Goal: Information Seeking & Learning: Learn about a topic

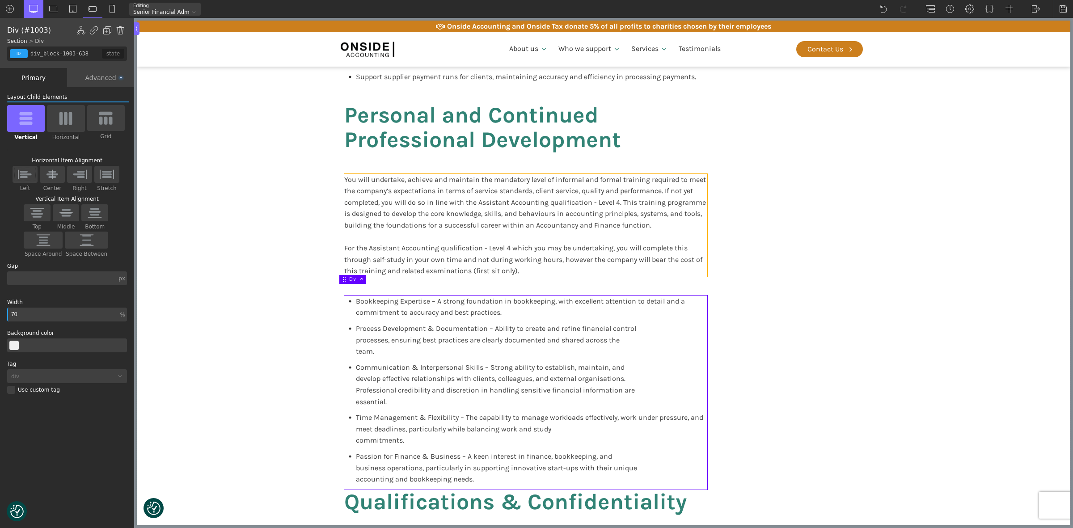
scroll to position [712, 0]
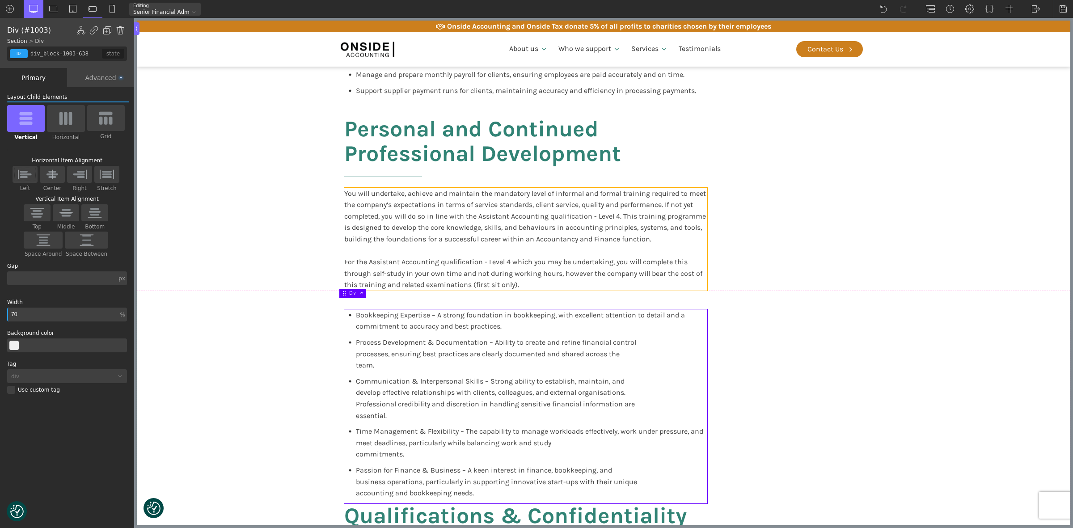
click at [466, 228] on div "You will undertake, achieve and maintain the mandatory level of informal and fo…" at bounding box center [525, 239] width 363 height 103
type input "text_block-944-638"
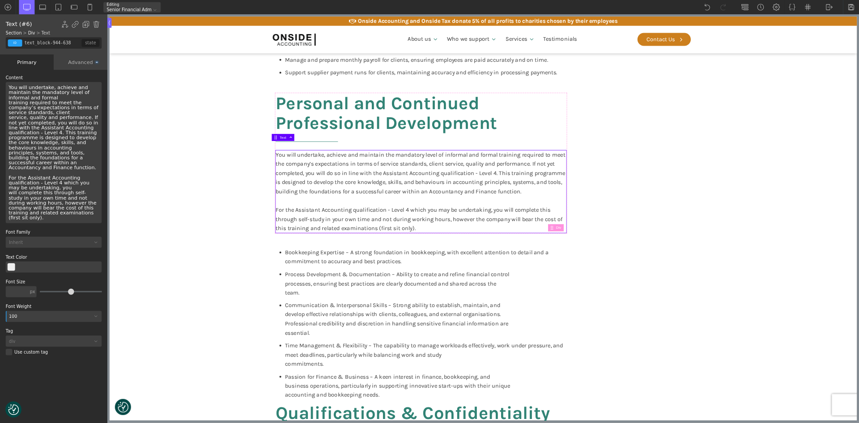
scroll to position [767, 0]
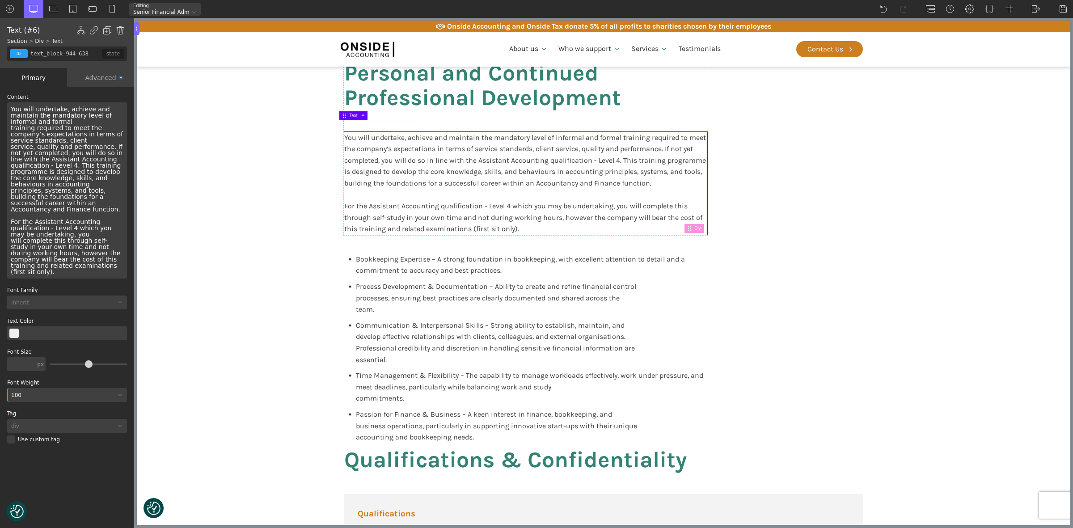
click at [37, 255] on div "You will undertake, achieve and maintain the mandatory level of informal and fo…" at bounding box center [67, 190] width 120 height 176
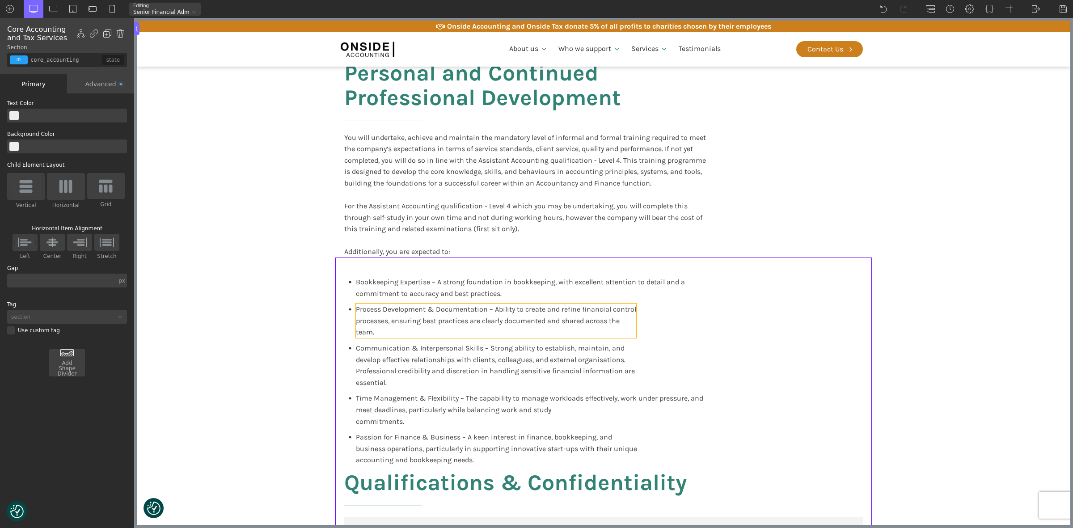
click at [443, 279] on span "Bookkeeping Expertise – A strong foundation in bookkeeping, with excellent atte…" at bounding box center [521, 288] width 331 height 20
type input "text_block-1006-638"
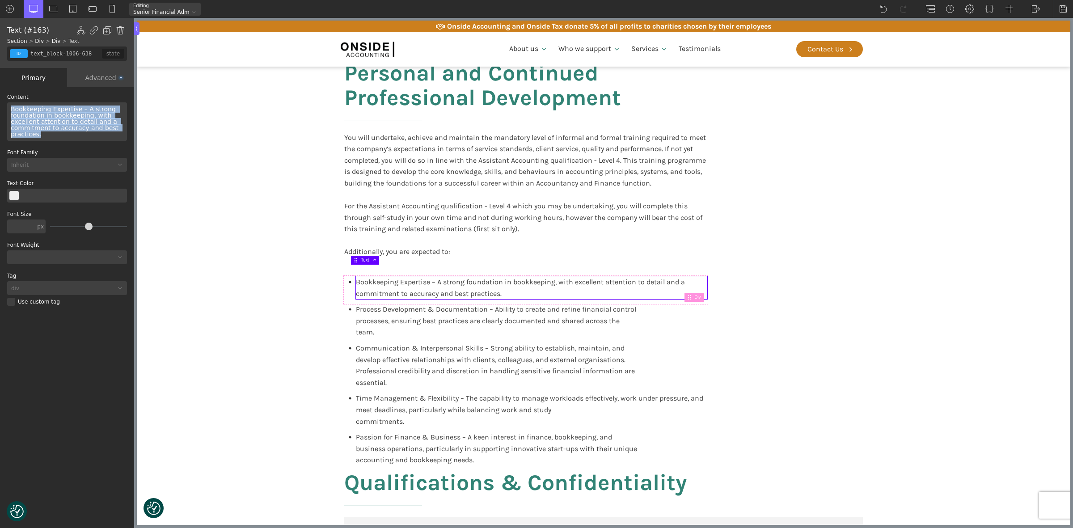
drag, startPoint x: 38, startPoint y: 135, endPoint x: 7, endPoint y: 106, distance: 42.1
click at [7, 106] on div "Bookkeeping Expertise – A strong foundation in bookkeeping, with excellent atte…" at bounding box center [67, 121] width 120 height 38
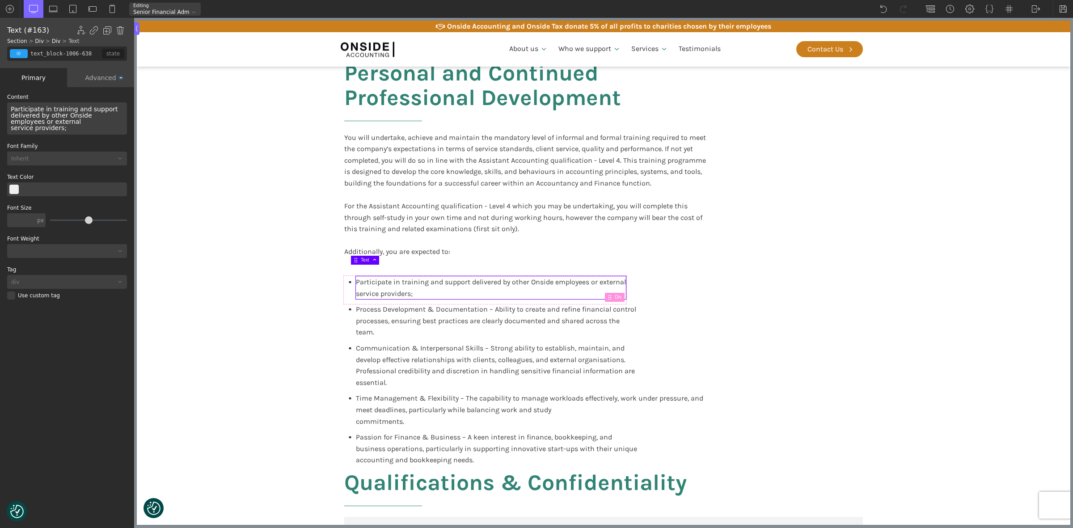
click at [34, 117] on span "Participate in training and support delivered by other Onside employees or exte…" at bounding box center [65, 119] width 109 height 26
click at [42, 122] on div "Participate in training and support delivered by other Onside employees or exte…" at bounding box center [67, 118] width 120 height 32
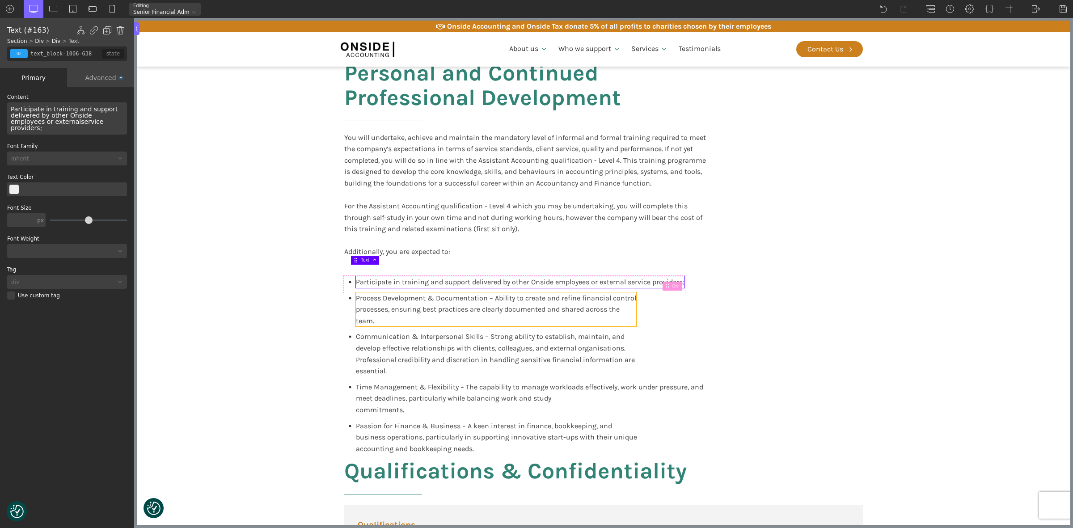
click at [406, 298] on span "Process Development & Documentation – Ability to create and refine financial co…" at bounding box center [496, 309] width 280 height 31
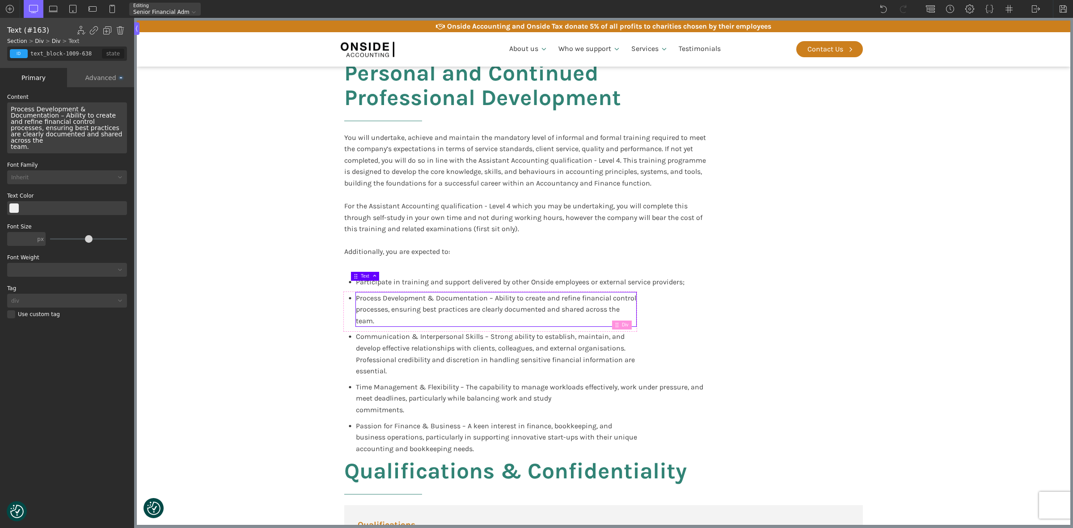
click at [406, 298] on span "Process Development & Documentation – Ability to create and refine financial co…" at bounding box center [496, 309] width 280 height 31
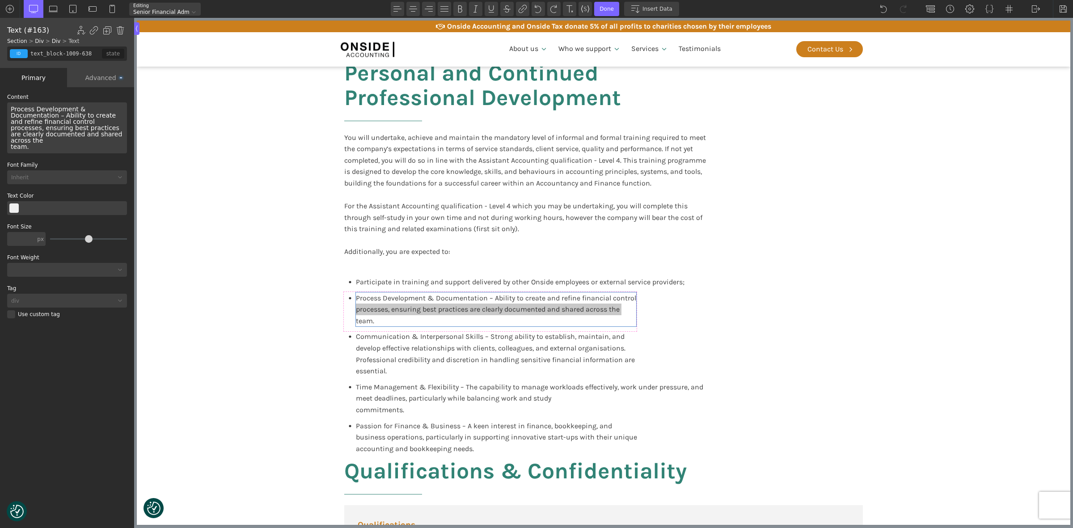
click at [59, 135] on span "Process Development & Documentation – Ability to create and refine financial co…" at bounding box center [68, 128] width 114 height 45
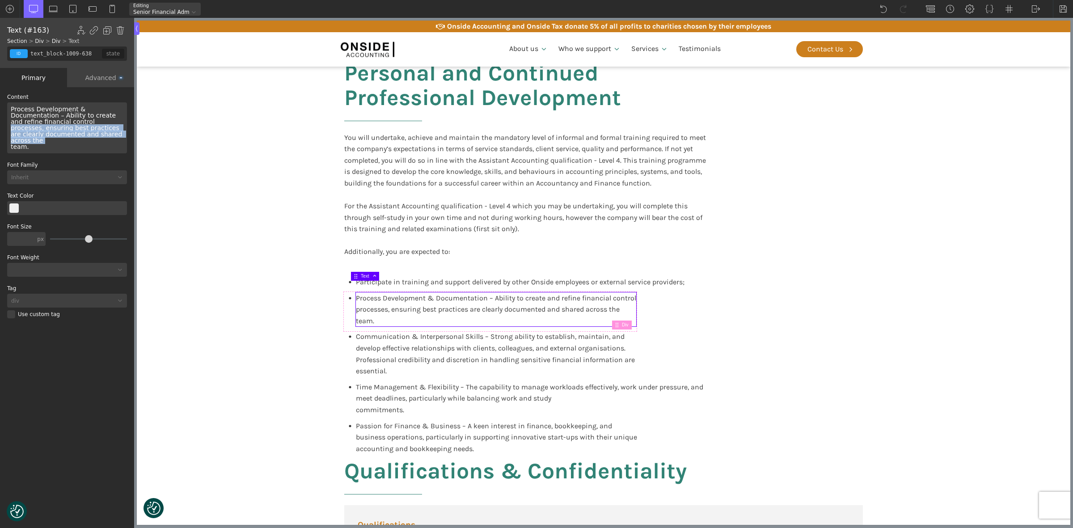
click at [59, 135] on span "Process Development & Documentation – Ability to create and refine financial co…" at bounding box center [68, 128] width 114 height 45
click at [41, 146] on div "Process Development & Documentation – Ability to create and refine financial co…" at bounding box center [67, 127] width 120 height 51
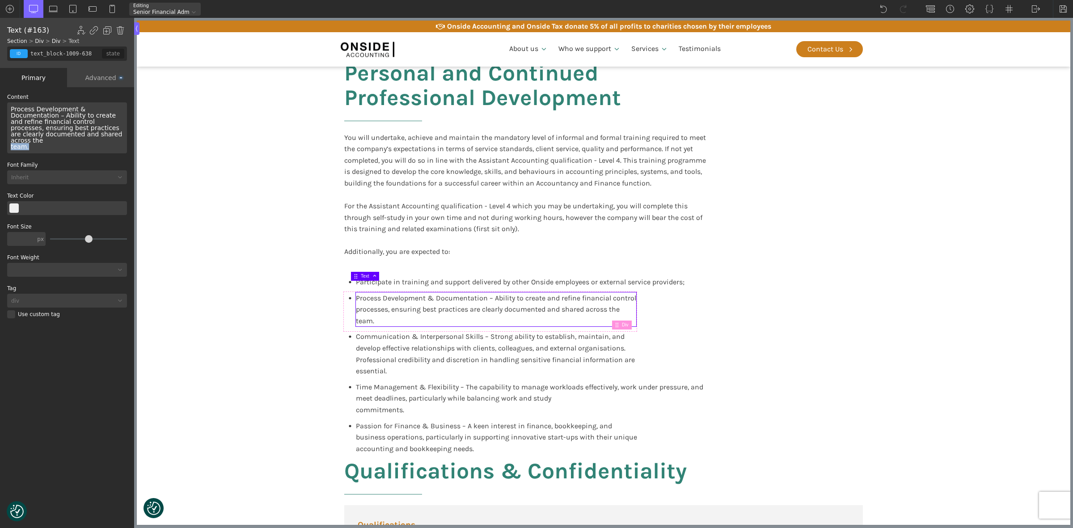
click at [41, 146] on div "Process Development & Documentation – Ability to create and refine financial co…" at bounding box center [67, 127] width 120 height 51
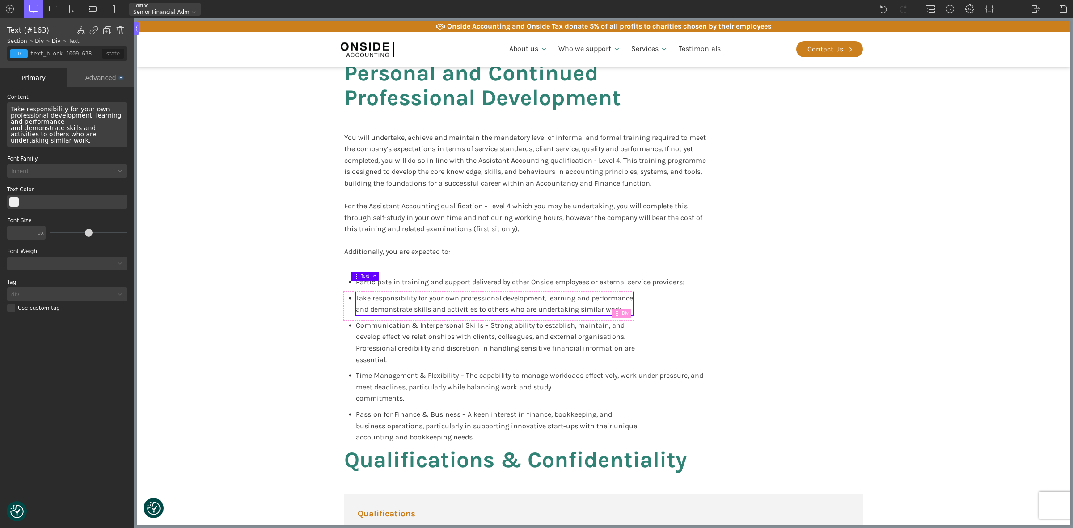
click at [102, 107] on div "Take responsibility for your own professional development, learning and perform…" at bounding box center [67, 124] width 120 height 45
click at [80, 125] on span "Take responsibility for your own professional development, learning and perform…" at bounding box center [67, 125] width 113 height 38
click at [61, 124] on span "Take responsibility for your own professional development, learning and perform…" at bounding box center [67, 125] width 113 height 38
click at [52, 122] on div "Take responsibility for your own professional development, learning and perform…" at bounding box center [67, 124] width 120 height 45
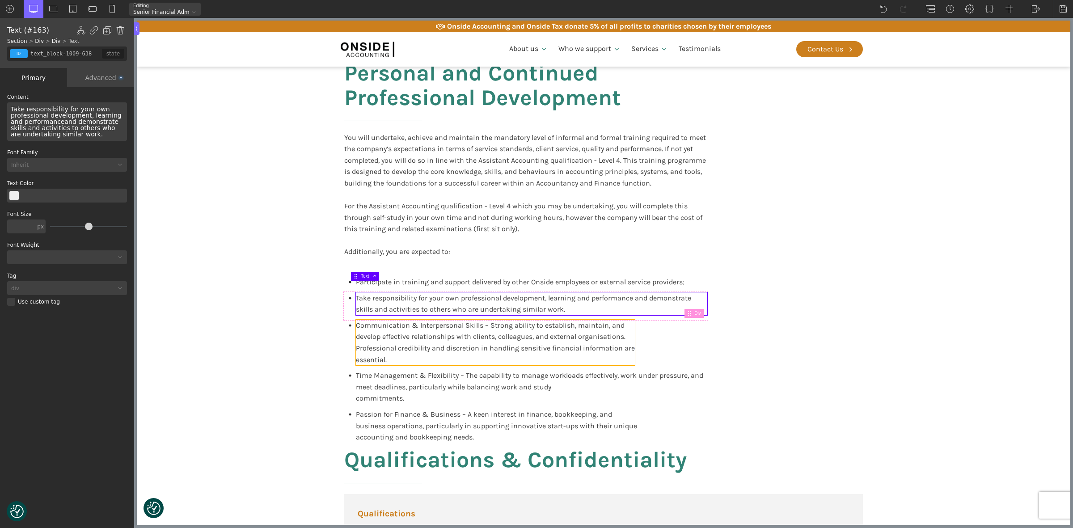
click at [429, 334] on span "Communication & Interpersonal Skills – Strong ability to establish, maintain, a…" at bounding box center [495, 342] width 279 height 43
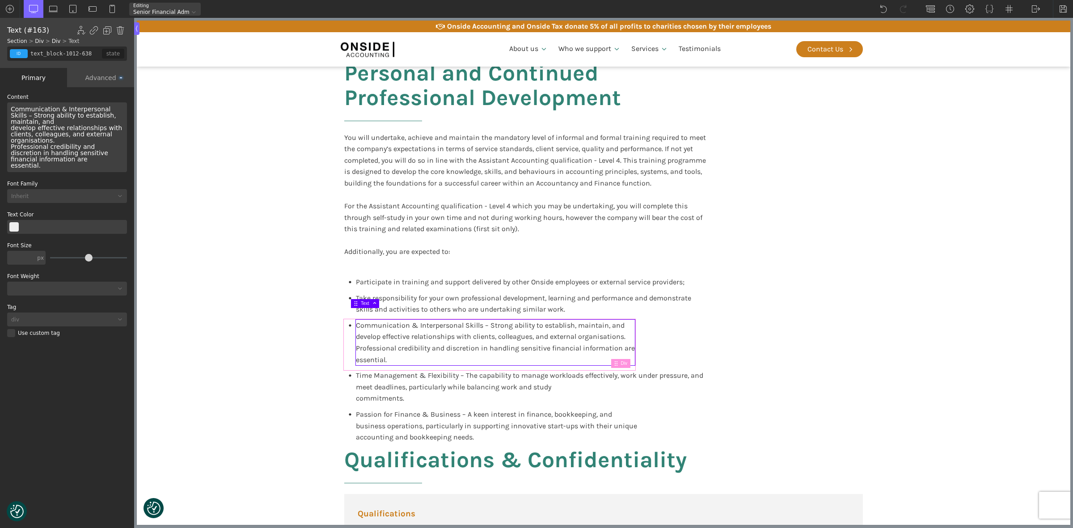
click at [344, 320] on div "Communication & Interpersonal Skills – Strong ability to establish, maintain, a…" at bounding box center [489, 345] width 291 height 50
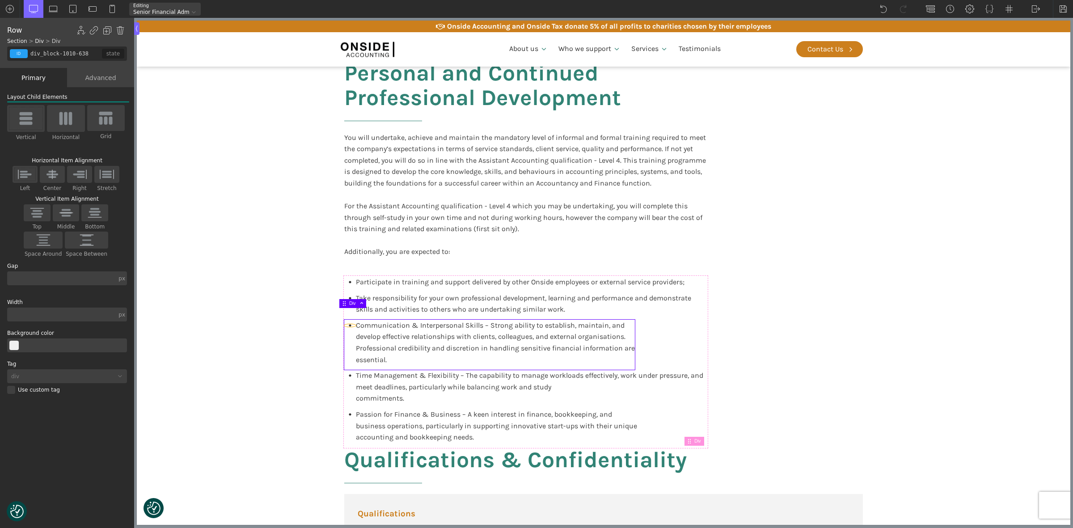
click at [347, 324] on div at bounding box center [350, 325] width 12 height 3
type input "fancy_icon-1011-638"
type input "circle"
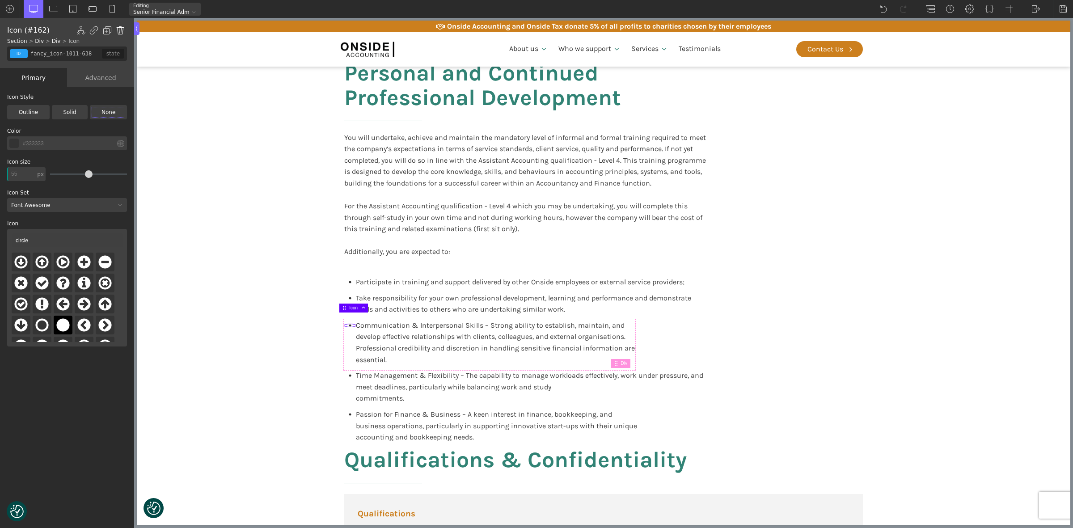
click at [124, 28] on img at bounding box center [120, 30] width 9 height 9
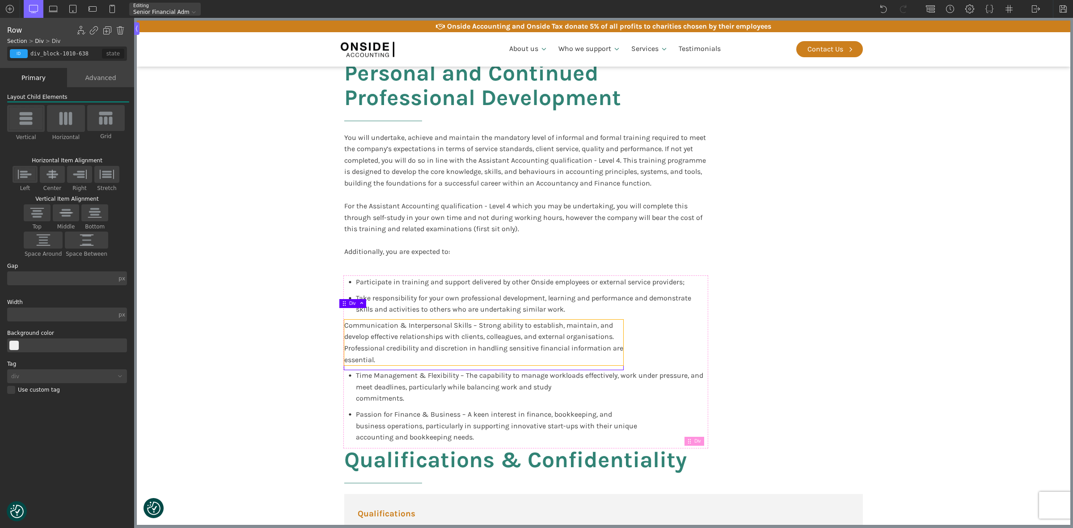
click at [433, 338] on span "Communication & Interpersonal Skills – Strong ability to establish, maintain, a…" at bounding box center [483, 342] width 279 height 43
type input "text_block-1012-638"
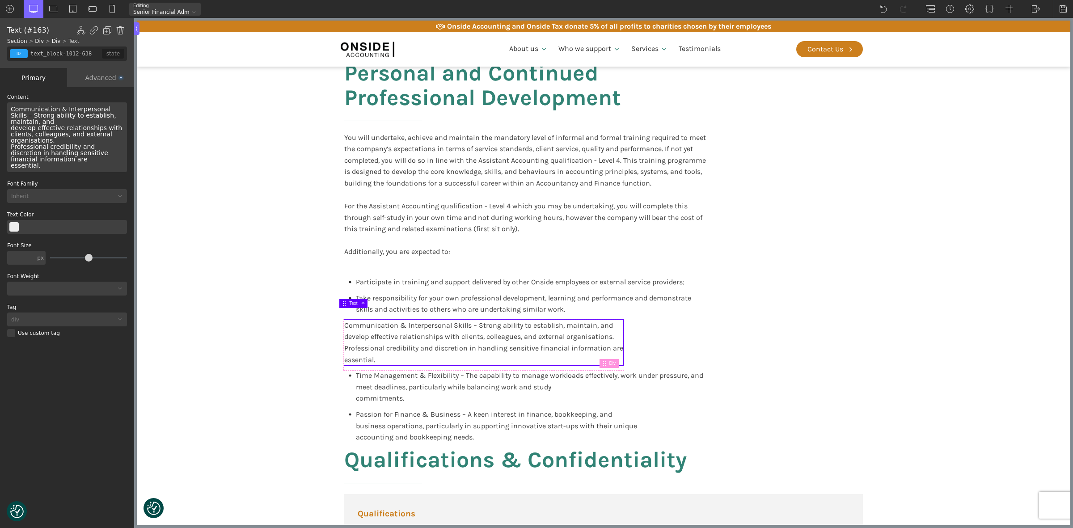
click at [68, 149] on span "Communication & Interpersonal Skills – Strong ability to establish, maintain, a…" at bounding box center [68, 138] width 114 height 64
click at [68, 148] on span "Communication & Interpersonal Skills – Strong ability to establish, maintain, a…" at bounding box center [68, 138] width 114 height 64
click at [67, 148] on span "Communication & Interpersonal Skills – Strong ability to establish, maintain, a…" at bounding box center [68, 138] width 114 height 64
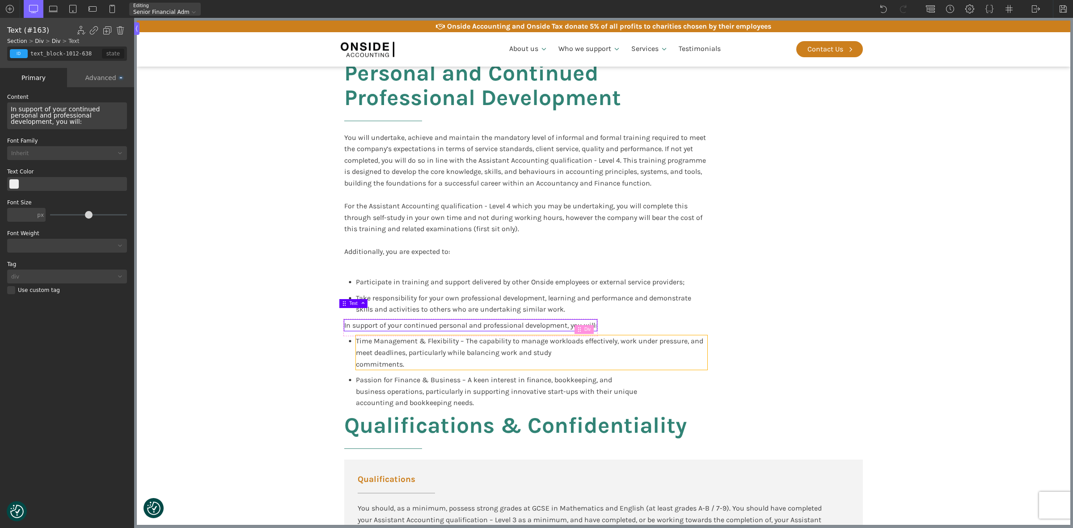
drag, startPoint x: 434, startPoint y: 329, endPoint x: 286, endPoint y: 302, distance: 150.4
click at [434, 337] on span "Time Management & Flexibility – The capability to manage workloads effectively,…" at bounding box center [530, 352] width 349 height 31
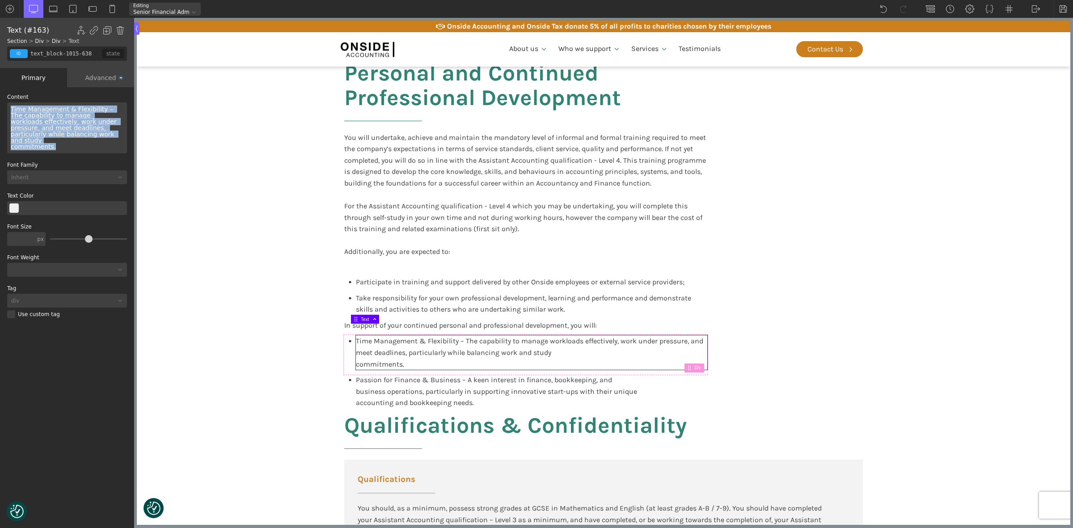
drag, startPoint x: 53, startPoint y: 141, endPoint x: 8, endPoint y: 105, distance: 57.9
click at [8, 105] on div "Time Management & Flexibility – The capability to manage workloads effectively,…" at bounding box center [67, 127] width 120 height 51
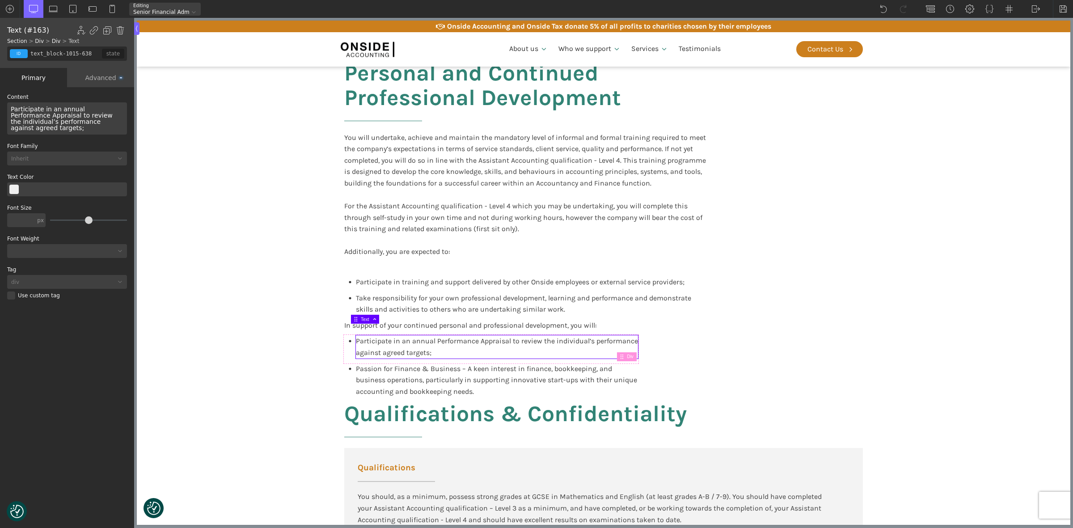
click at [55, 121] on div "Participate in an annual Performance Appraisal to review the individual’s perfo…" at bounding box center [67, 118] width 120 height 32
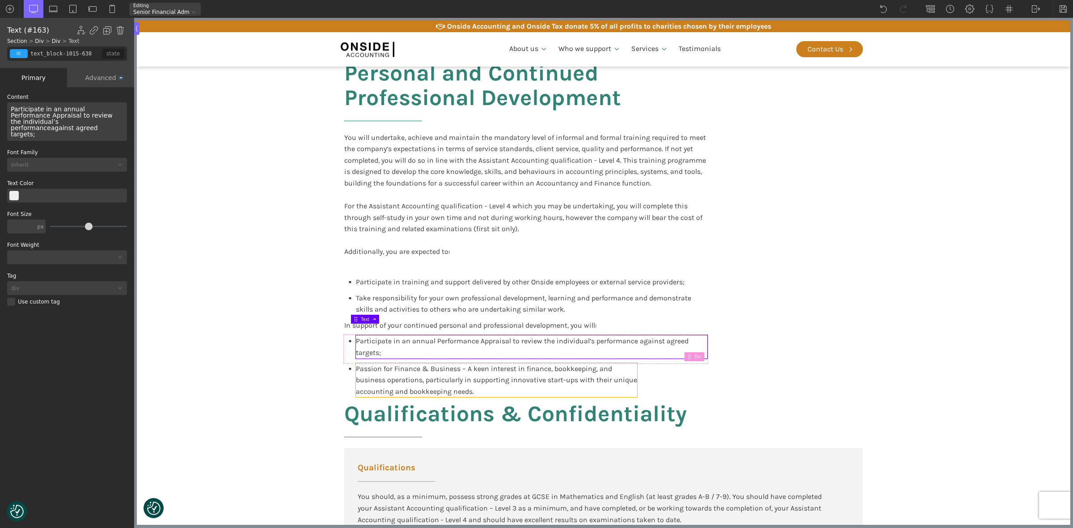
click at [400, 364] on span "Passion for Finance & Business – A keen interest in finance, bookkeeping, and b…" at bounding box center [496, 379] width 281 height 31
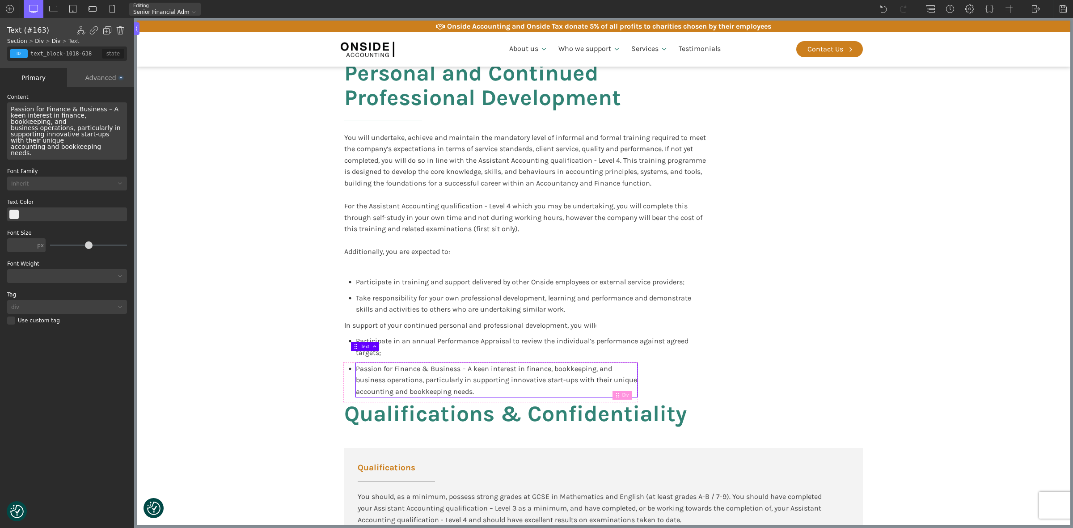
click at [30, 112] on span "Passion for Finance & Business – A keen interest in finance, bookkeeping, and b…" at bounding box center [67, 131] width 112 height 51
click at [13, 108] on span "ake responsibility for maintaining and updating your own personal and/or profes…" at bounding box center [65, 131] width 109 height 51
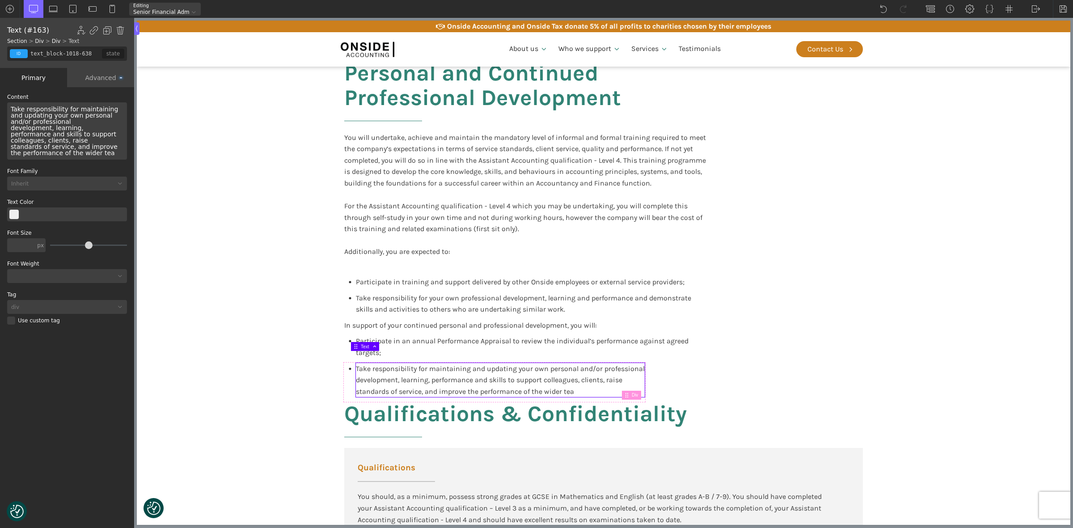
click at [61, 122] on div "Take responsibility for maintaining and updating your own personal and/or profe…" at bounding box center [67, 130] width 120 height 57
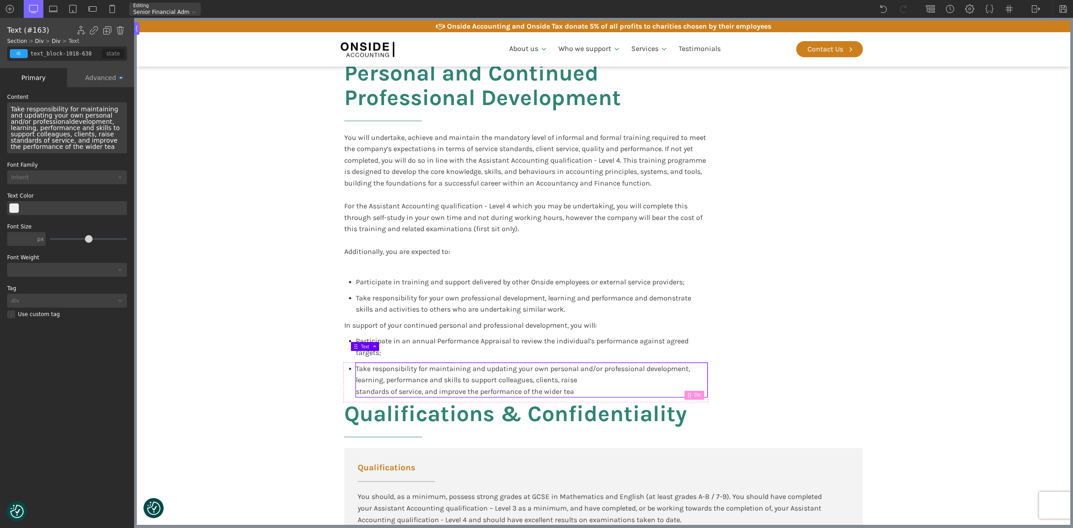
click at [84, 132] on span "Take responsibility for maintaining and updating your own personal and/or profe…" at bounding box center [66, 128] width 111 height 45
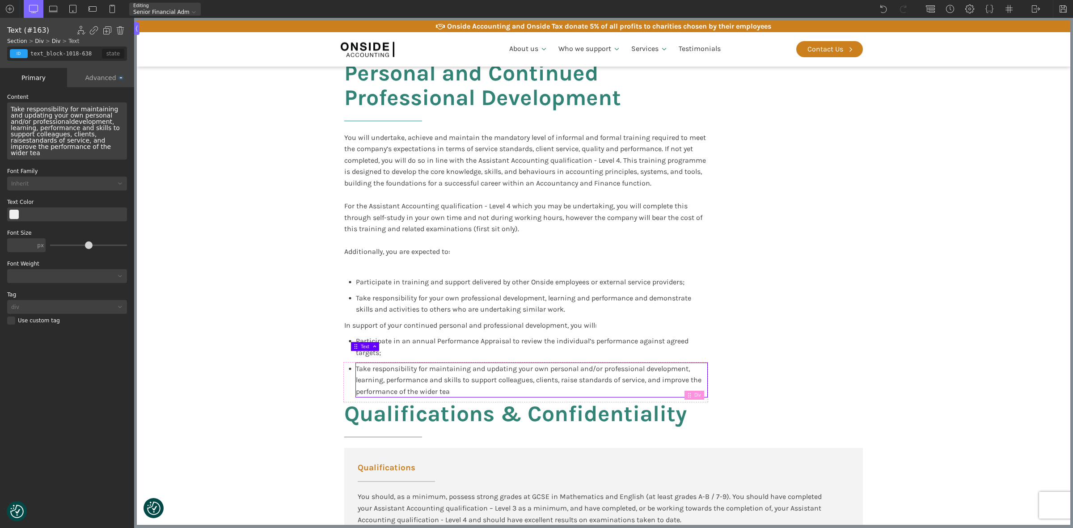
click at [75, 151] on div "Take responsibility for maintaining and updating your own personal and/or profe…" at bounding box center [67, 130] width 120 height 57
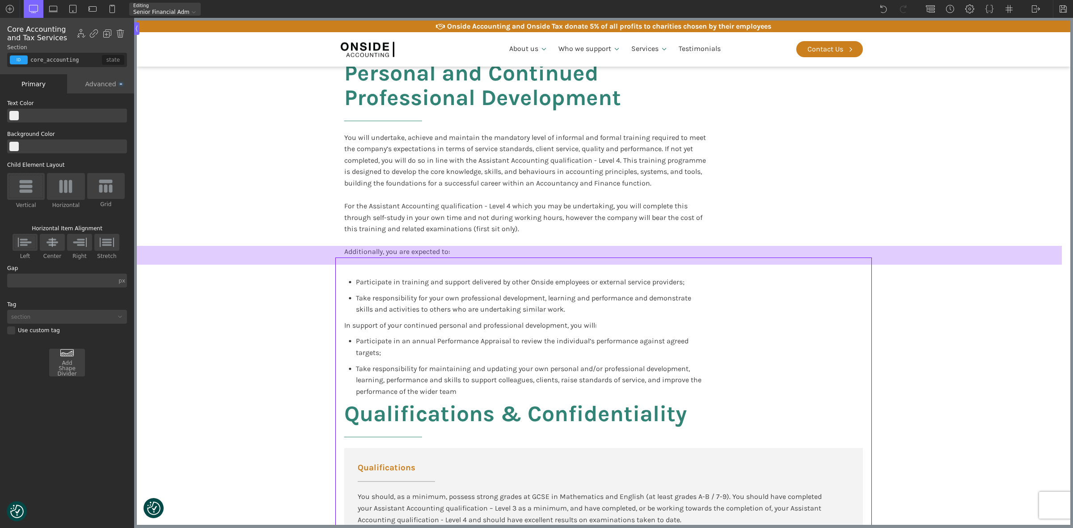
click at [542, 254] on div at bounding box center [599, 255] width 925 height 19
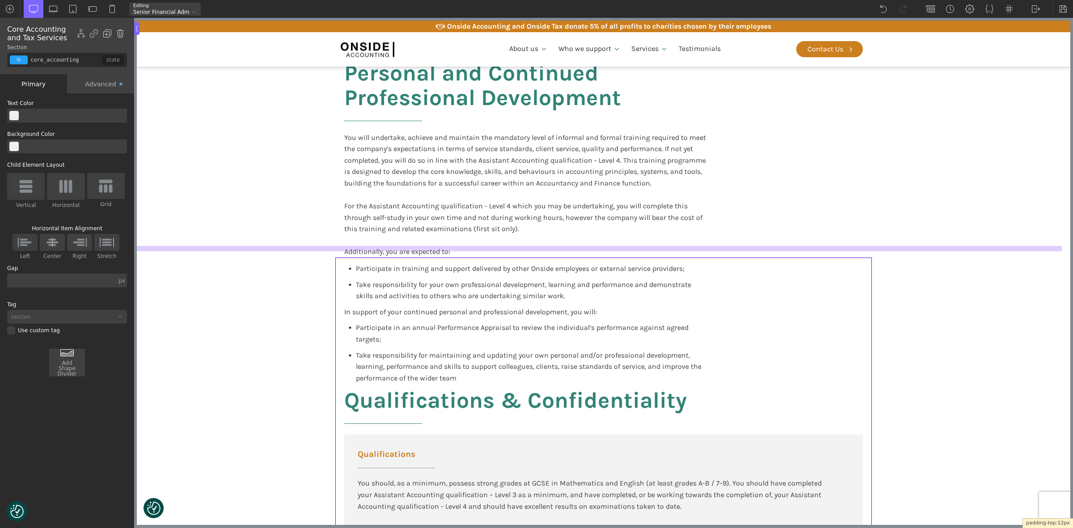
drag, startPoint x: 538, startPoint y: 260, endPoint x: 541, endPoint y: 247, distance: 13.9
click at [541, 247] on div at bounding box center [599, 248] width 925 height 5
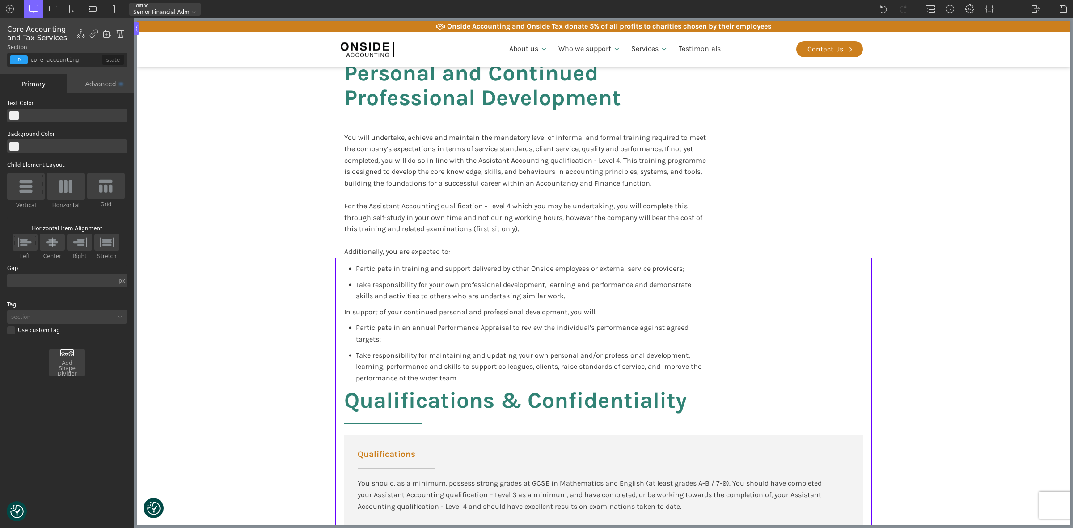
click at [492, 359] on div "Take responsibility for maintaining and updating your own personal and/or profe…" at bounding box center [532, 367] width 352 height 34
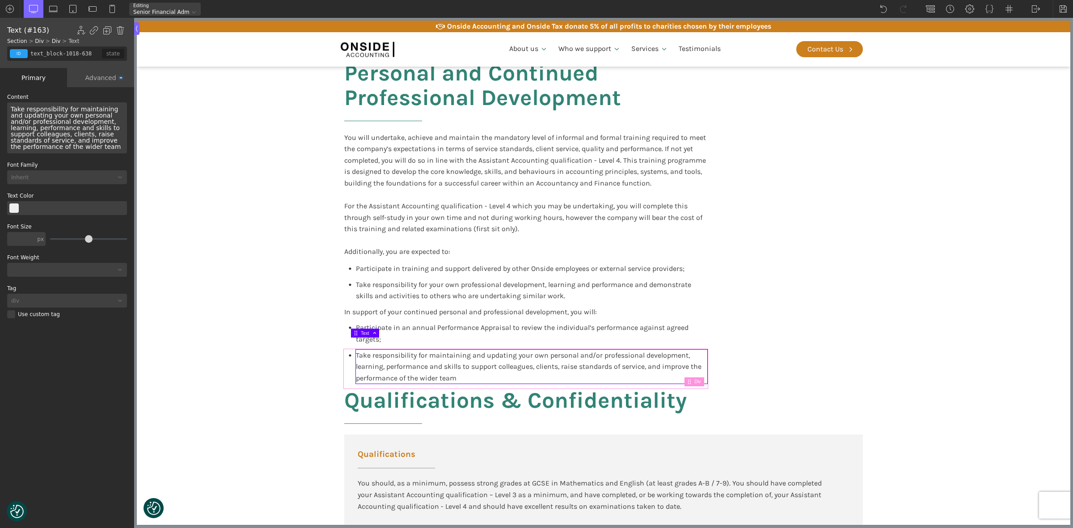
click at [344, 365] on div "Take responsibility for maintaining and updating your own personal and/or profe…" at bounding box center [525, 369] width 363 height 39
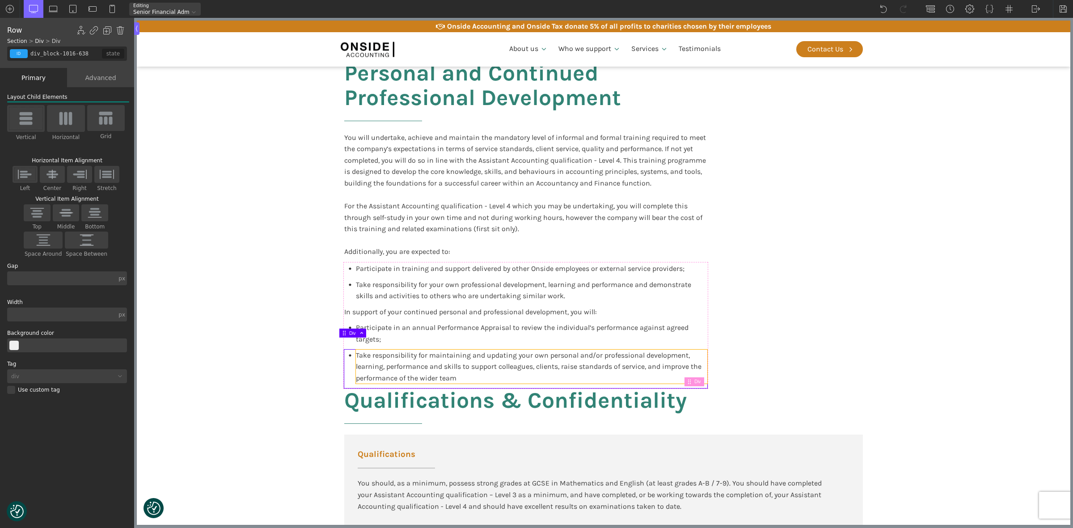
click at [692, 367] on div "Take responsibility for maintaining and updating your own personal and/or profe…" at bounding box center [532, 367] width 352 height 34
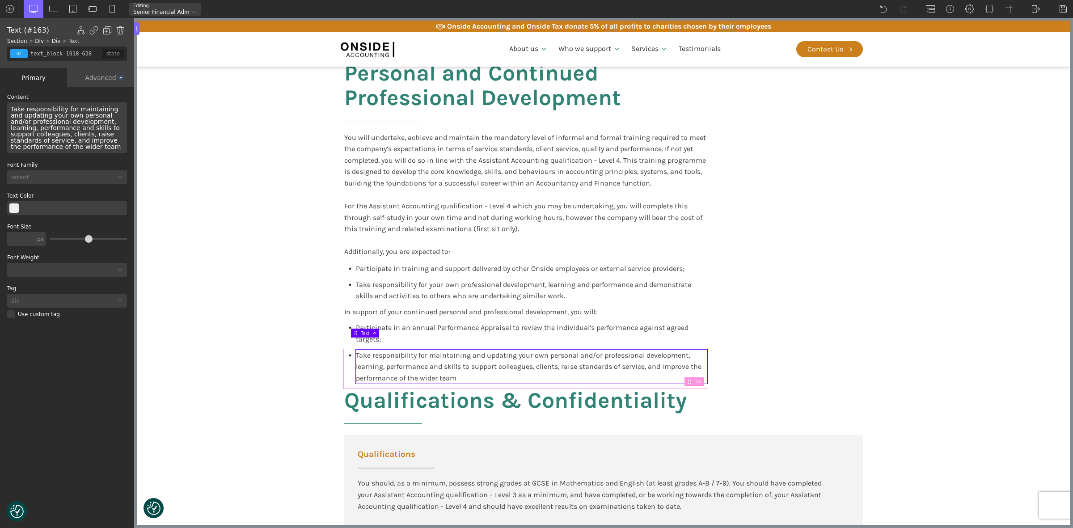
click at [344, 364] on div "Take responsibility for maintaining and updating your own personal and/or profe…" at bounding box center [525, 369] width 363 height 39
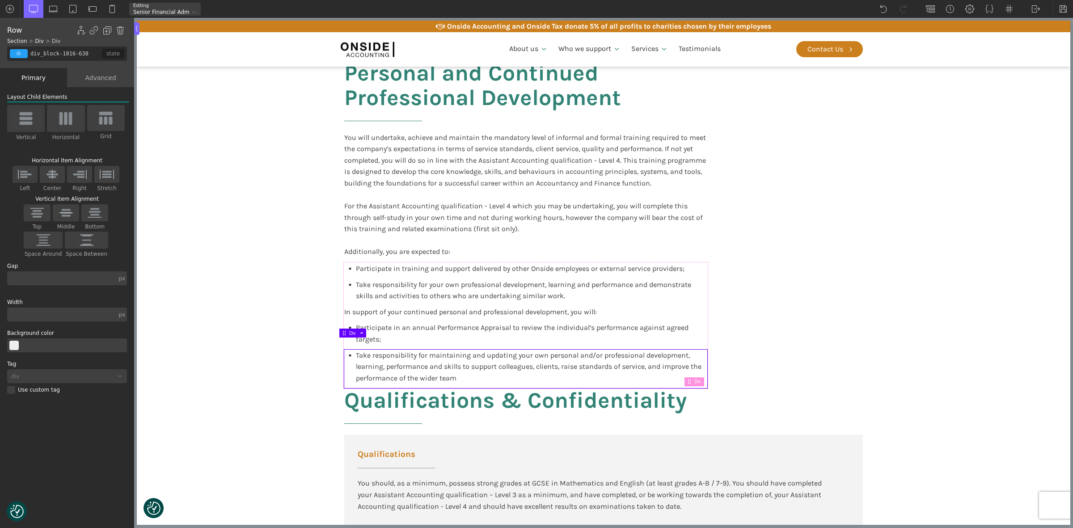
click at [346, 364] on div "Take responsibility for maintaining and updating your own personal and/or profe…" at bounding box center [525, 369] width 363 height 39
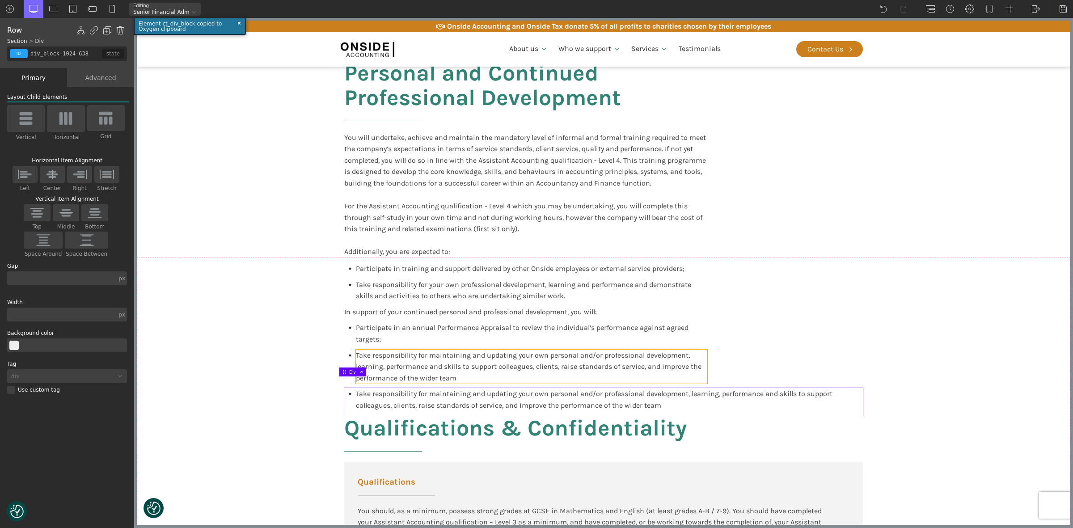
click at [596, 360] on div "Take responsibility for maintaining and updating your own personal and/or profe…" at bounding box center [532, 367] width 352 height 34
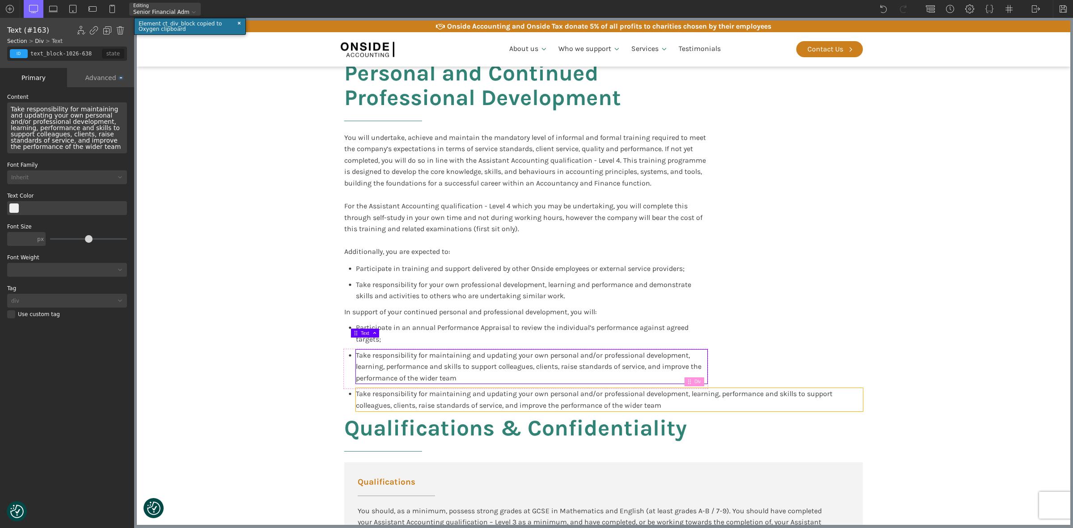
click at [656, 388] on div "Take responsibility for maintaining and updating your own personal and/or profe…" at bounding box center [609, 399] width 507 height 23
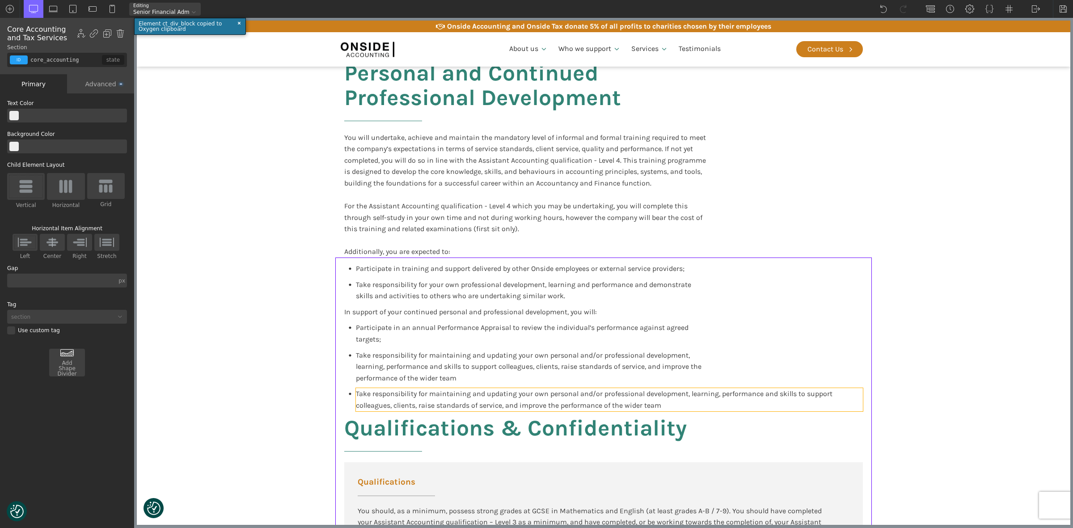
click at [781, 390] on span "Take responsibility for maintaining and updating your own personal and/or profe…" at bounding box center [595, 400] width 479 height 20
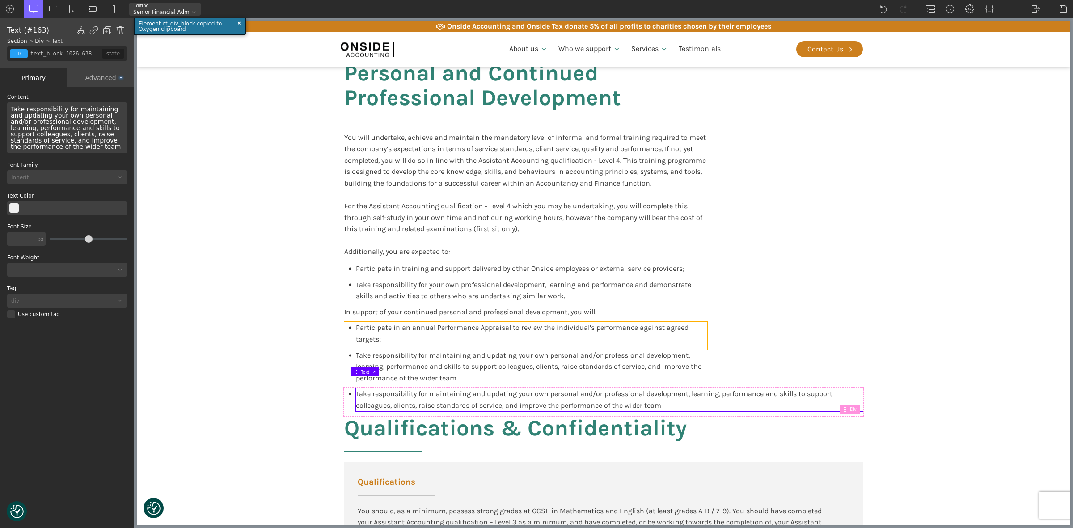
click at [602, 338] on div "Participate in an annual Performance Appraisal to review the individual’s perfo…" at bounding box center [525, 335] width 363 height 27
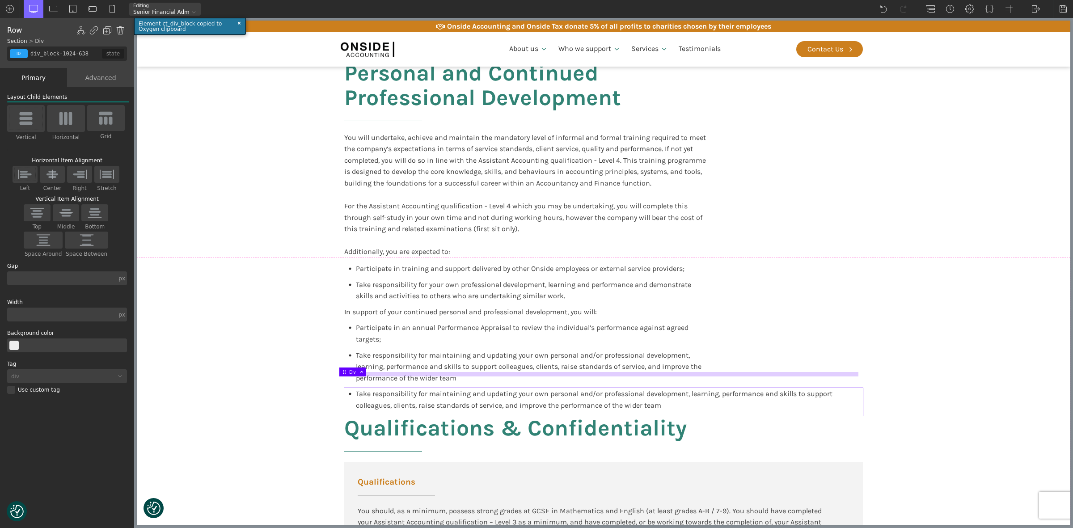
drag, startPoint x: 343, startPoint y: 385, endPoint x: 468, endPoint y: 374, distance: 125.3
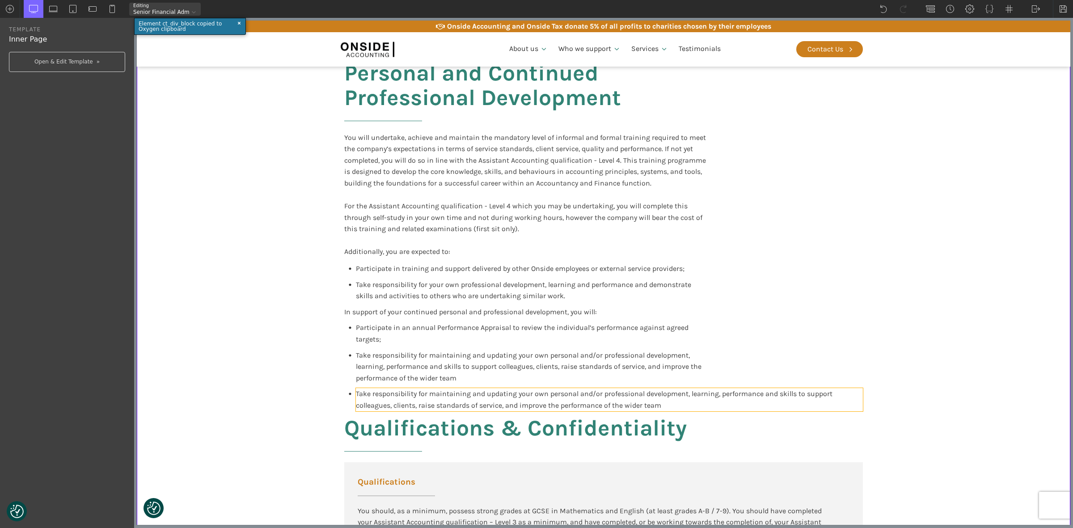
click at [382, 394] on span "Take responsibility for maintaining and updating your own personal and/or profe…" at bounding box center [595, 400] width 479 height 20
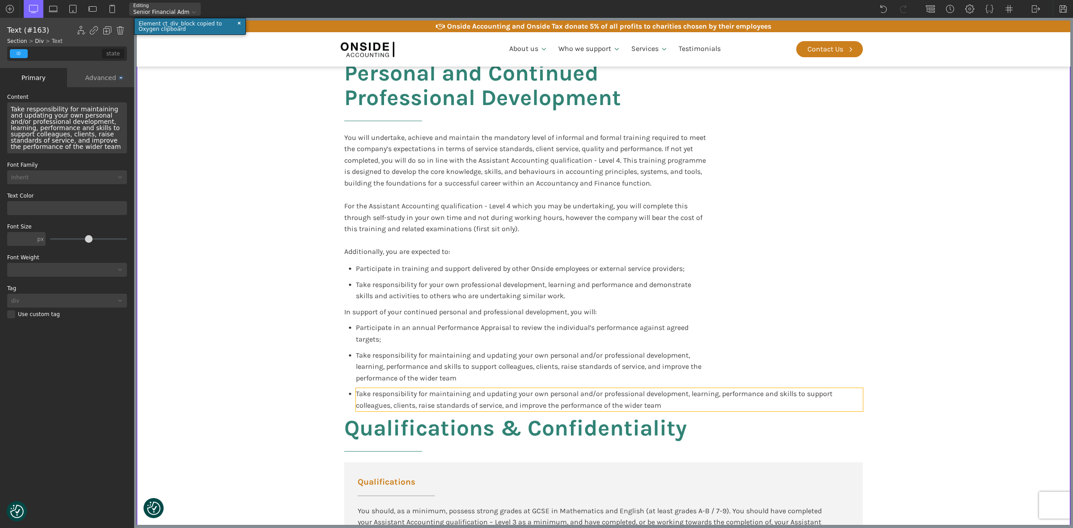
type input "text_block-1026-638"
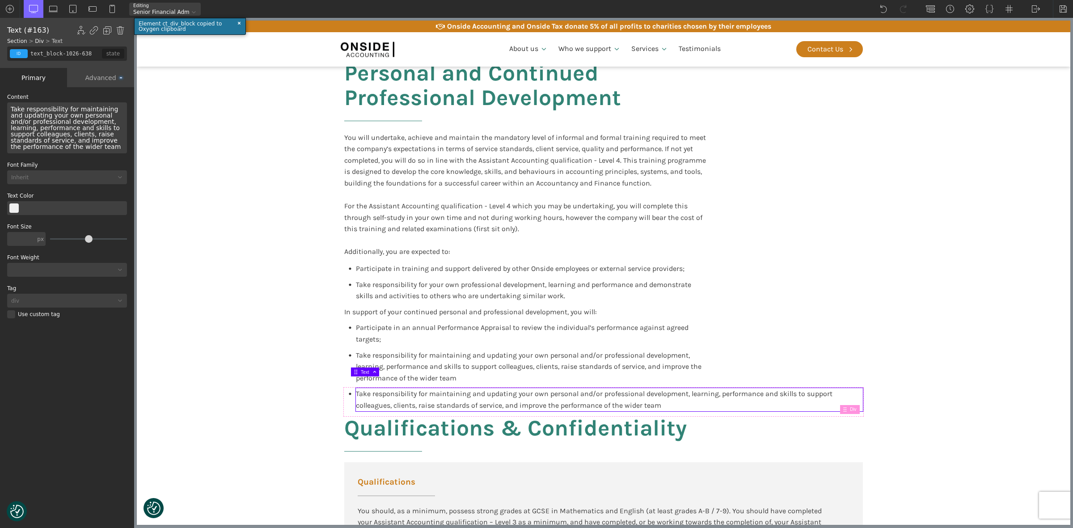
click at [68, 123] on span "Take responsibility for maintaining and updating your own personal and/or profe…" at bounding box center [66, 128] width 111 height 45
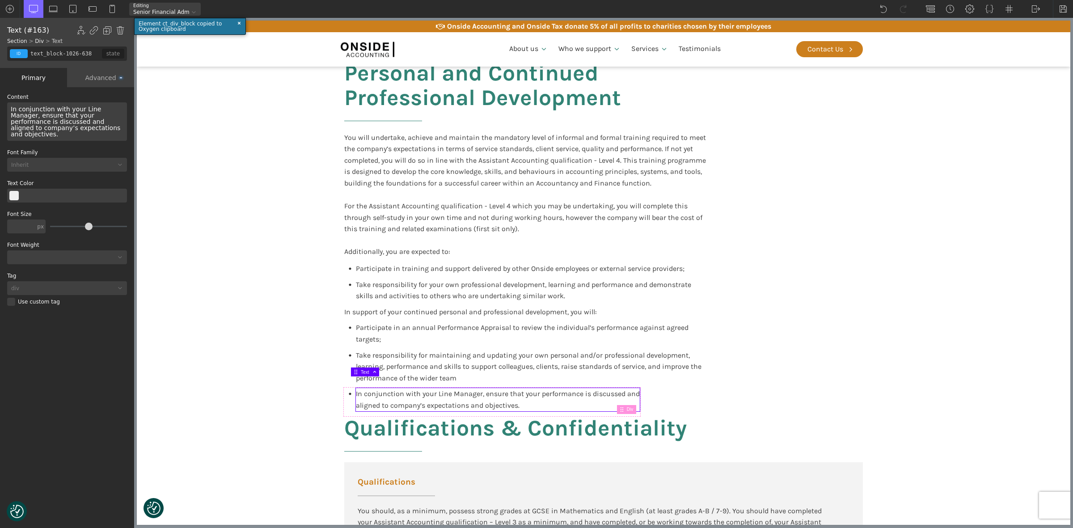
click at [75, 122] on div "In conjunction with your Line Manager, ensure that your performance is discusse…" at bounding box center [67, 121] width 120 height 38
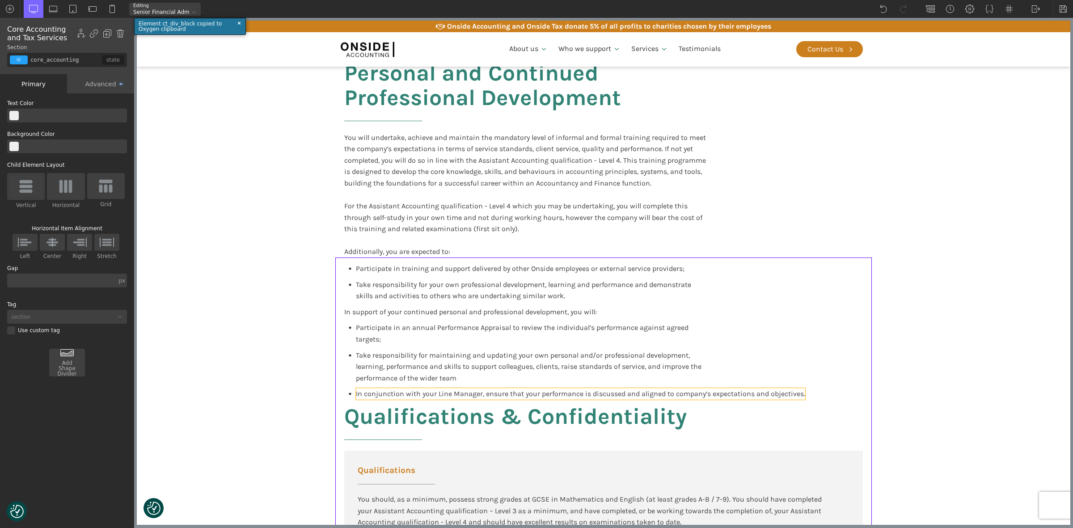
click at [796, 390] on span "In conjunction with your Line Manager, ensure that your performance is discusse…" at bounding box center [580, 394] width 449 height 8
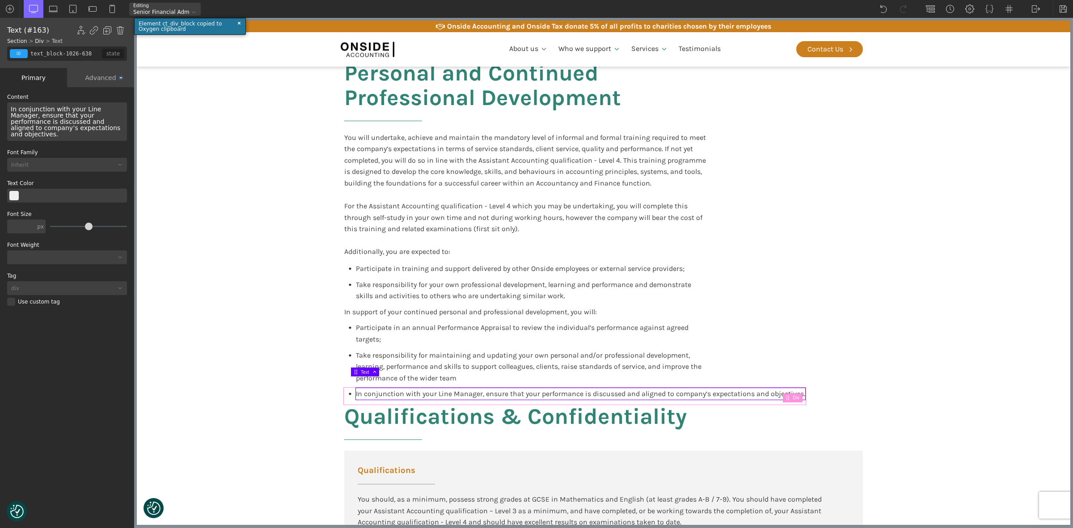
click at [344, 389] on div "In conjunction with your Line Manager, ensure that your performance is discusse…" at bounding box center [574, 396] width 461 height 16
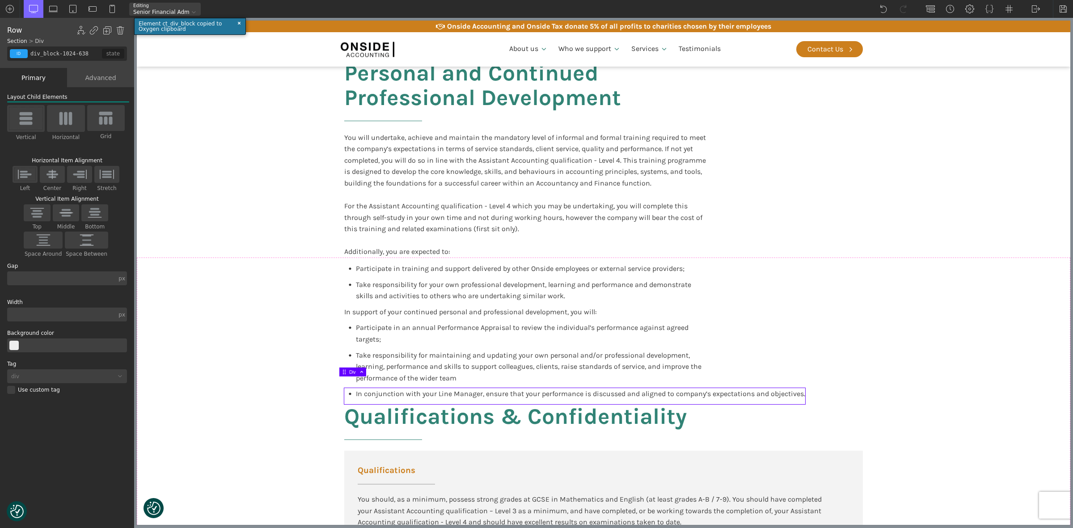
click at [94, 81] on div "Advanced" at bounding box center [100, 77] width 67 height 19
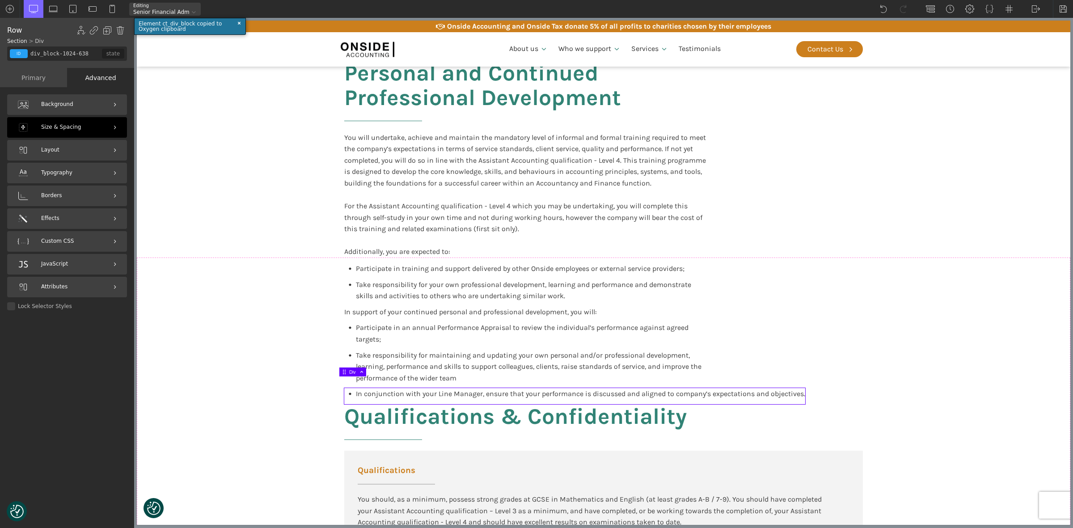
click at [54, 137] on div "Size & Spacing" at bounding box center [67, 127] width 120 height 21
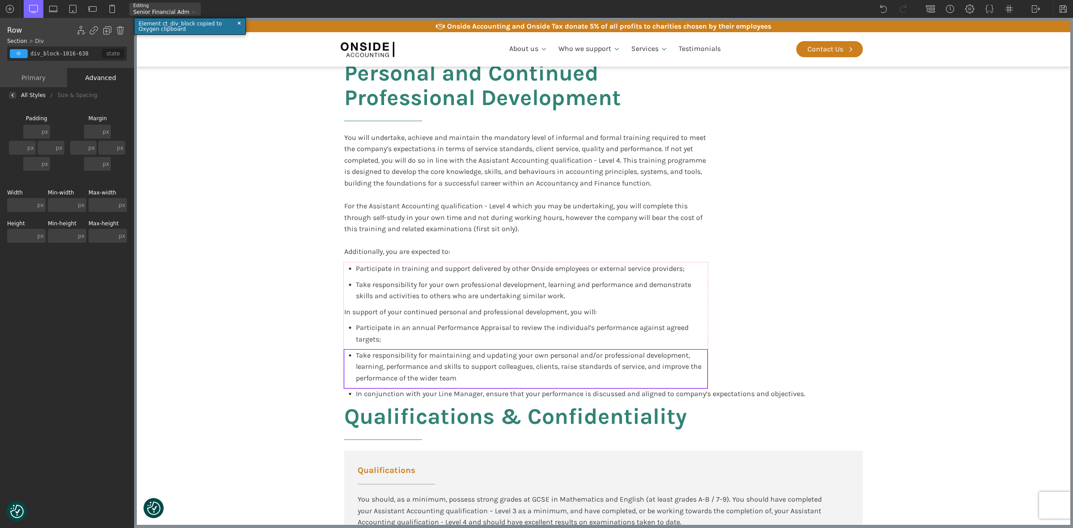
click at [347, 352] on div "Take responsibility for maintaining and updating your own personal and/or profe…" at bounding box center [525, 369] width 363 height 39
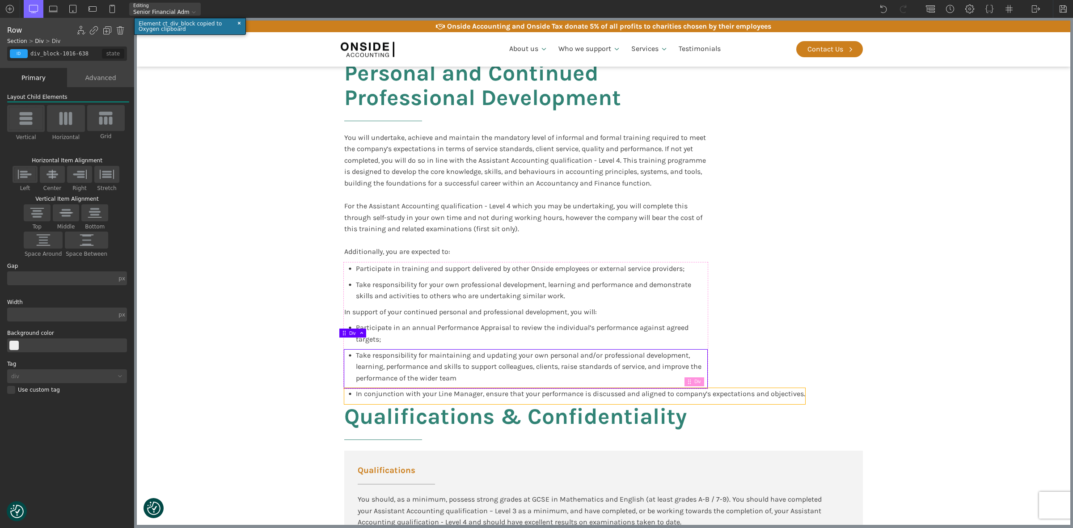
click at [345, 388] on div "In conjunction with your Line Manager, ensure that your performance is discusse…" at bounding box center [574, 396] width 461 height 16
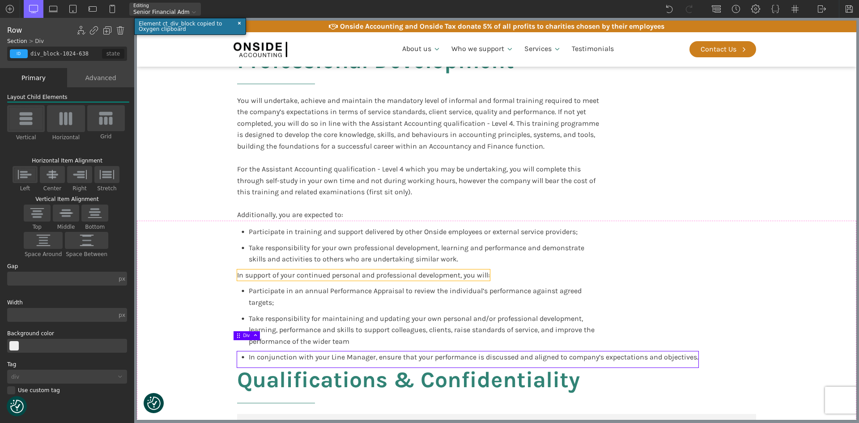
scroll to position [857, 0]
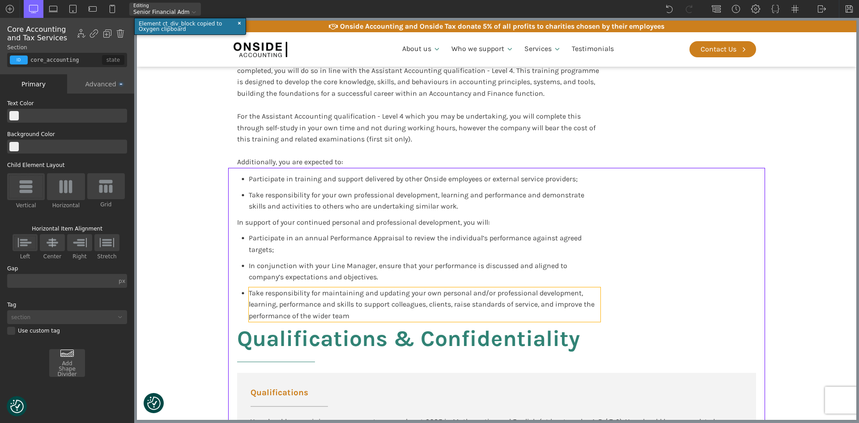
click at [309, 297] on span "Take responsibility for maintaining and updating your own personal and/or profe…" at bounding box center [422, 303] width 347 height 31
type input "text_block-1018-638"
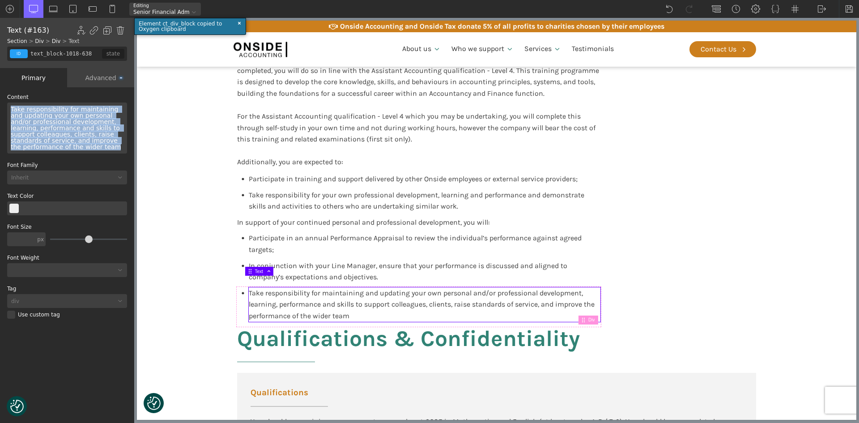
drag, startPoint x: 64, startPoint y: 148, endPoint x: 5, endPoint y: 111, distance: 69.4
click at [5, 111] on div "WP Grid Builder Stack Columns Vertically Page container (1200px) and below Less…" at bounding box center [67, 255] width 134 height 337
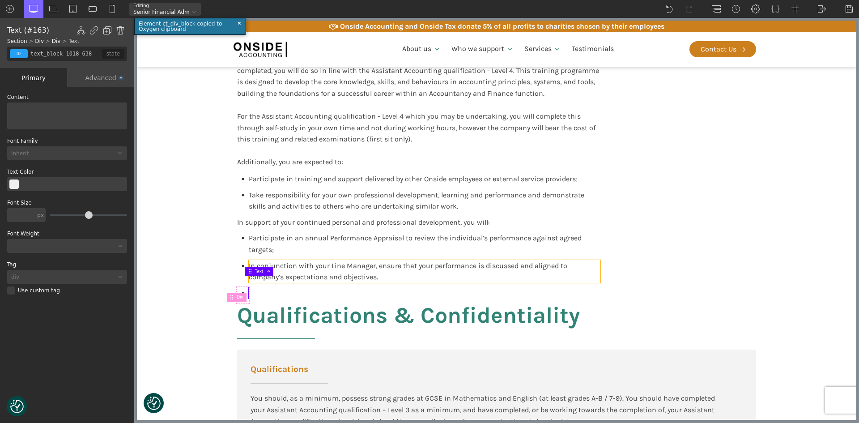
click at [306, 261] on span "In conjunction with your Line Manager, ensure that your performance is discusse…" at bounding box center [409, 271] width 320 height 20
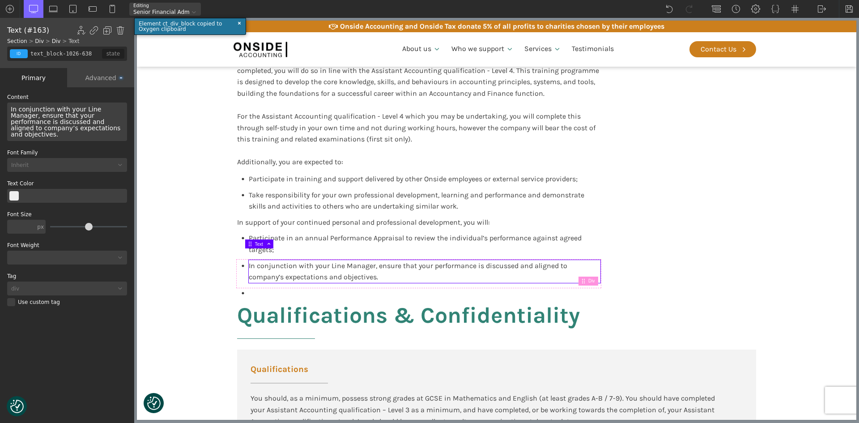
drag, startPoint x: 94, startPoint y: 128, endPoint x: 7, endPoint y: 108, distance: 89.5
click at [7, 108] on div "In conjunction with your Line Manager, ensure that your performance is discusse…" at bounding box center [67, 121] width 120 height 38
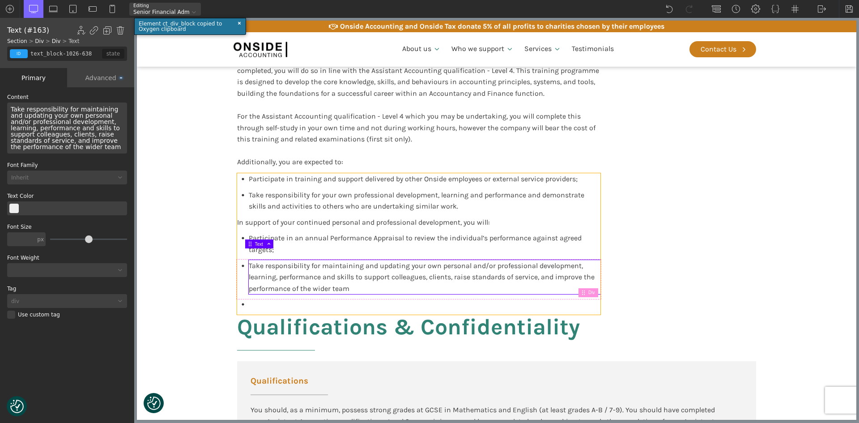
click at [291, 297] on div "Participate in training and support delivered by other Onside employees or exte…" at bounding box center [418, 243] width 363 height 141
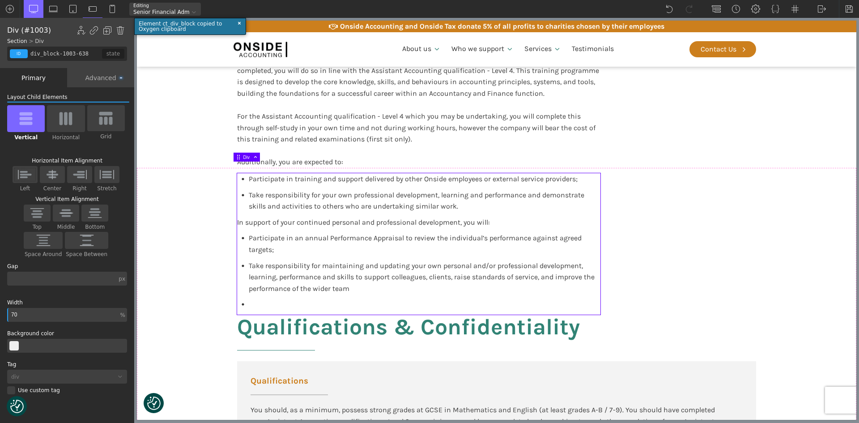
click at [257, 294] on div "Participate in training and support delivered by other Onside employees or exte…" at bounding box center [418, 243] width 363 height 141
click at [246, 293] on div "Participate in training and support delivered by other Onside employees or exte…" at bounding box center [418, 243] width 363 height 141
click at [250, 263] on span "Take responsibility for maintaining and updating your own personal and/or profe…" at bounding box center [422, 276] width 347 height 31
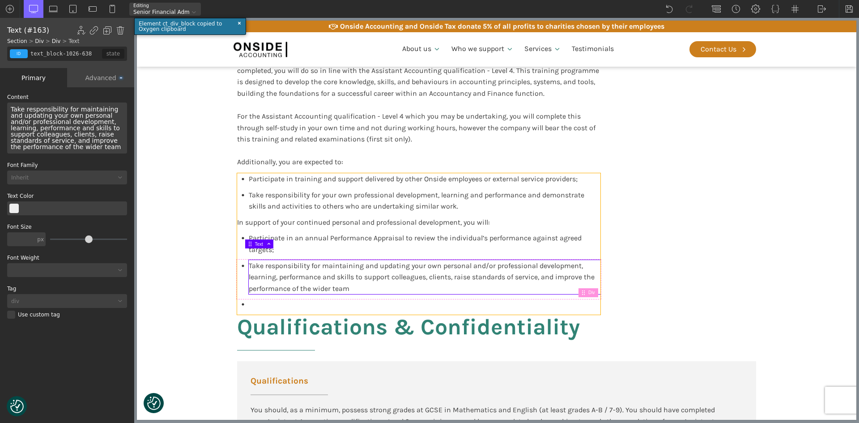
click at [262, 297] on div "Participate in training and support delivered by other Onside employees or exte…" at bounding box center [418, 243] width 363 height 141
type input "div_block-1003-638"
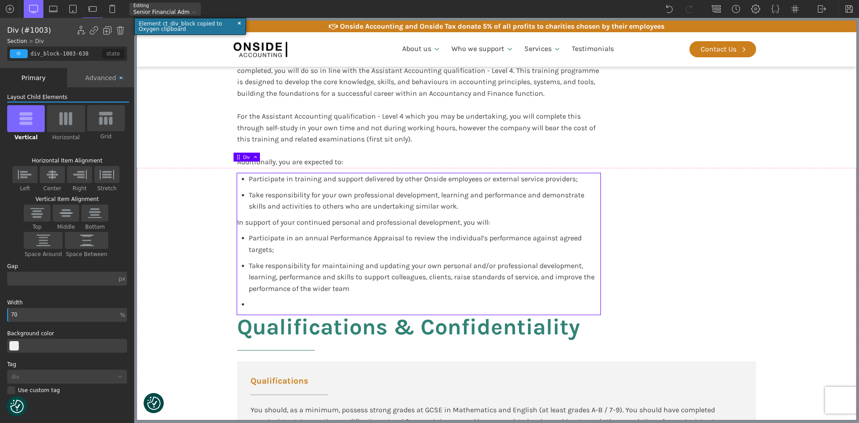
click at [264, 293] on div "Participate in training and support delivered by other Onside employees or exte…" at bounding box center [418, 243] width 363 height 141
click at [265, 292] on div "Participate in training and support delivered by other Onside employees or exte…" at bounding box center [418, 243] width 363 height 141
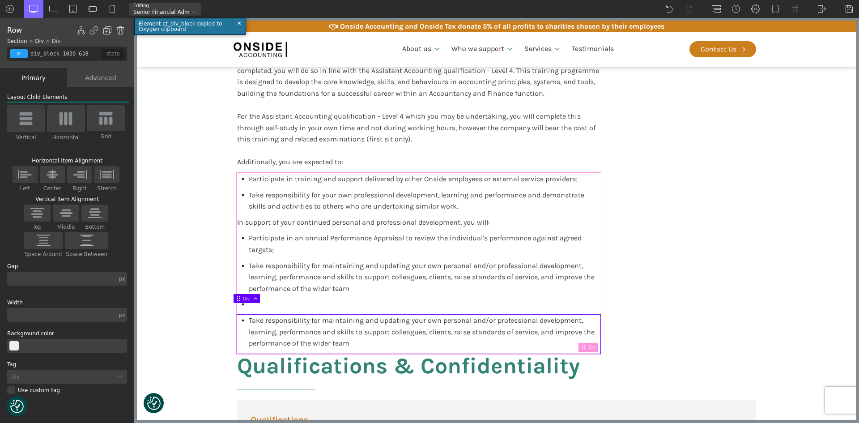
click at [274, 291] on div "Participate in training and support delivered by other Onside employees or exte…" at bounding box center [418, 263] width 363 height 180
type input "70"
click at [244, 303] on div at bounding box center [243, 304] width 12 height 3
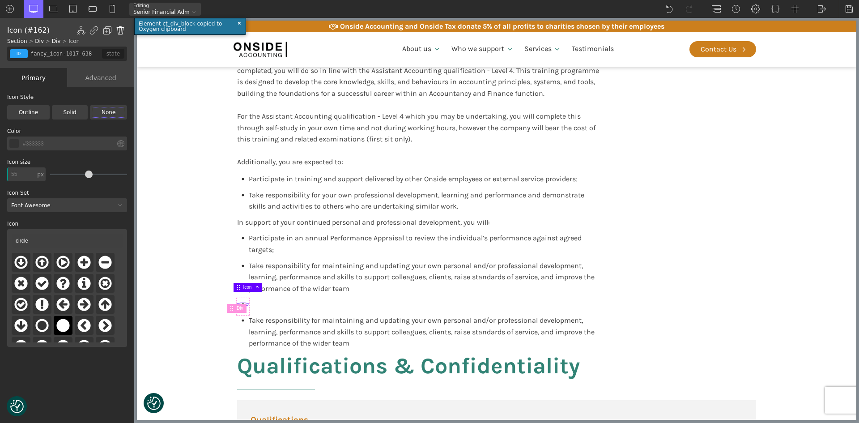
click at [117, 30] on img at bounding box center [120, 30] width 9 height 9
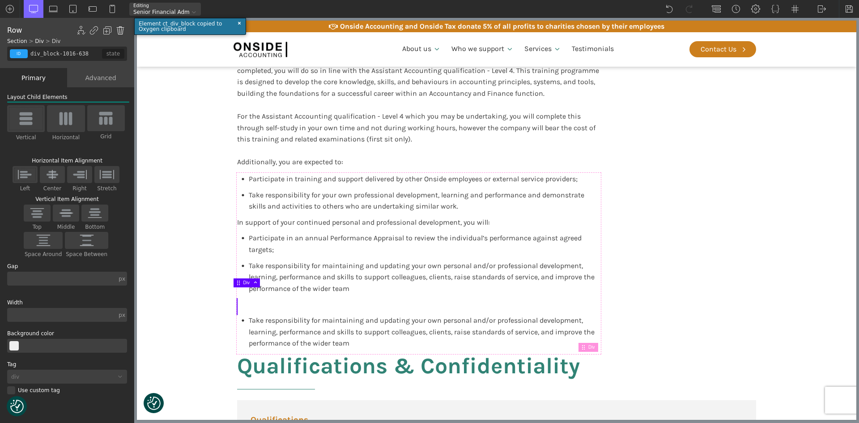
click at [119, 26] on img at bounding box center [120, 30] width 9 height 9
type input "div_block-1003-638"
type input "70"
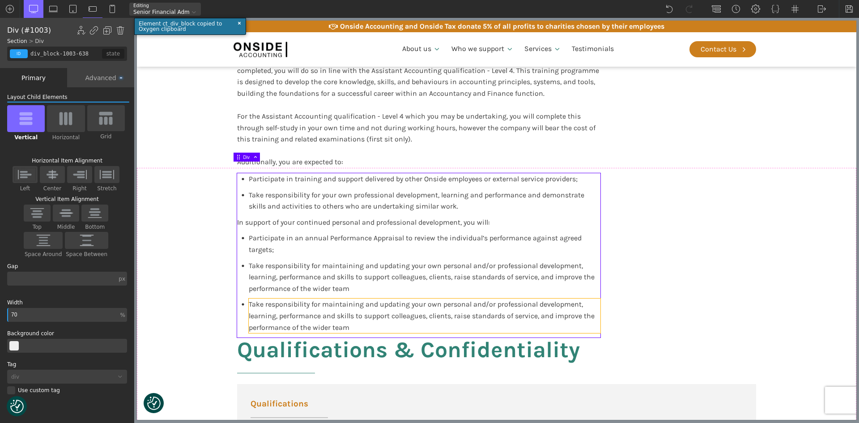
click at [303, 315] on span "Take responsibility for maintaining and updating your own personal and/or profe…" at bounding box center [422, 315] width 347 height 31
type input "text_block-1032-638"
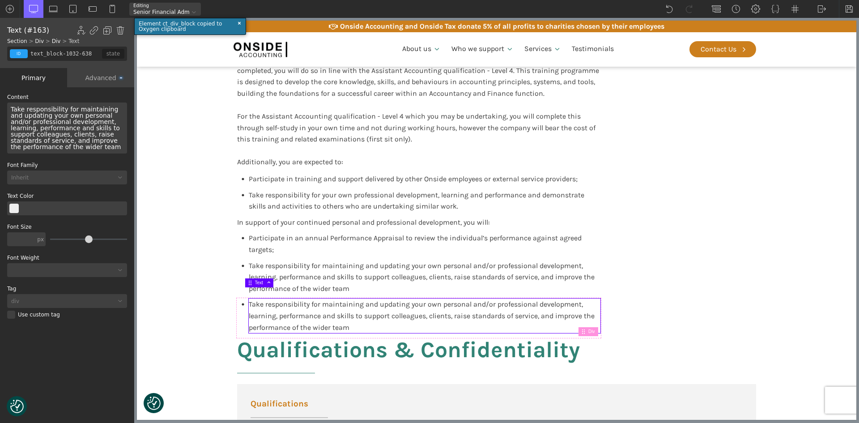
click at [61, 116] on span "Take responsibility for maintaining and updating your own personal and/or profe…" at bounding box center [66, 128] width 111 height 45
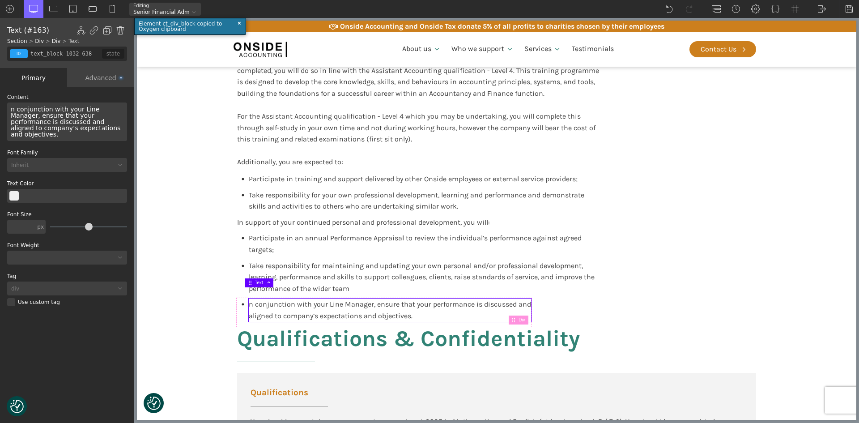
click at [11, 111] on span "n conjunction with your Line Manager, ensure that your performance is discussed…" at bounding box center [67, 122] width 112 height 32
click at [54, 123] on span "In conjunction with your Line Manager, ensure that your performance is discusse…" at bounding box center [67, 122] width 112 height 32
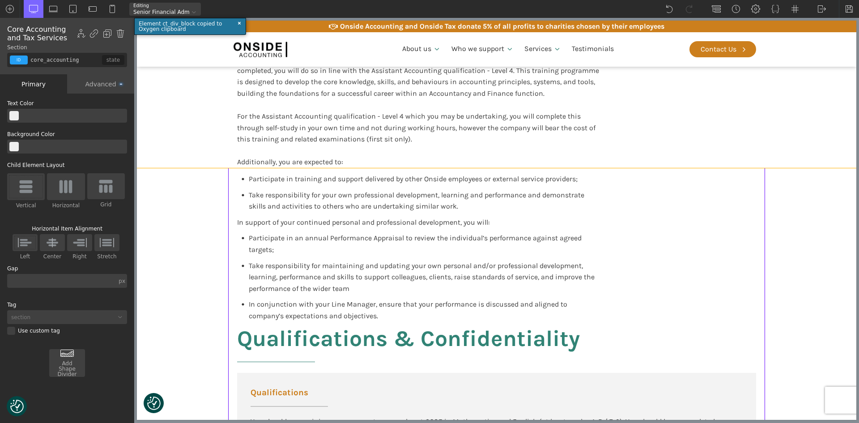
click at [827, 150] on section "Personal and Continued Professional Development You will undertake, achieve and…" at bounding box center [496, 61] width 719 height 213
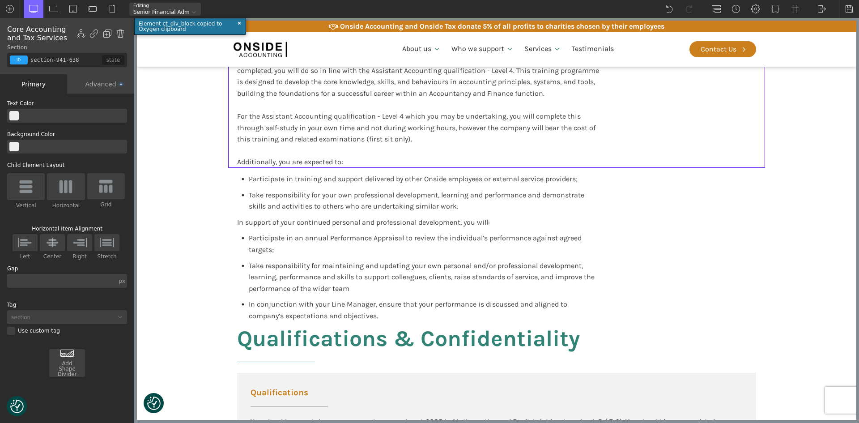
type input "core_accounting"
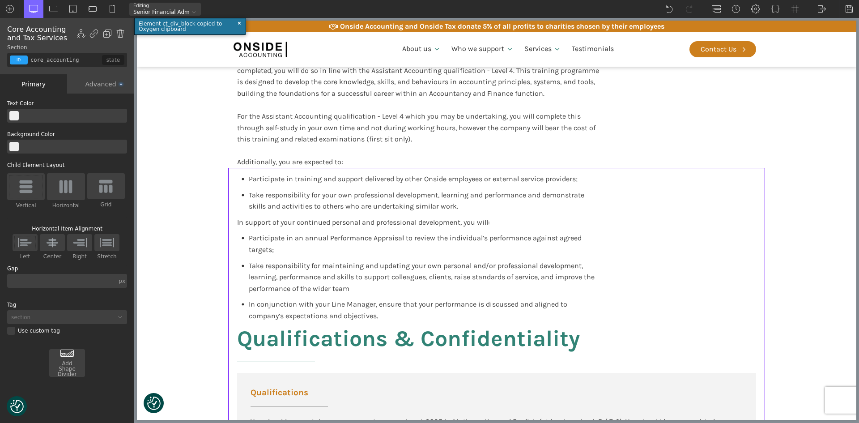
click at [8, 6] on img at bounding box center [9, 8] width 9 height 9
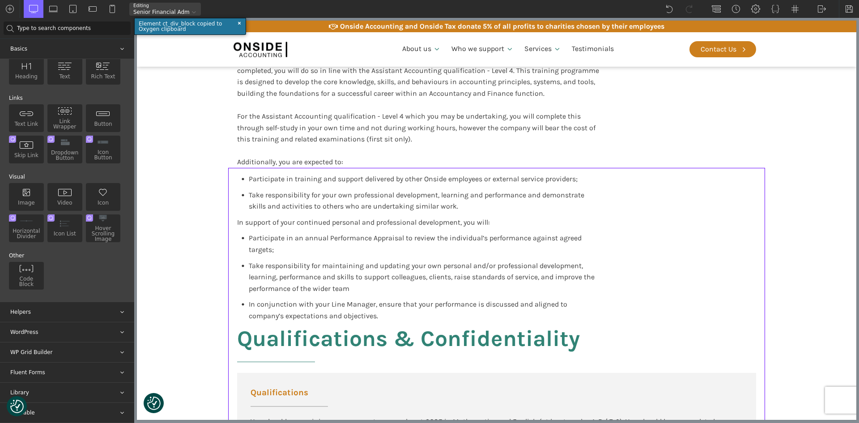
scroll to position [0, 0]
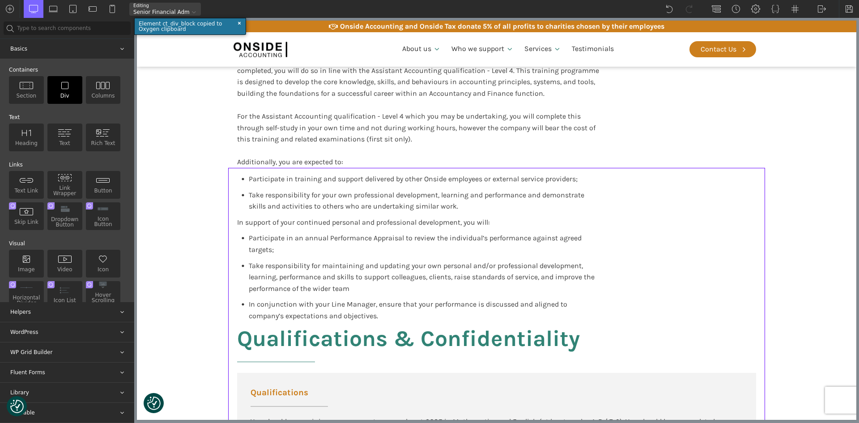
click at [61, 89] on img at bounding box center [65, 85] width 14 height 8
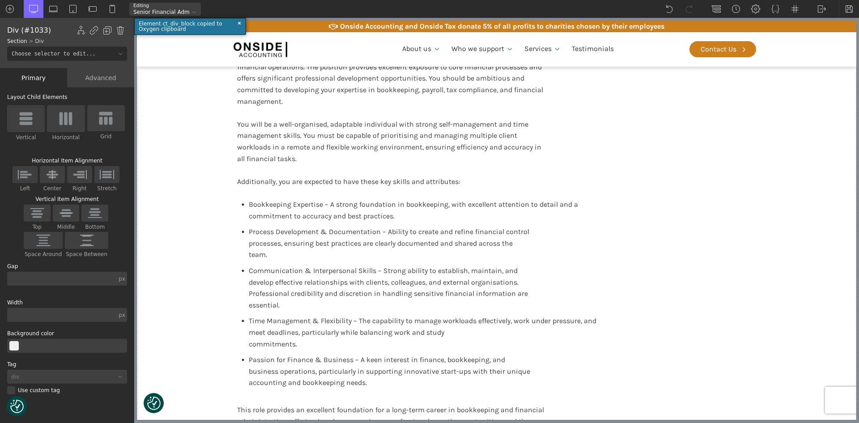
scroll to position [1743, 0]
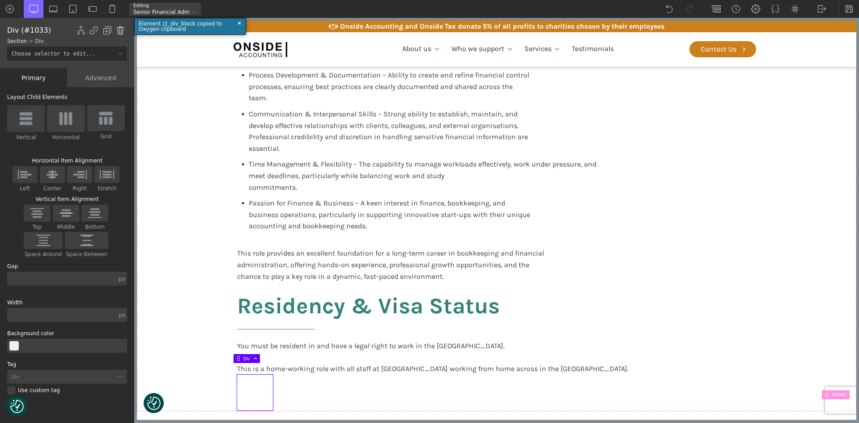
click at [119, 30] on img at bounding box center [120, 30] width 9 height 9
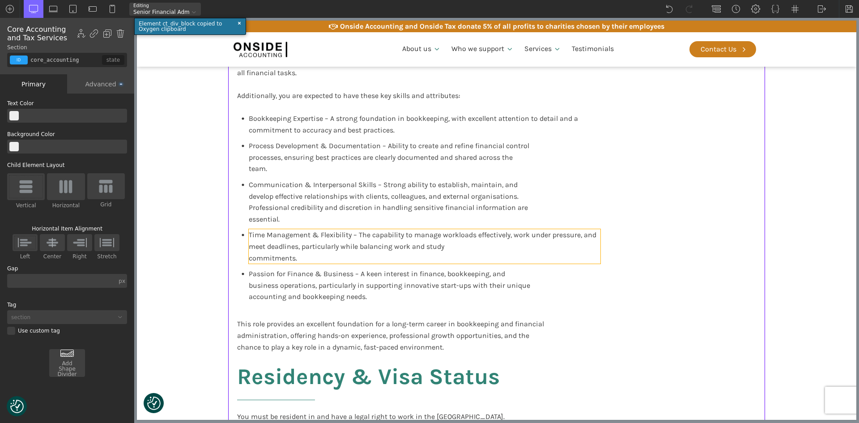
scroll to position [1699, 0]
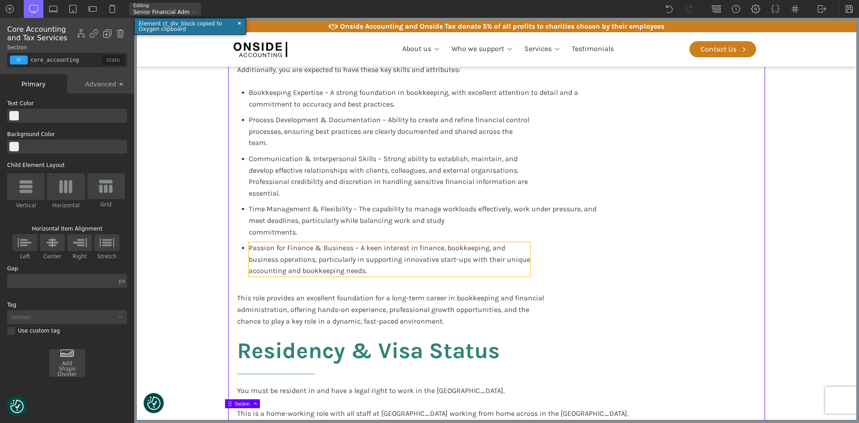
click at [429, 242] on div "Passion for Finance & Business – A keen interest in finance, bookkeeping, and b…" at bounding box center [389, 259] width 281 height 34
type input "text_block-979-638"
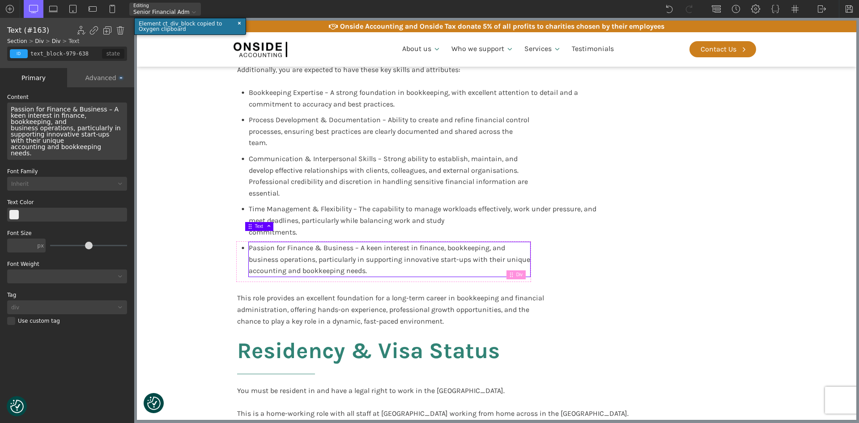
click at [69, 131] on span "Passion for Finance & Business – A keen interest in finance, bookkeeping, and b…" at bounding box center [67, 131] width 112 height 51
click at [56, 137] on span "Passion for Finance & Business – A keen interest in finance, bookkeeping, and b…" at bounding box center [67, 131] width 112 height 51
click at [51, 133] on div "Passion for Finance & Business – A keen interest in finance, bookkeeping, and b…" at bounding box center [67, 130] width 120 height 57
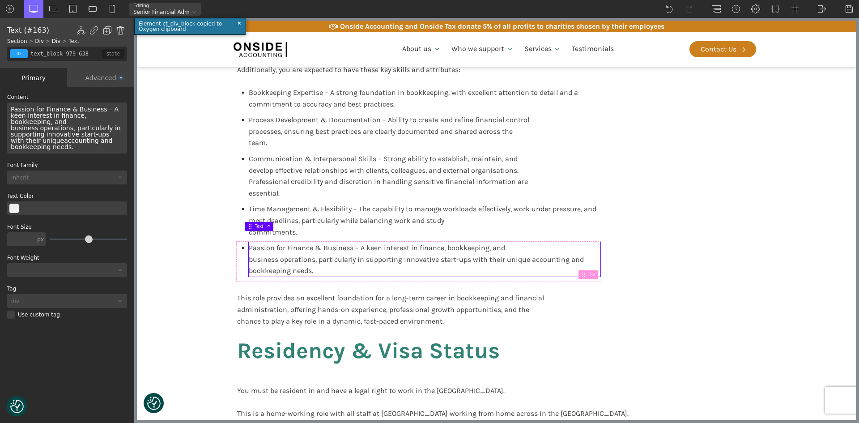
click at [113, 116] on div "Passion for Finance & Business – A keen interest in finance, bookkeeping, and b…" at bounding box center [67, 127] width 120 height 51
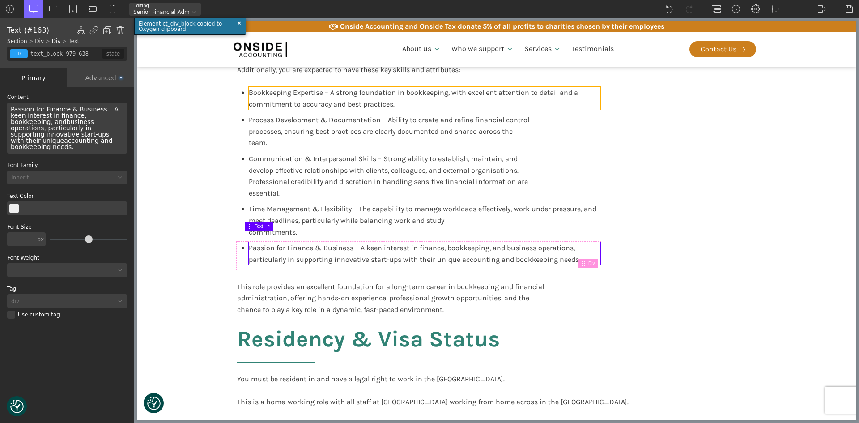
click at [373, 87] on div "Bookkeeping Expertise – A strong foundation in bookkeeping, with excellent atte…" at bounding box center [425, 98] width 352 height 23
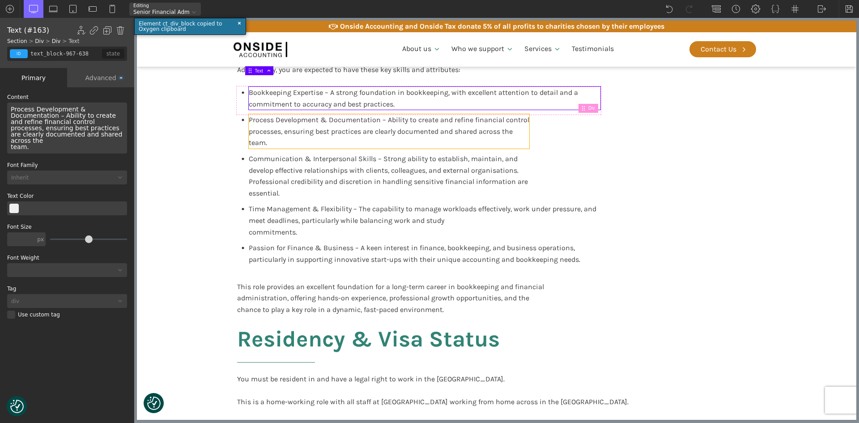
click at [347, 117] on span "Process Development & Documentation – Ability to create and refine financial co…" at bounding box center [389, 130] width 280 height 31
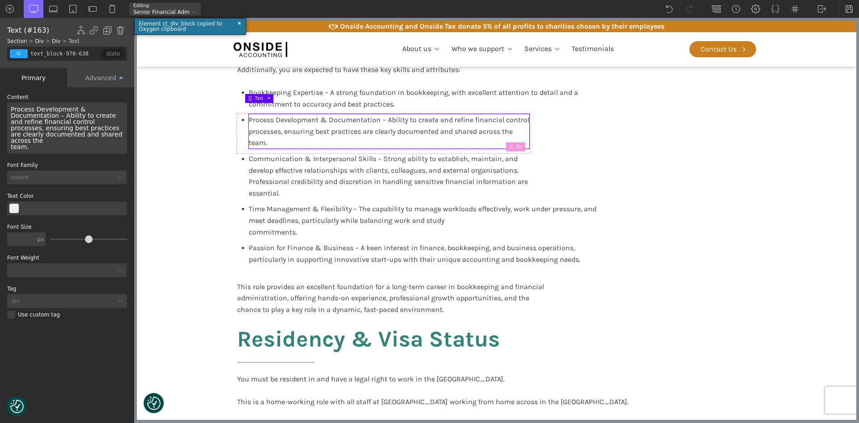
click at [60, 122] on div "Process Development & Documentation – Ability to create and refine financial co…" at bounding box center [67, 127] width 120 height 51
click at [84, 133] on div "Process Development & Documentation – Ability to create and refine financial co…" at bounding box center [67, 127] width 120 height 51
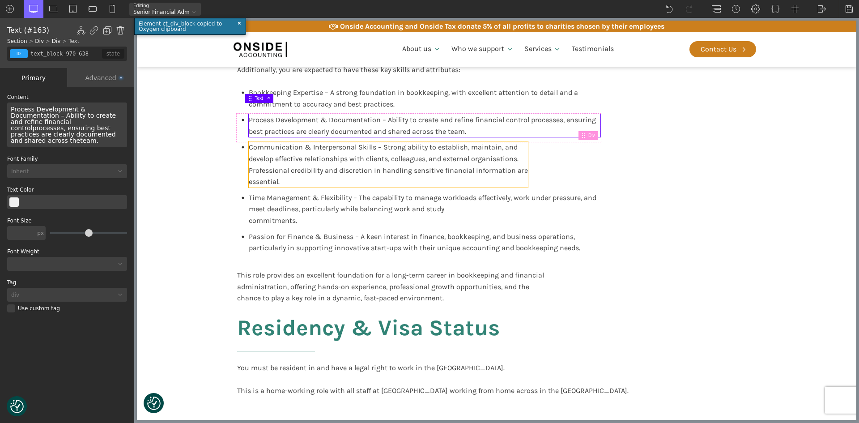
click at [290, 153] on div "Communication & Interpersonal Skills – Strong ability to establish, maintain, a…" at bounding box center [388, 164] width 279 height 46
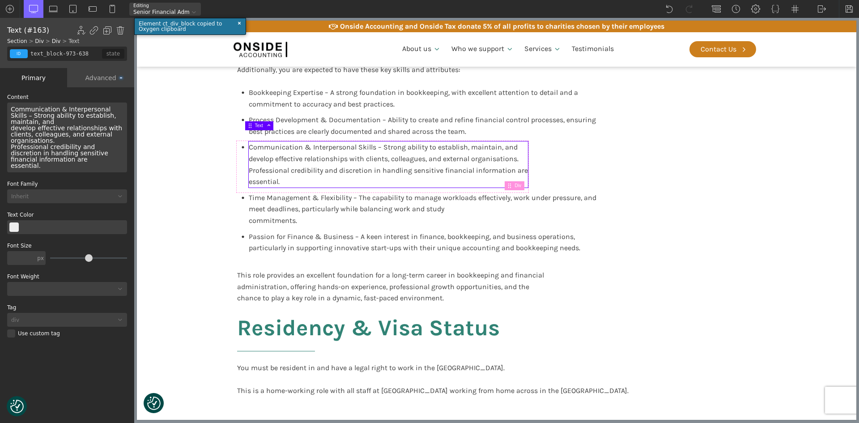
click at [114, 127] on div "Communication & Interpersonal Skills – Strong ability to establish, maintain, a…" at bounding box center [67, 137] width 120 height 70
click at [123, 117] on div "Communication & Interpersonal Skills – Strong ability to establish, maintain, a…" at bounding box center [67, 137] width 120 height 70
click at [53, 136] on span "Communication & Interpersonal Skills – Strong ability to establish, maintain, a…" at bounding box center [64, 138] width 107 height 64
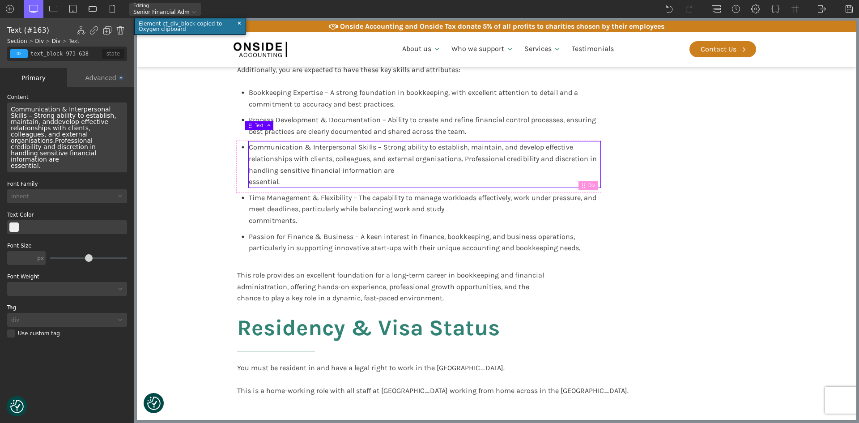
click at [94, 145] on div "Communication & Interpersonal Skills – Strong ability to establish, maintain, a…" at bounding box center [67, 137] width 120 height 70
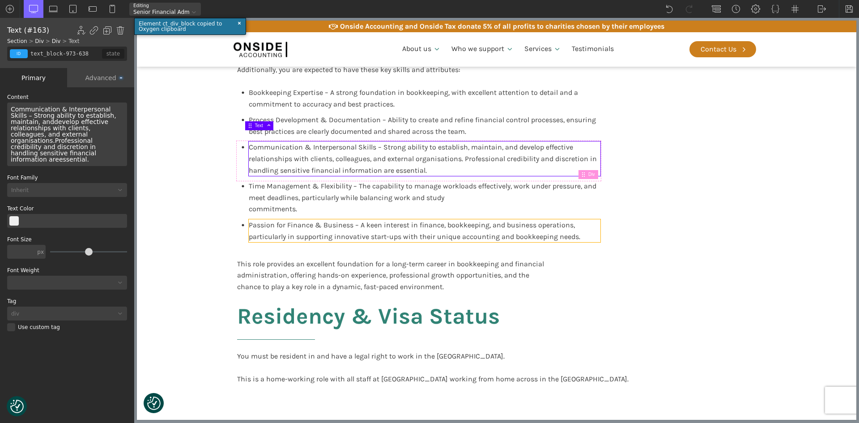
click at [298, 186] on span "Time Management & Flexibility – The capability to manage workloads effectively,…" at bounding box center [423, 197] width 349 height 31
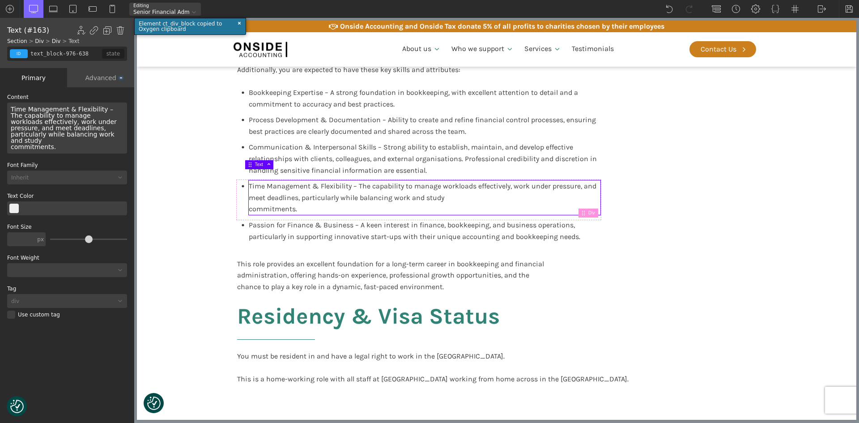
click at [105, 136] on div "Time Management & Flexibility – The capability to manage workloads effectively,…" at bounding box center [67, 127] width 120 height 51
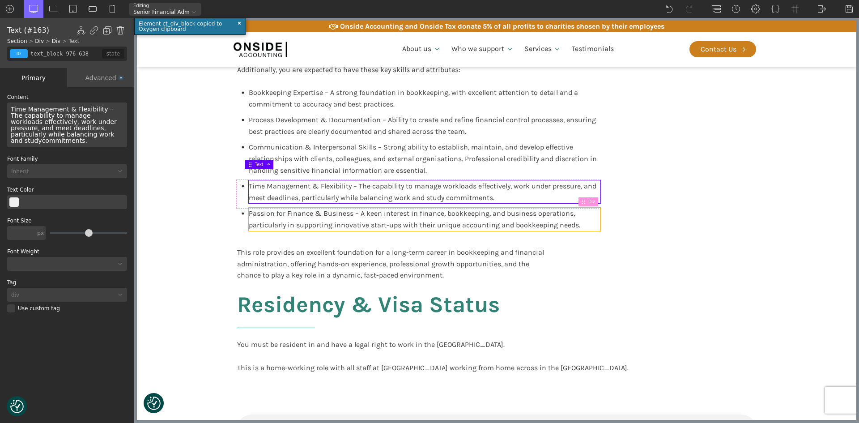
click at [298, 209] on span "Passion for Finance & Business – A keen interest in finance, bookkeeping, and b…" at bounding box center [414, 219] width 331 height 20
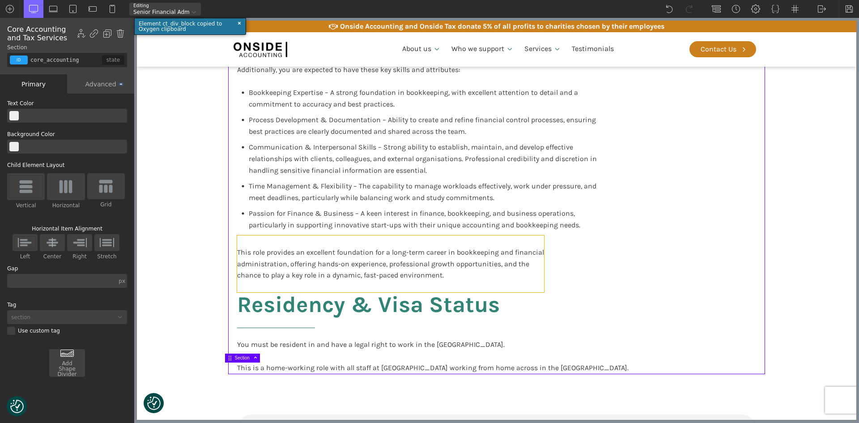
click at [494, 251] on div "This role provides an excellent foundation for a long-term career in bookkeepin…" at bounding box center [390, 263] width 307 height 57
type input "text_block-995-638"
type input "blocktext_block-596-175"
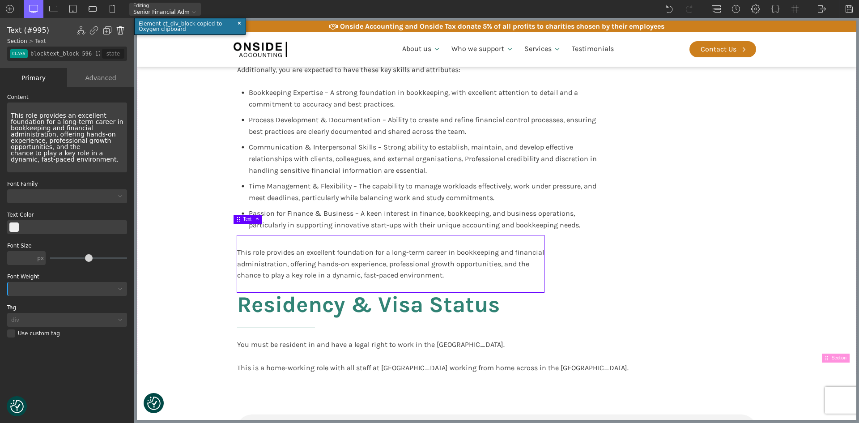
drag, startPoint x: 119, startPoint y: 29, endPoint x: 14, endPoint y: 25, distance: 105.1
click at [119, 29] on img at bounding box center [120, 30] width 9 height 9
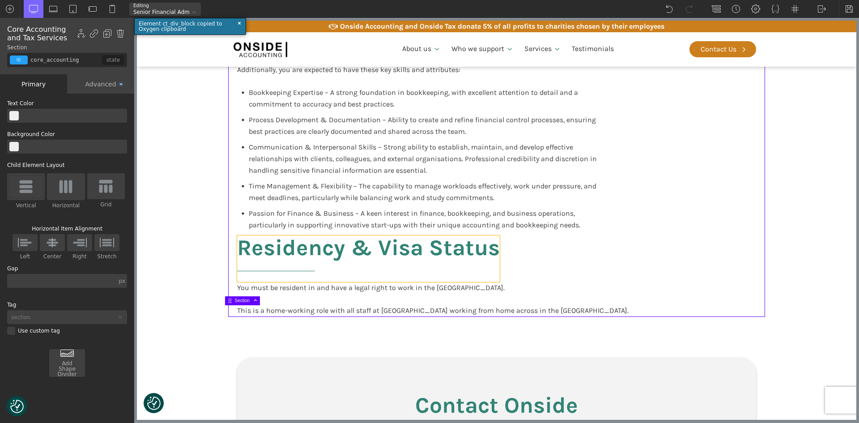
click at [359, 235] on h2 "Residency & Visa Status" at bounding box center [368, 258] width 263 height 47
type input "headline-999-638"
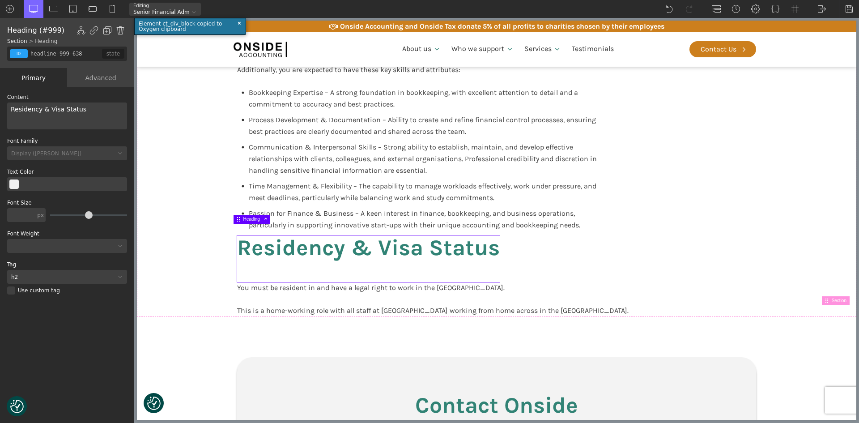
click at [98, 78] on div "Advanced" at bounding box center [100, 77] width 67 height 19
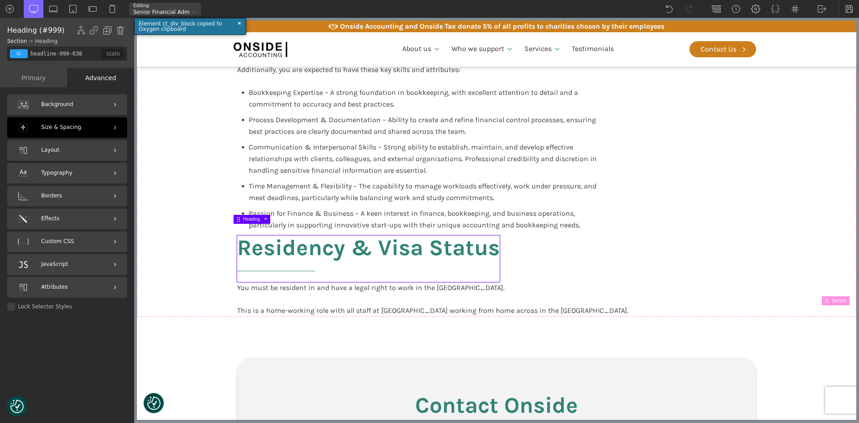
click at [58, 122] on div "Size & Spacing" at bounding box center [67, 127] width 120 height 21
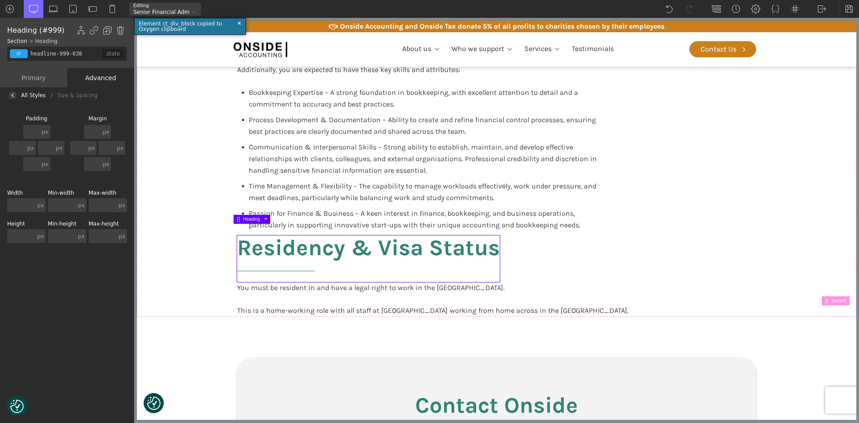
click at [36, 133] on input "text" at bounding box center [31, 132] width 17 height 14
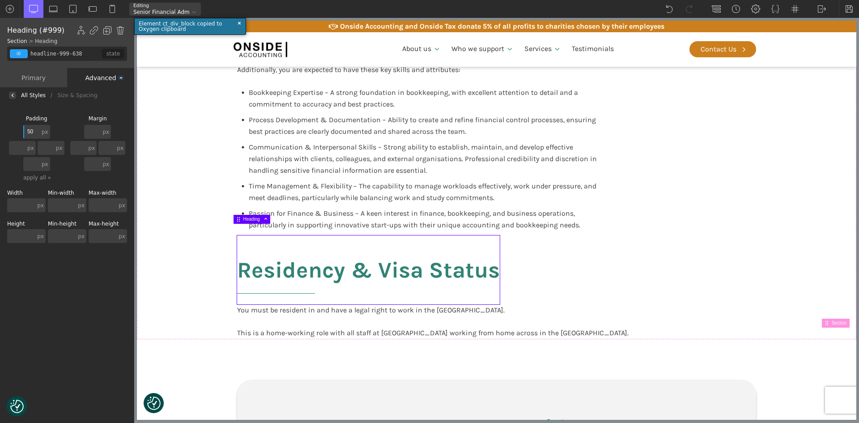
type input "5"
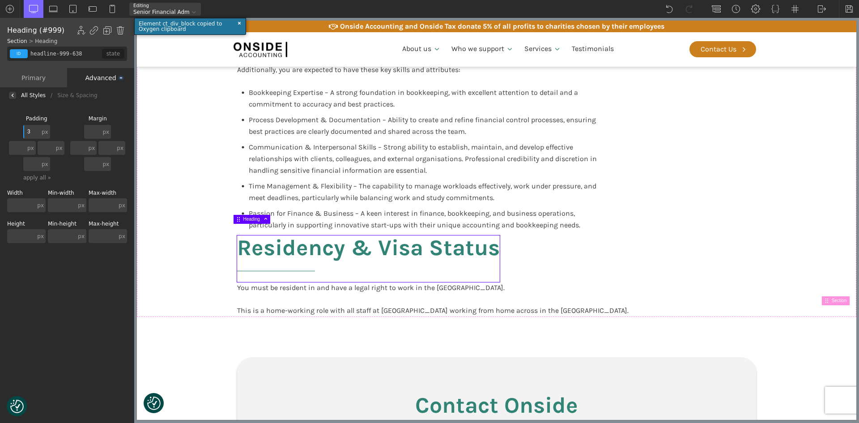
type input "30"
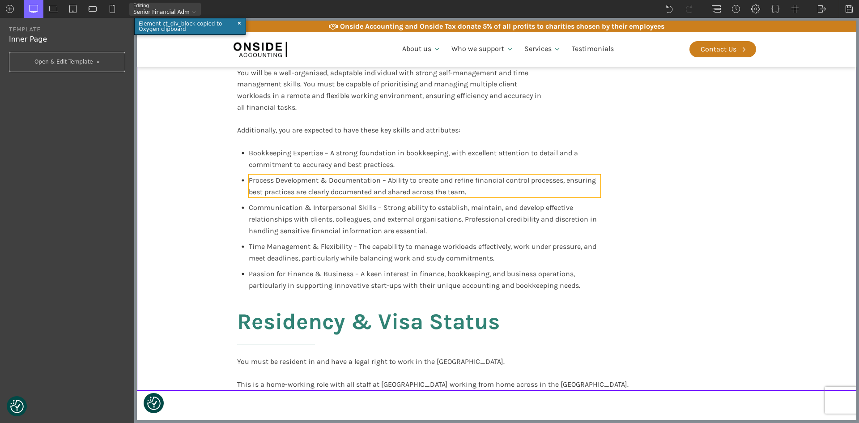
scroll to position [1654, 0]
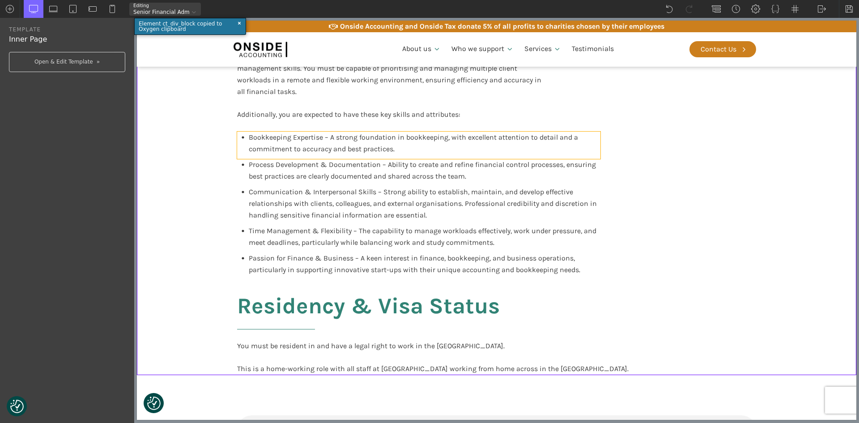
click at [238, 131] on div "Bookkeeping Expertise – A strong foundation in bookkeeping, with excellent atte…" at bounding box center [418, 144] width 363 height 27
type input "div_block-965-638"
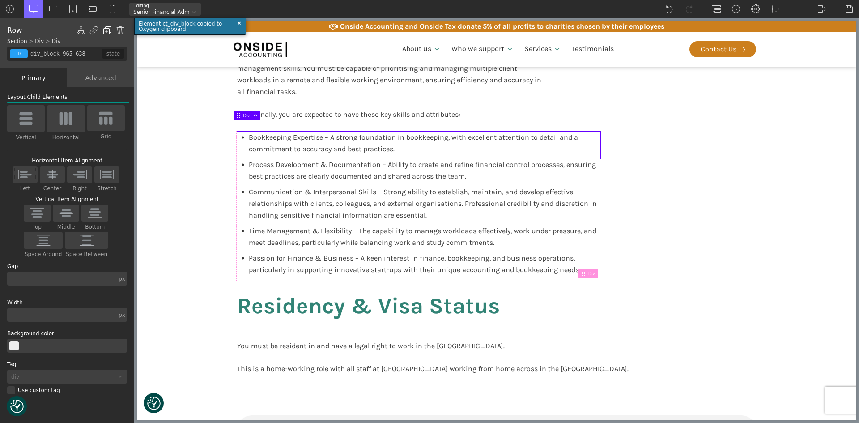
click at [109, 30] on img at bounding box center [107, 30] width 9 height 9
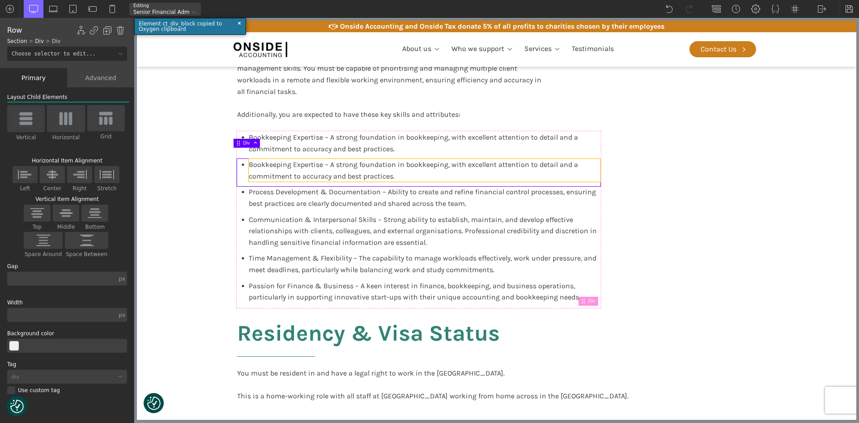
click at [260, 162] on span "Bookkeeping Expertise – A strong foundation in bookkeeping, with excellent atte…" at bounding box center [414, 170] width 331 height 20
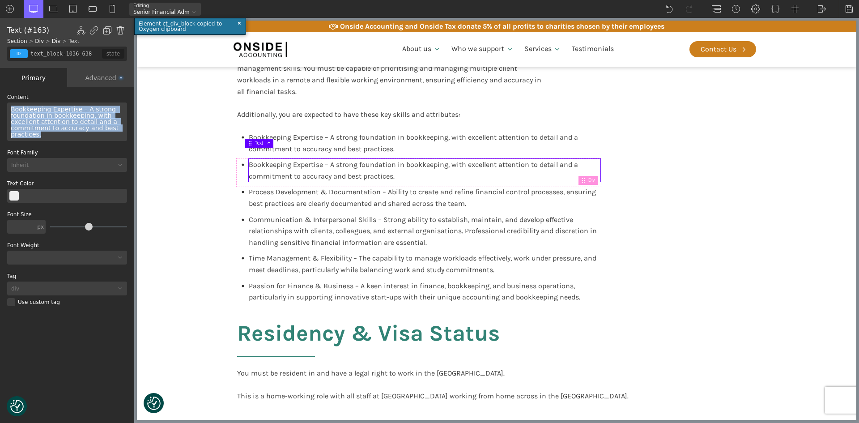
drag, startPoint x: 41, startPoint y: 136, endPoint x: 0, endPoint y: 105, distance: 50.4
click at [0, 105] on div "WP Grid Builder Stack Columns Vertically Page container (1200px) and below Less…" at bounding box center [67, 255] width 134 height 337
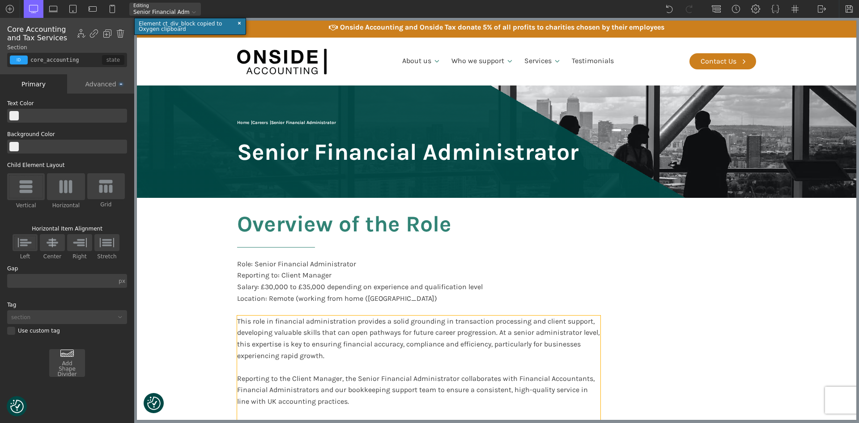
scroll to position [0, 0]
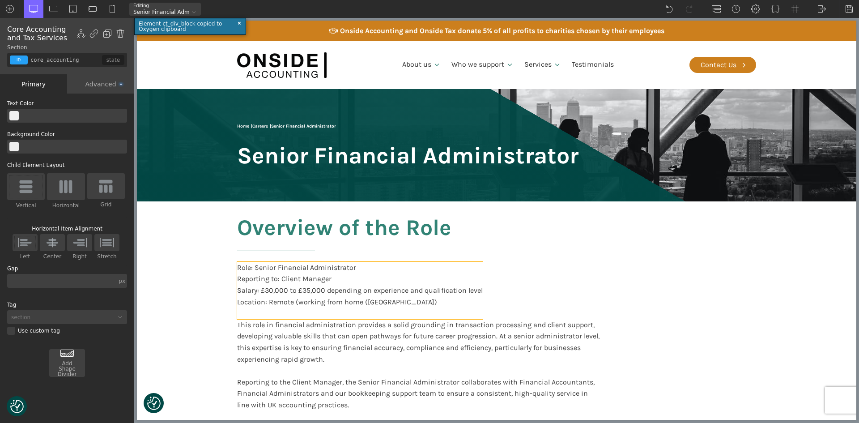
click at [351, 304] on div "Role: Senior Financial Administrator Reporting to: Client Manager Salary: £30,0…" at bounding box center [360, 290] width 246 height 57
type input "text_block-6-52"
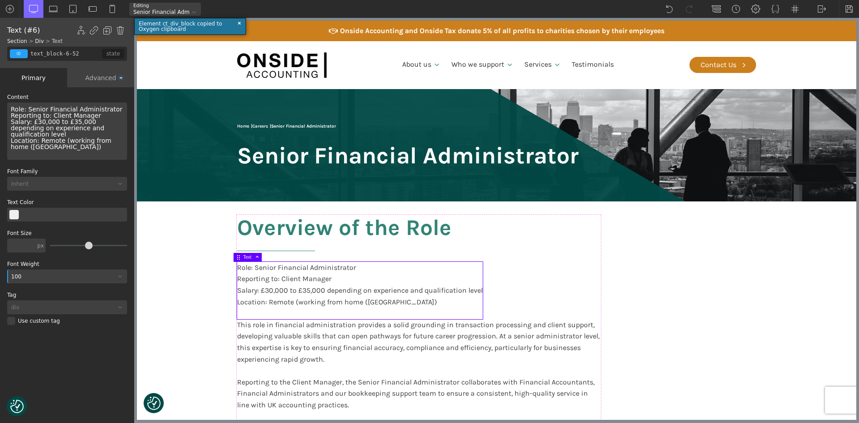
click at [296, 304] on div "Role: Senior Financial Administrator Reporting to: Client Manager Salary: £30,0…" at bounding box center [360, 290] width 246 height 57
click at [58, 133] on div "Role: Senior Financial Administrator Reporting to: Client Manager Salary: £30,0…" at bounding box center [67, 130] width 120 height 57
click at [119, 136] on div "Role: Senior Financial Administrator Reporting to: Client Manager Salary: £30,0…" at bounding box center [67, 130] width 120 height 57
click at [836, 287] on section "Overview of the Role Role: Senior Financial Administrator Reporting to: Client …" at bounding box center [496, 403] width 719 height 404
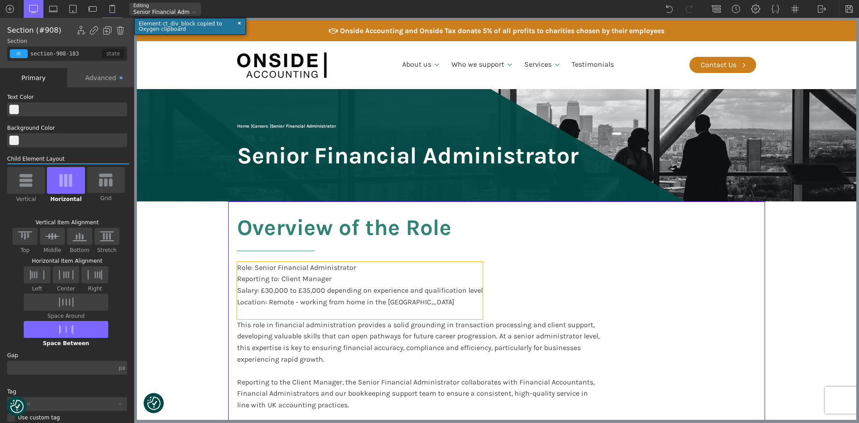
click at [243, 270] on div "Role: Senior Financial Administrator Reporting to: Client Manager Salary: £30,0…" at bounding box center [360, 290] width 246 height 57
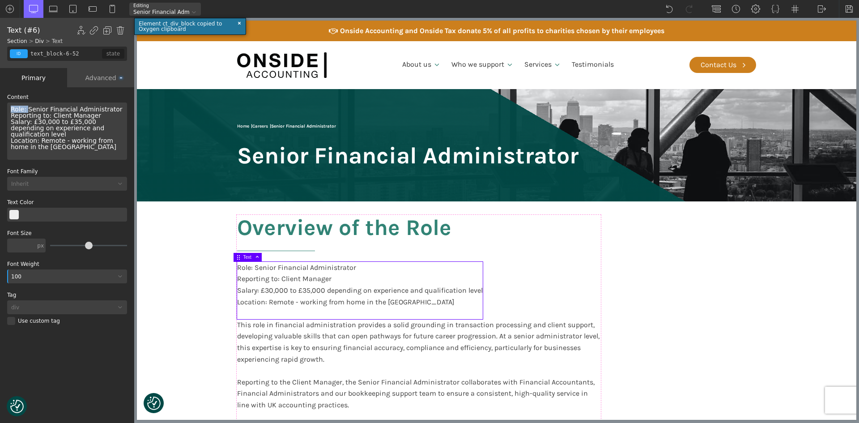
drag, startPoint x: 25, startPoint y: 108, endPoint x: 10, endPoint y: 107, distance: 14.8
click at [10, 107] on div "Role: Senior Financial Administrator Reporting to: Client Manager Salary: £30,0…" at bounding box center [67, 130] width 120 height 57
drag, startPoint x: 22, startPoint y: 266, endPoint x: 13, endPoint y: 267, distance: 9.4
click at [13, 269] on div "100" at bounding box center [67, 276] width 120 height 14
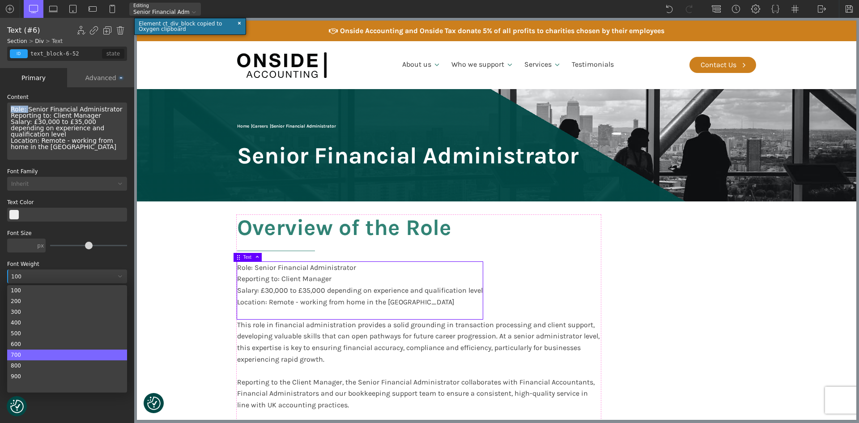
click at [21, 349] on div "700" at bounding box center [67, 354] width 120 height 11
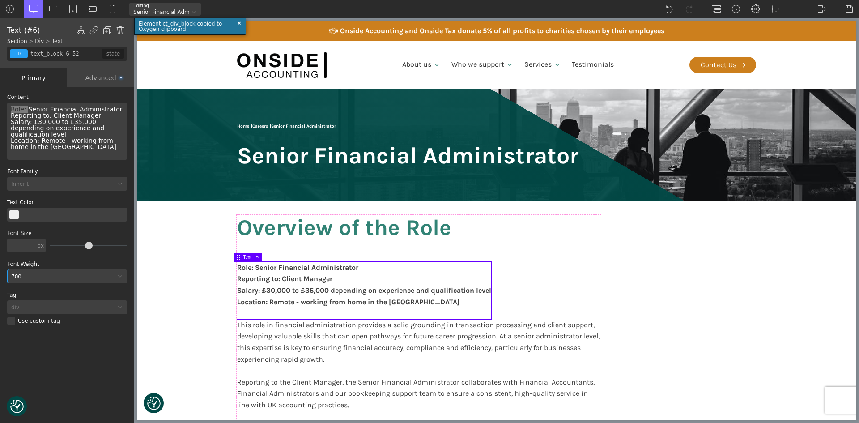
click at [177, 324] on section "Overview of the Role Role: Senior Financial Administrator Reporting to: Client …" at bounding box center [496, 403] width 719 height 404
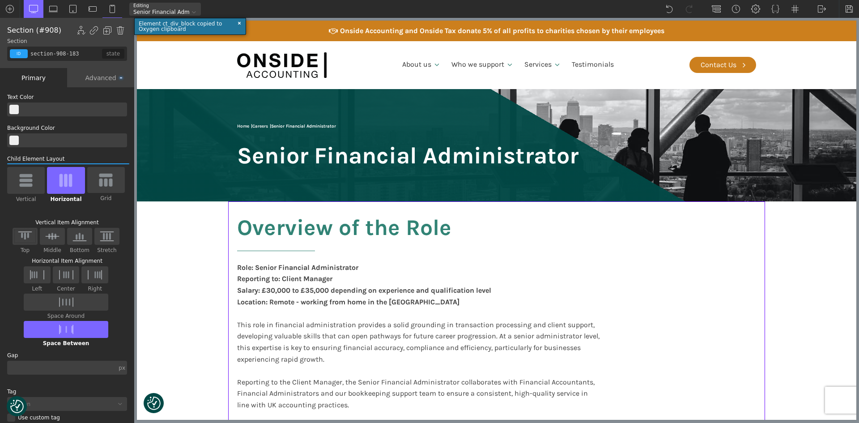
click at [176, 325] on section "Overview of the Role Role: Senior Financial Administrator Reporting to: Client …" at bounding box center [496, 403] width 719 height 404
click at [453, 292] on div "Role: Senior Financial Administrator Reporting to: Client Manager Salary: £30,0…" at bounding box center [364, 290] width 254 height 57
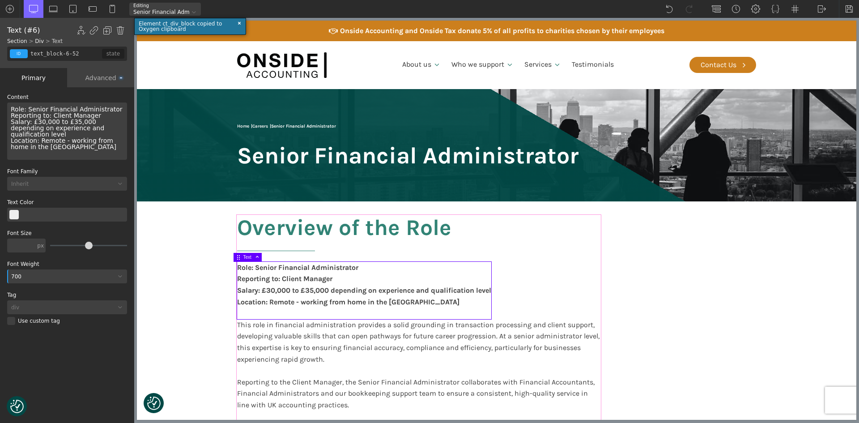
click at [575, 290] on div "Overview of the Role Role: Senior Financial Administrator Reporting to: Client …" at bounding box center [418, 410] width 363 height 390
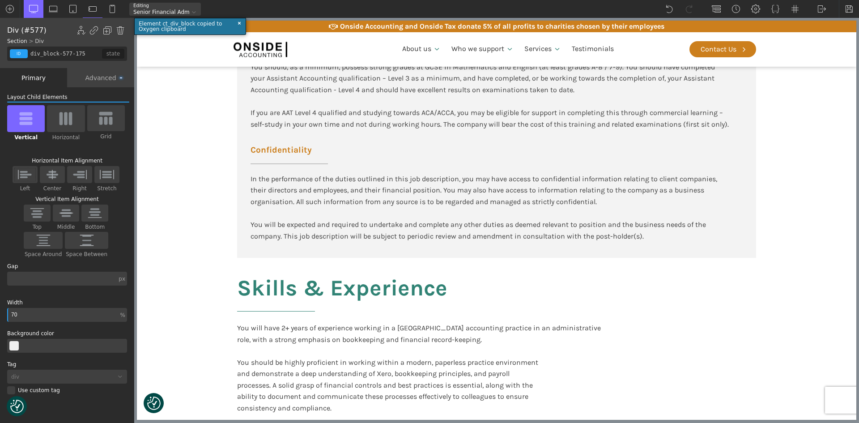
scroll to position [1252, 0]
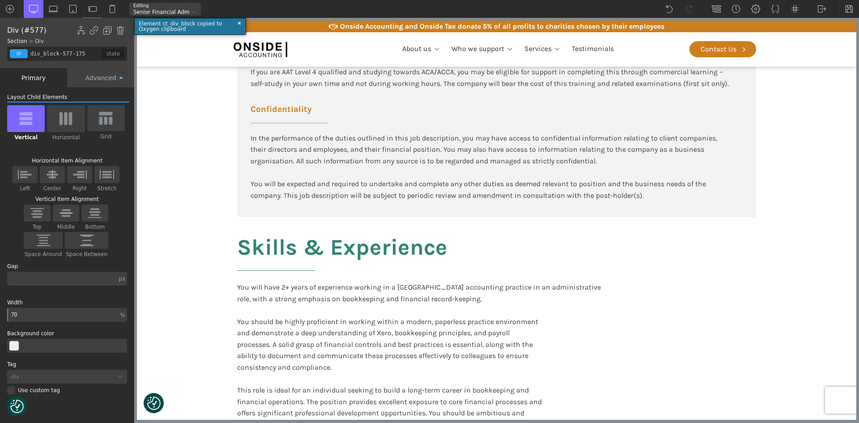
click at [558, 341] on div "Participate in training and support delivered by other Onside employees or exte…" at bounding box center [496, 288] width 537 height 1031
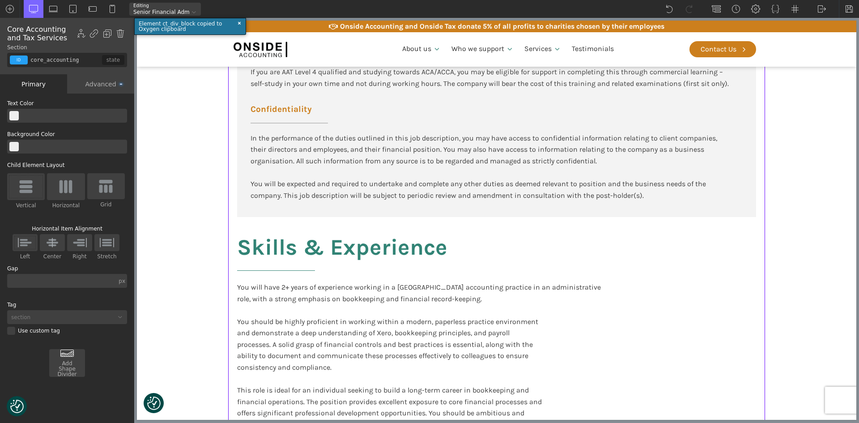
click at [576, 342] on div "Participate in training and support delivered by other Onside employees or exte…" at bounding box center [496, 288] width 537 height 1031
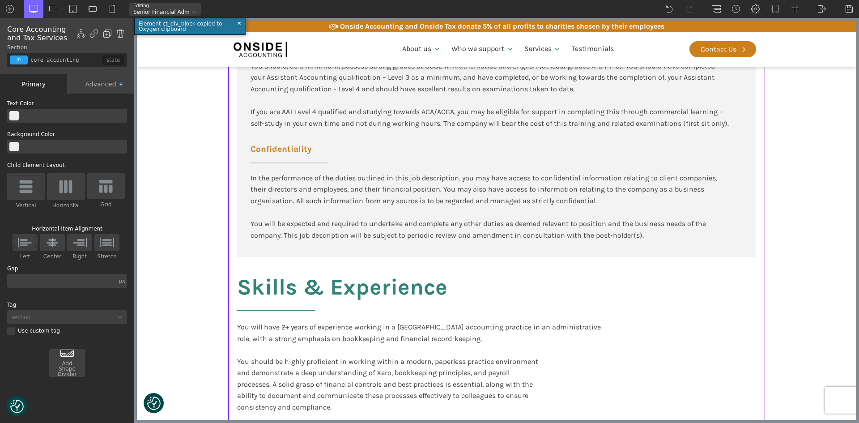
scroll to position [1163, 0]
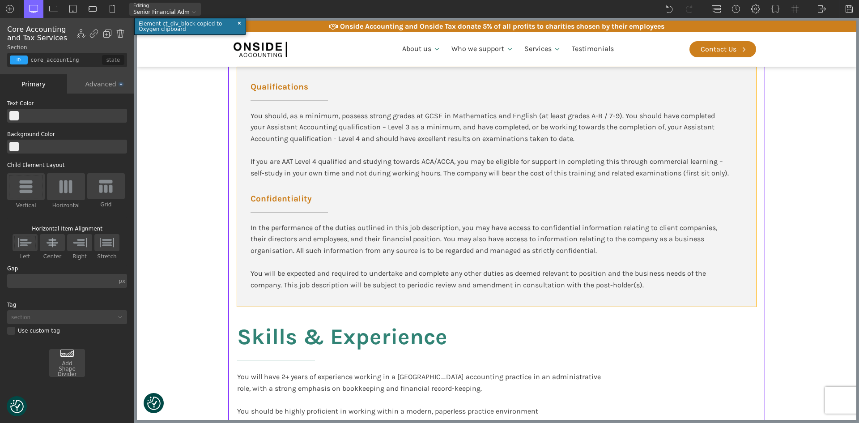
click at [744, 179] on div "Qualifications You should, as a minimum, possess strong grades at GCSE in Mathe…" at bounding box center [496, 186] width 519 height 239
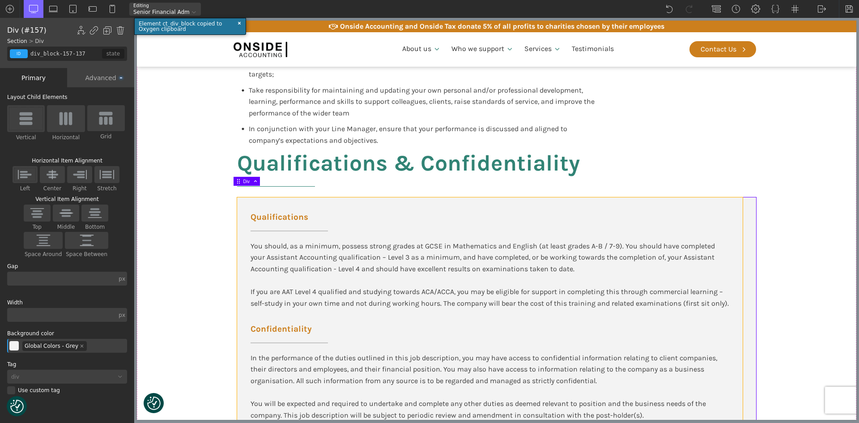
scroll to position [1029, 0]
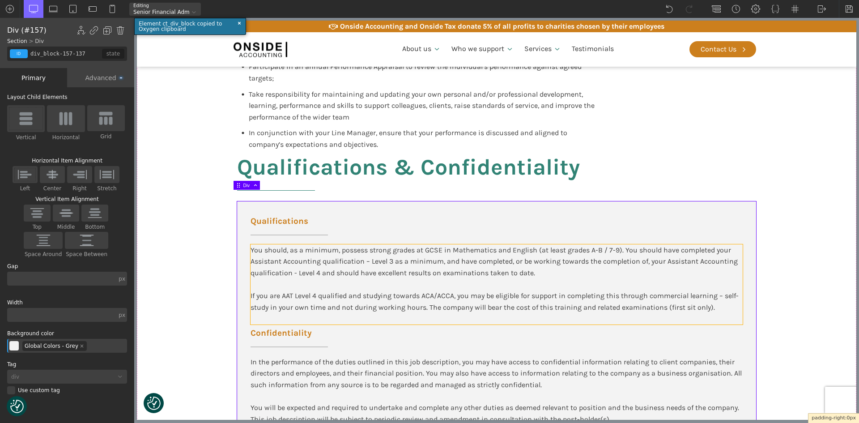
drag, startPoint x: 751, startPoint y: 236, endPoint x: 720, endPoint y: 235, distance: 31.3
click at [675, 236] on body "We value your privacy We use cookies to enhance your browsing experience, serve…" at bounding box center [496, 319] width 719 height 2519
click at [98, 77] on div "Advanced" at bounding box center [100, 77] width 67 height 19
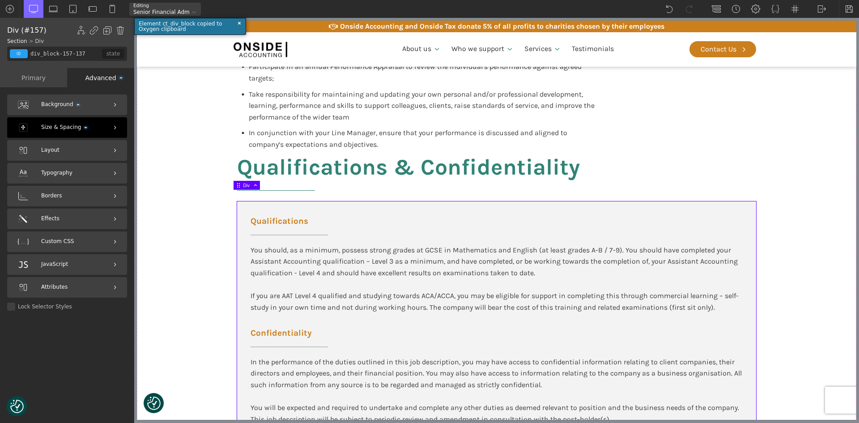
click at [50, 129] on span "Size & Spacing" at bounding box center [64, 127] width 46 height 8
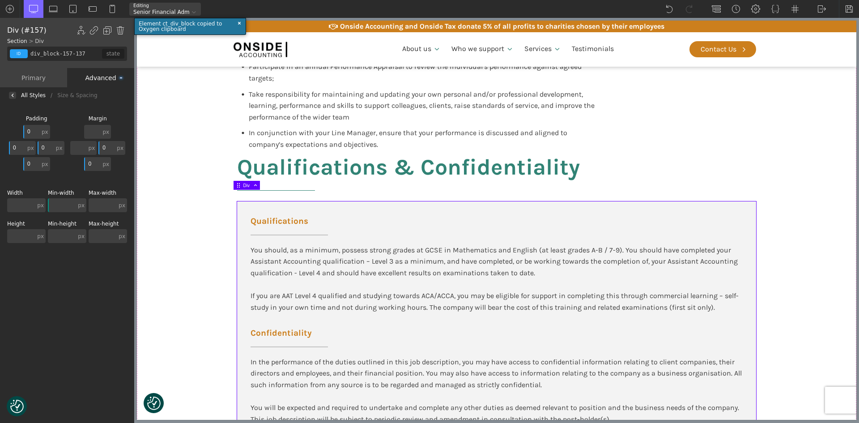
click at [92, 76] on div "Advanced" at bounding box center [100, 77] width 67 height 19
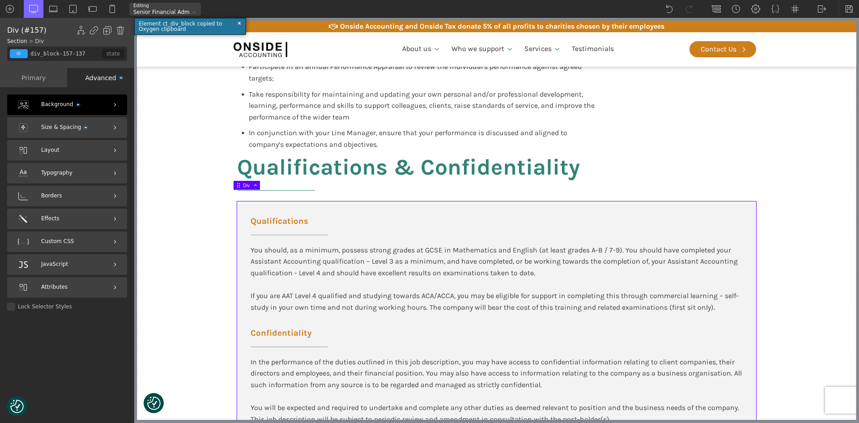
click at [69, 100] on span "Background" at bounding box center [60, 104] width 38 height 8
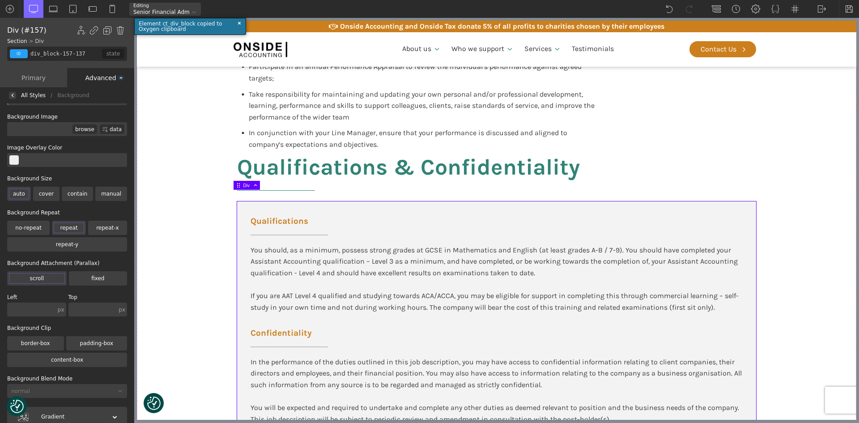
scroll to position [39, 0]
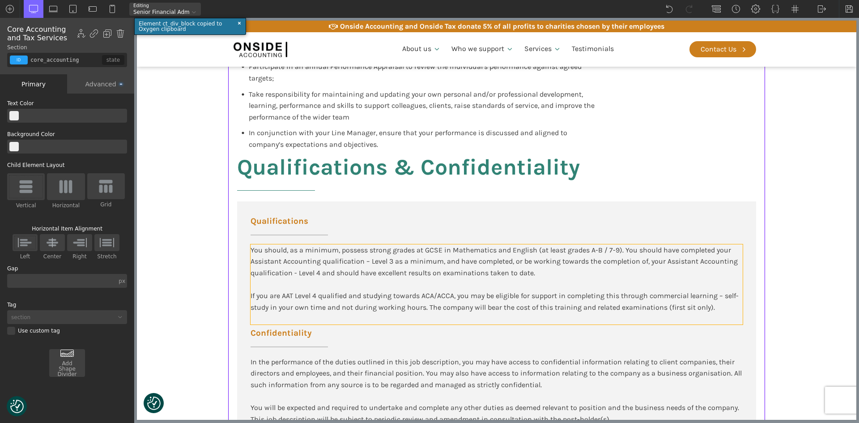
click at [645, 248] on div "You should, as a minimum, possess strong grades at GCSE in Mathematics and Engl…" at bounding box center [496, 278] width 492 height 69
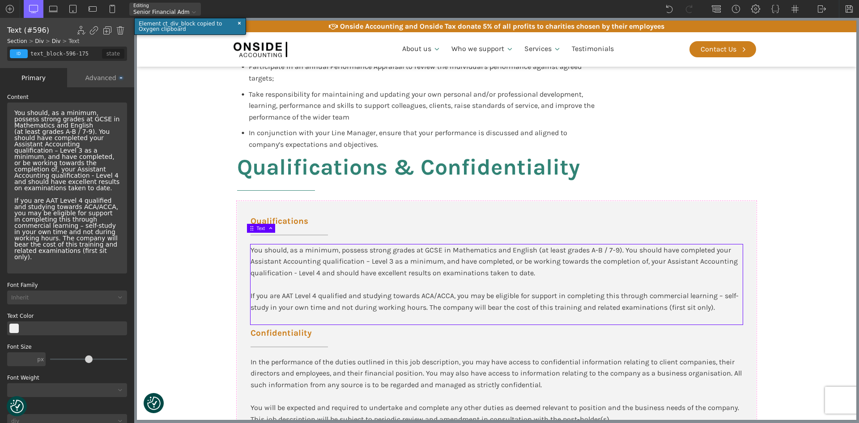
click at [65, 163] on div "You should, as a minimum, possess strong grades at GCSE in Mathematics and Engl…" at bounding box center [67, 184] width 113 height 157
click at [722, 284] on div "You should, as a minimum, possess strong grades at GCSE in Mathematics and Engl…" at bounding box center [496, 278] width 492 height 69
type input "core_accounting"
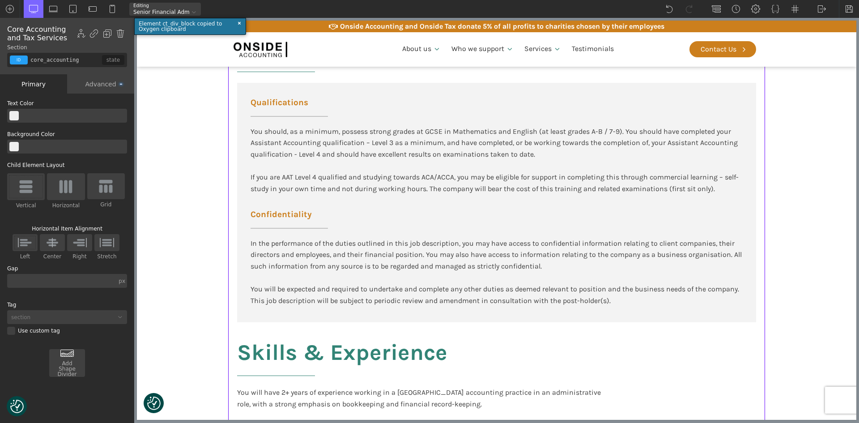
scroll to position [1163, 0]
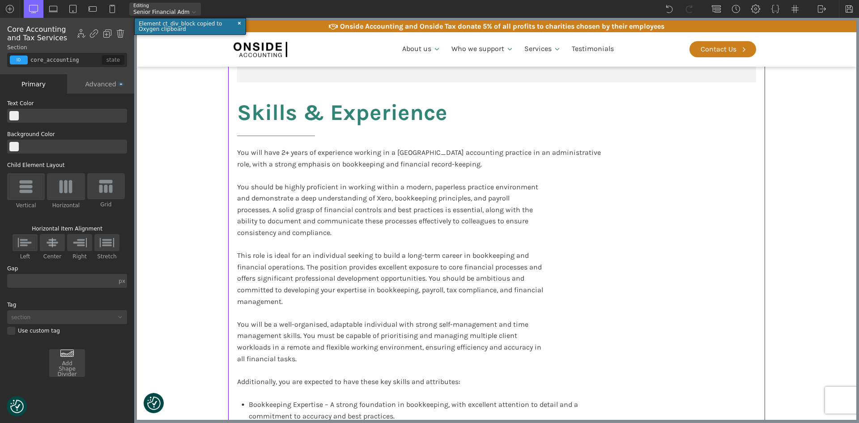
scroll to position [1386, 0]
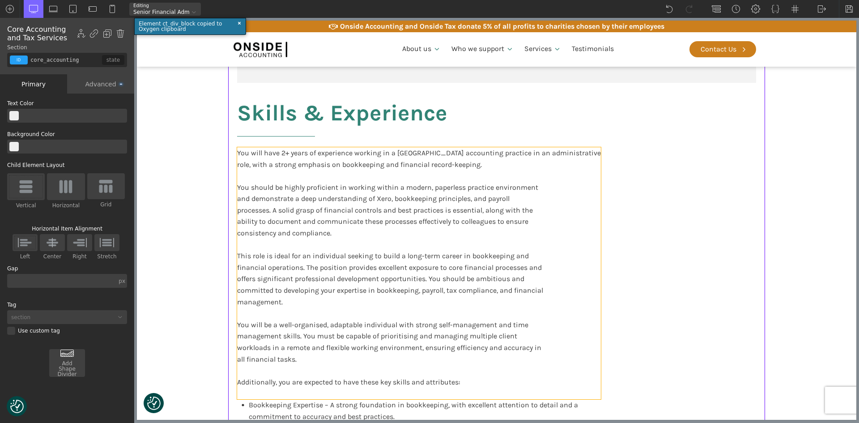
click at [388, 147] on div "You will have 2+ years of experience working in a UK accounting practice in an …" at bounding box center [419, 273] width 364 height 252
type input "blocktext_block-596-175"
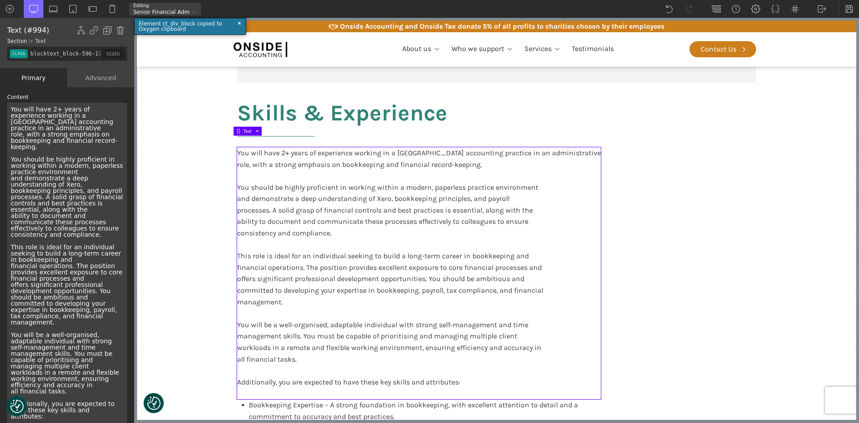
click at [68, 123] on div "You will have 2+ years of experience working in a UK accounting practice in an …" at bounding box center [67, 265] width 120 height 326
click at [70, 121] on div "You will have 2+ years of experience working in a UK accounting practice in an …" at bounding box center [67, 265] width 120 height 326
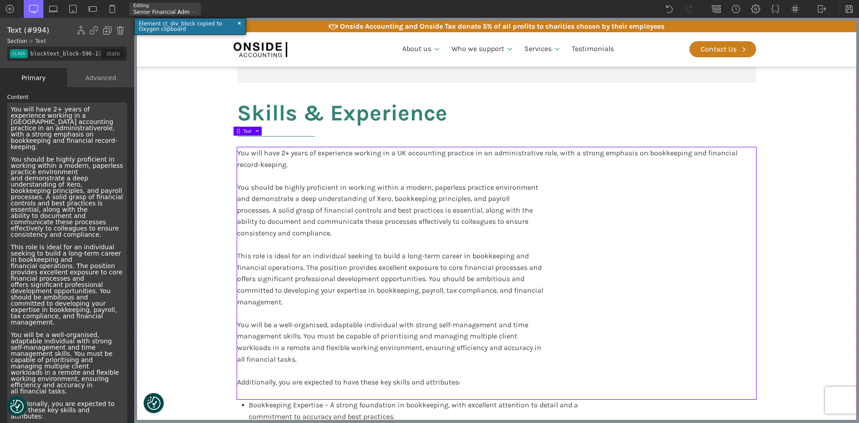
click at [82, 160] on div "You will have 2+ years of experience working in a UK accounting practice in an …" at bounding box center [67, 265] width 120 height 326
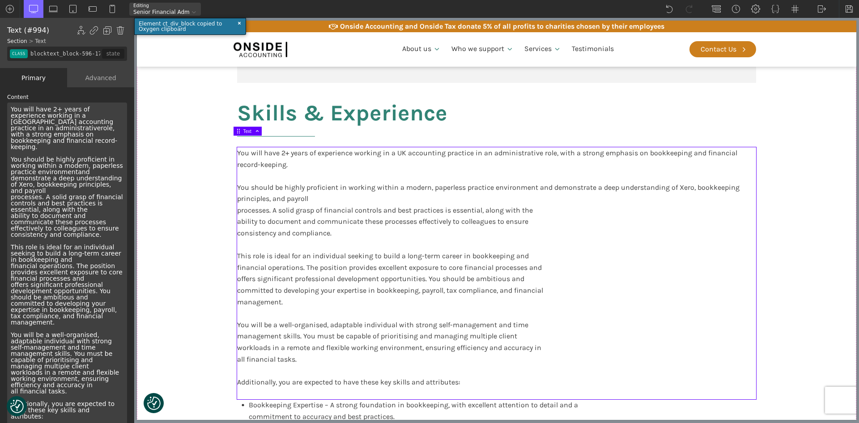
click at [83, 161] on div "You will have 2+ years of experience working in a UK accounting practice in an …" at bounding box center [67, 265] width 120 height 326
click at [41, 179] on div "You will have 2+ years of experience working in a UK accounting practice in an …" at bounding box center [67, 265] width 120 height 326
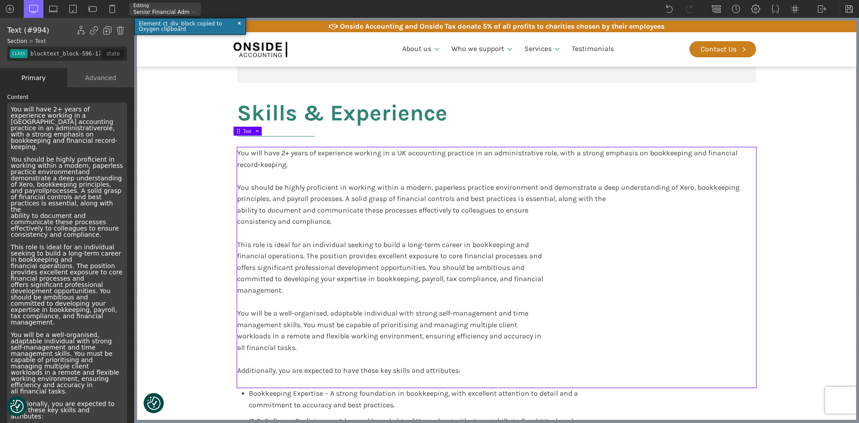
click at [91, 191] on div "You will have 2+ years of experience working in a UK accounting practice in an …" at bounding box center [67, 265] width 120 height 326
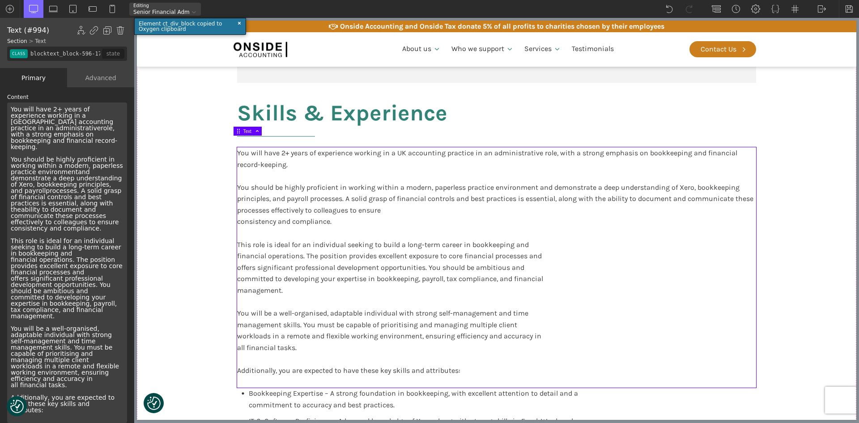
click at [31, 205] on div "You will have 2+ years of experience working in a UK accounting practice in an …" at bounding box center [67, 262] width 120 height 320
click at [33, 209] on div "You will have 2+ years of experience working in a UK accounting practice in an …" at bounding box center [67, 262] width 120 height 320
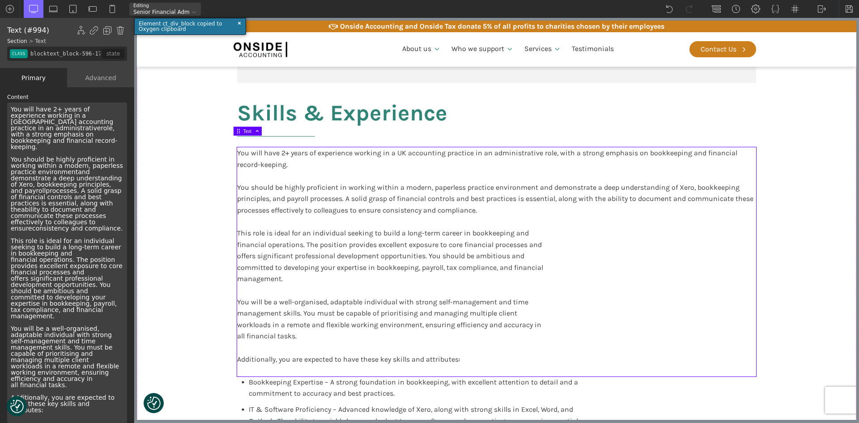
click at [71, 234] on div "You will have 2+ years of experience working in a UK accounting practice in an …" at bounding box center [67, 262] width 120 height 320
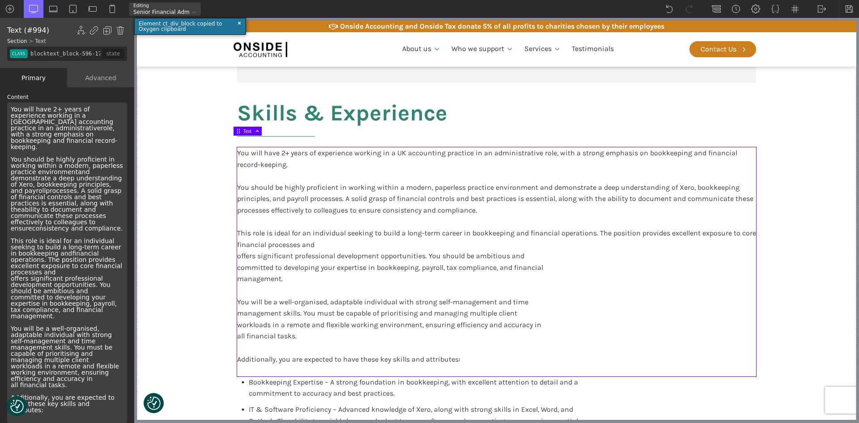
click at [36, 254] on div "You will have 2+ years of experience working in a UK accounting practice in an …" at bounding box center [67, 262] width 120 height 320
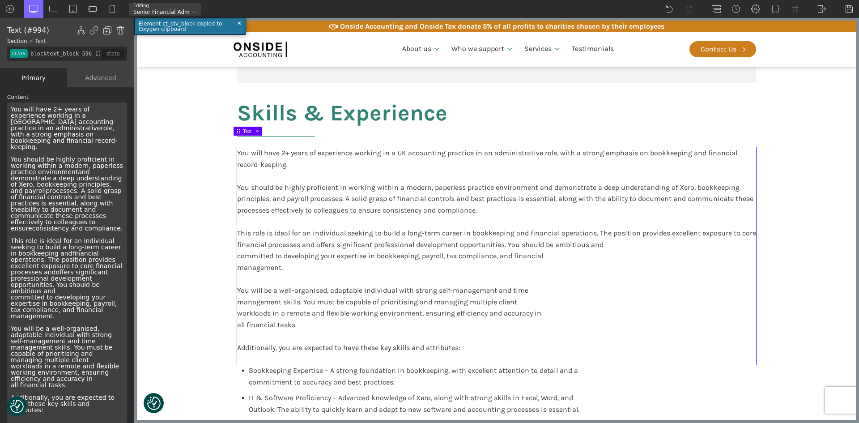
click at [105, 284] on div "You will have 2+ years of experience working in a UK accounting practice in an …" at bounding box center [67, 262] width 120 height 320
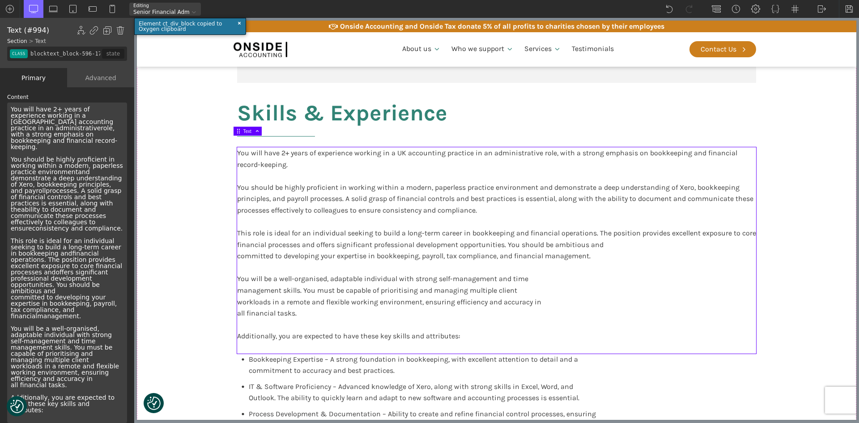
click at [116, 266] on div "You will have 2+ years of experience working in a UK accounting practice in an …" at bounding box center [67, 262] width 120 height 320
click at [77, 310] on div "You will have 2+ years of experience working in a UK accounting practice in an …" at bounding box center [67, 262] width 120 height 320
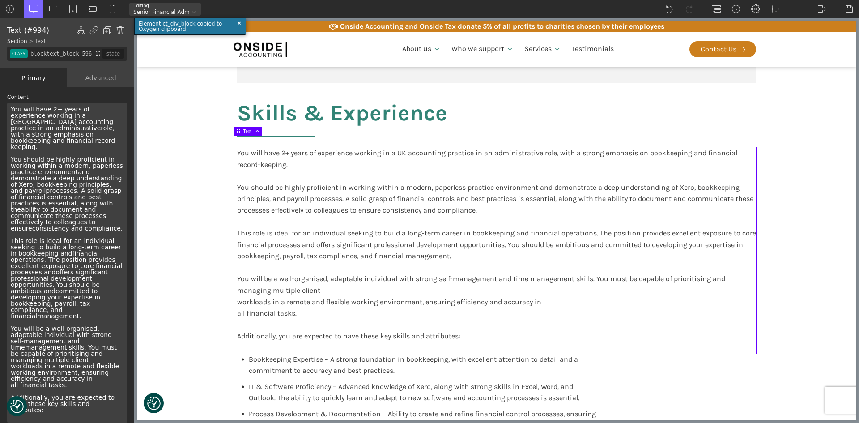
click at [37, 329] on div "You will have 2+ years of experience working in a UK accounting practice in an …" at bounding box center [67, 262] width 120 height 320
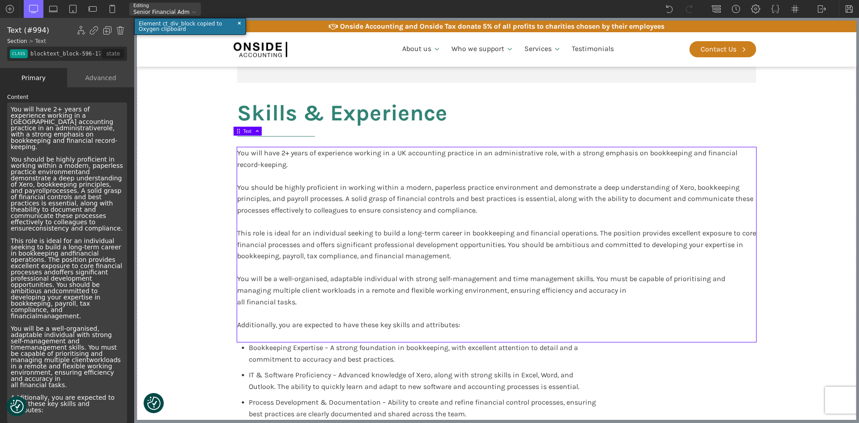
click at [98, 334] on div "You will have 2+ years of experience working in a UK accounting practice in an …" at bounding box center [67, 262] width 120 height 320
click at [106, 342] on div "You will have 2+ years of experience working in a UK accounting practice in an …" at bounding box center [67, 262] width 120 height 320
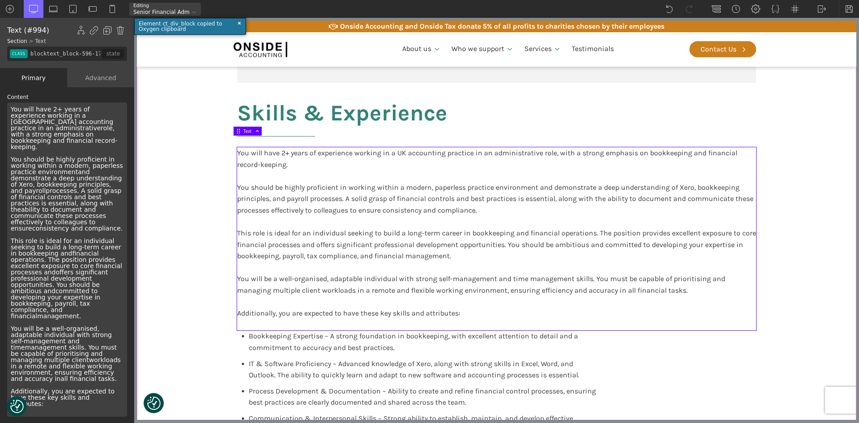
click at [176, 323] on section "Participate in training and support delivered by other Onside employees or exte…" at bounding box center [496, 120] width 719 height 962
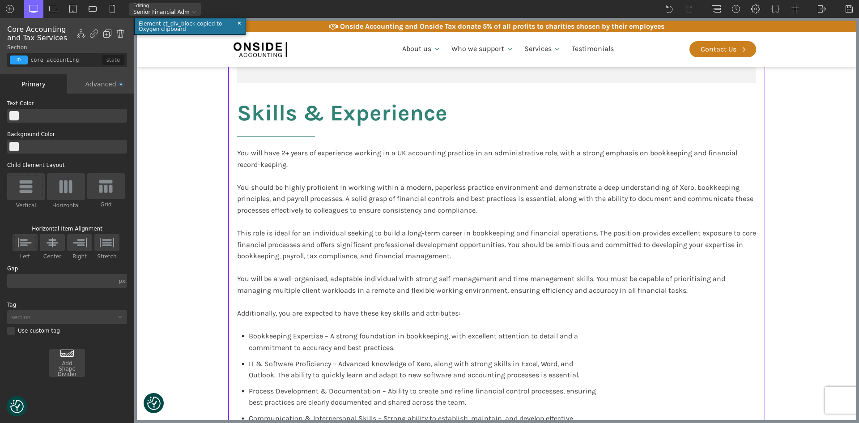
click at [176, 324] on section "Participate in training and support delivered by other Onside employees or exte…" at bounding box center [496, 120] width 719 height 962
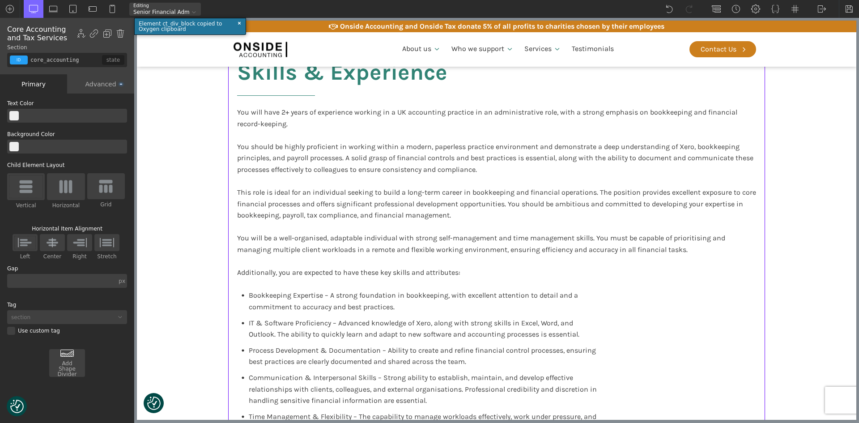
scroll to position [1431, 0]
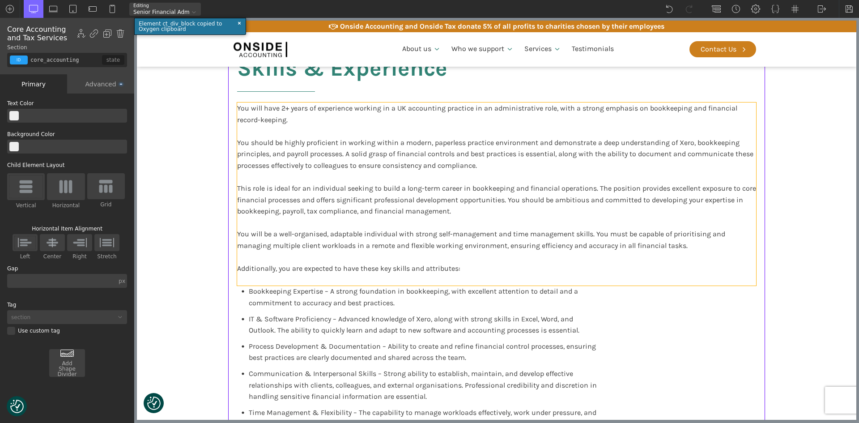
click at [371, 269] on div "You will have 2+ years of experience working in a UK accounting practice in an …" at bounding box center [496, 193] width 519 height 183
type input "text_block-994-638"
type input "blocktext_block-596-175"
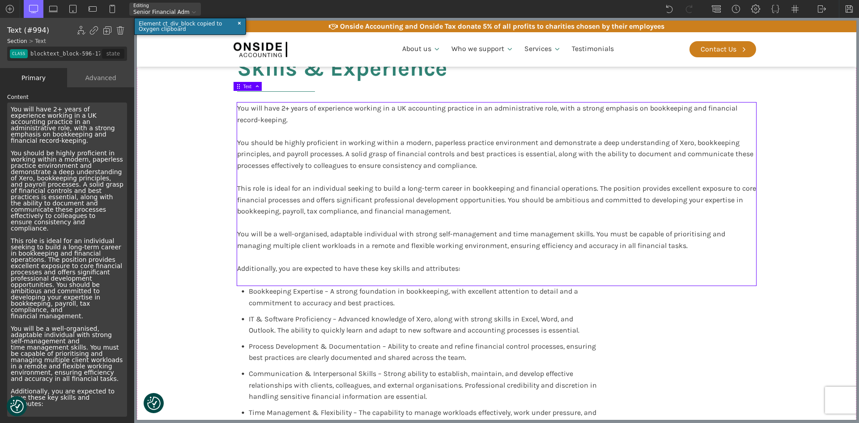
click at [371, 287] on span "Bookkeeping Expertise – A strong foundation in bookkeeping, with excellent atte…" at bounding box center [414, 297] width 331 height 20
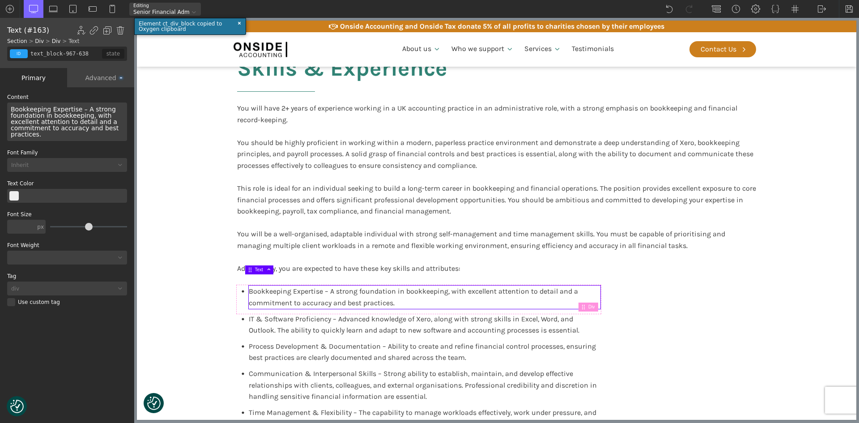
click at [800, 280] on section "Participate in training and support delivered by other Onside employees or exte…" at bounding box center [496, 75] width 719 height 962
type input "core_accounting"
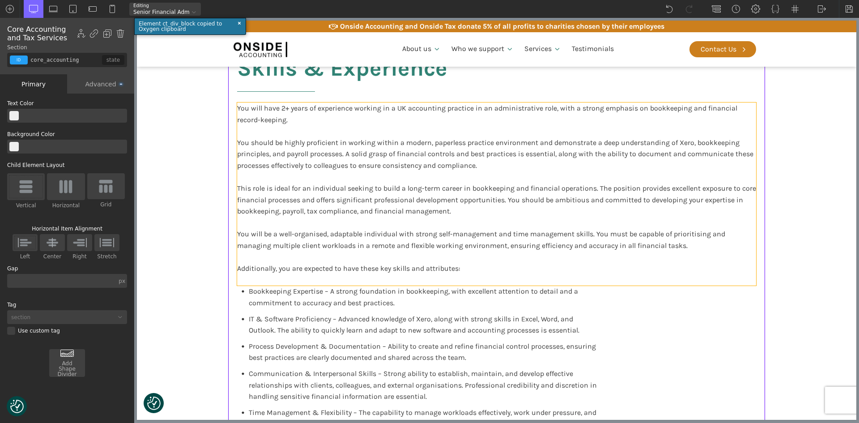
click at [743, 251] on div "You will have 2+ years of experience working in a UK accounting practice in an …" at bounding box center [496, 193] width 519 height 183
type input "blocktext_block-596-175"
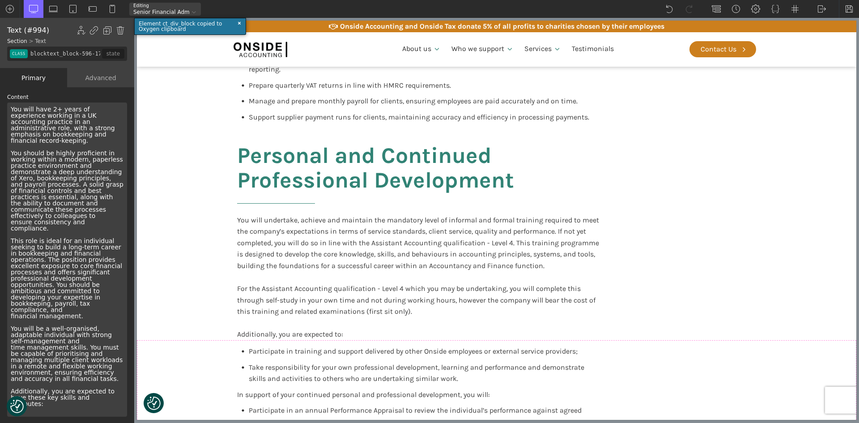
scroll to position [671, 0]
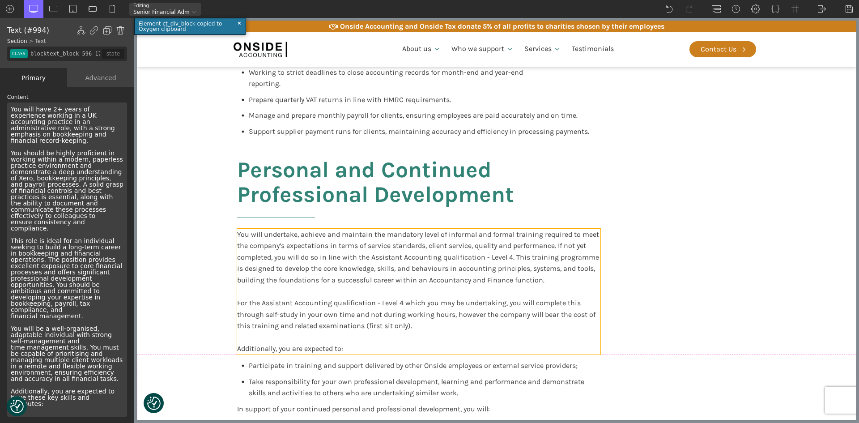
click at [549, 258] on div "You will undertake, achieve and maintain the mandatory level of informal and fo…" at bounding box center [418, 292] width 363 height 126
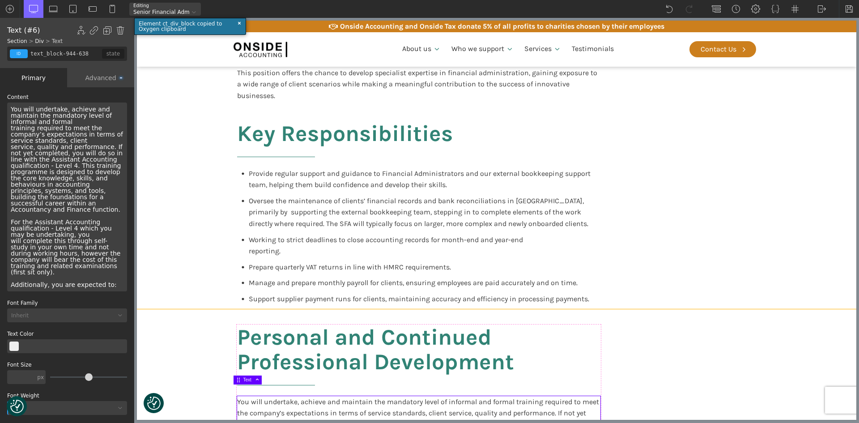
scroll to position [492, 0]
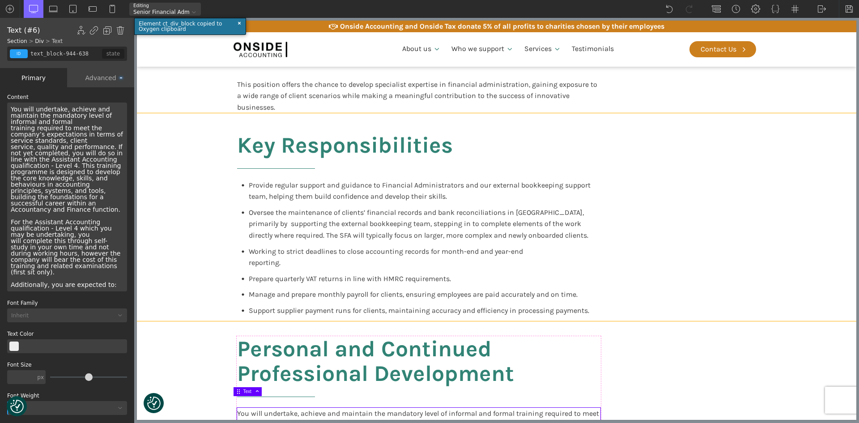
click at [637, 257] on div "Key Responsibilities Provide regular support and guidance to Financial Administ…" at bounding box center [496, 217] width 537 height 208
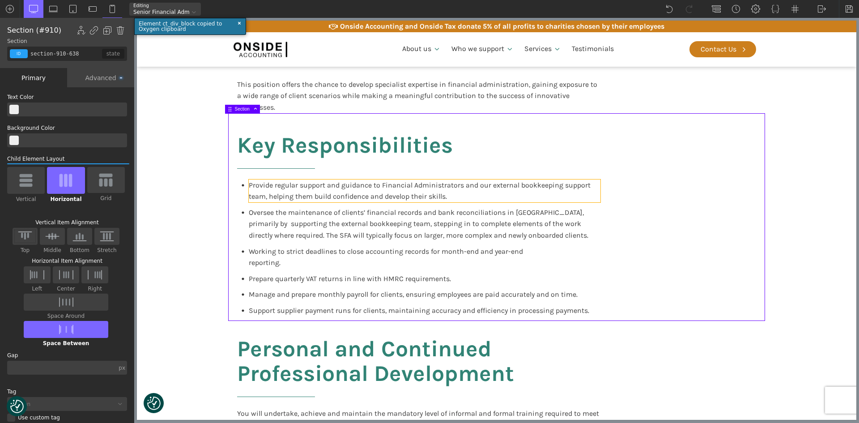
click at [558, 182] on span "Provide regular support and guidance to Financial Administrators and our extern…" at bounding box center [420, 191] width 343 height 20
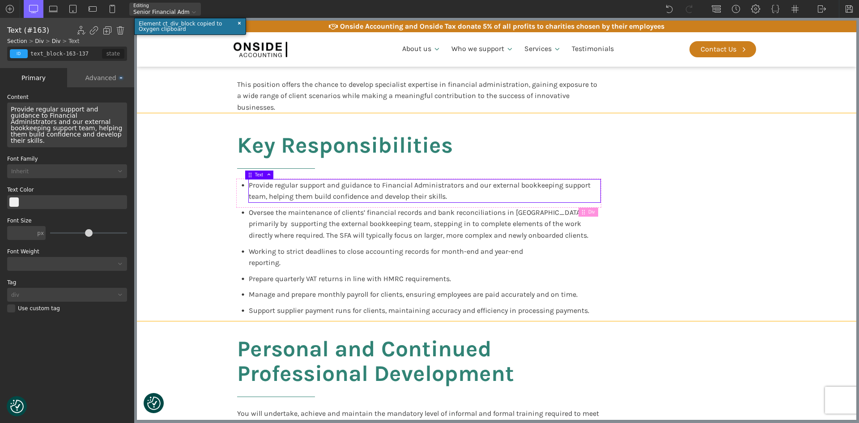
click at [653, 220] on div "Key Responsibilities Provide regular support and guidance to Financial Administ…" at bounding box center [496, 217] width 537 height 208
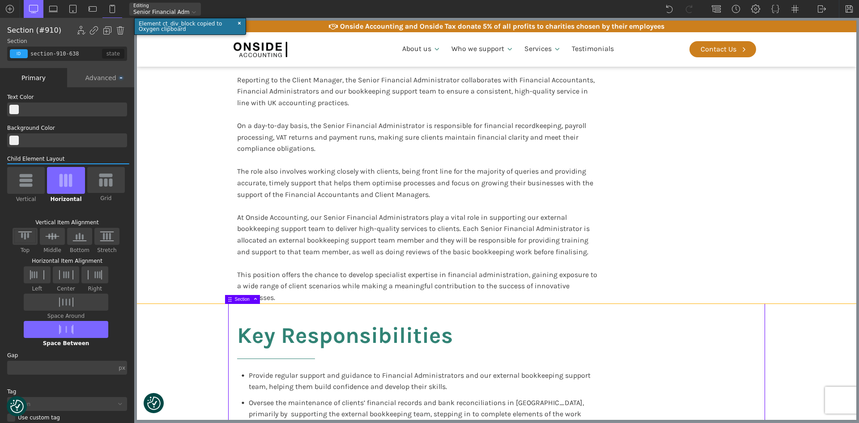
scroll to position [224, 0]
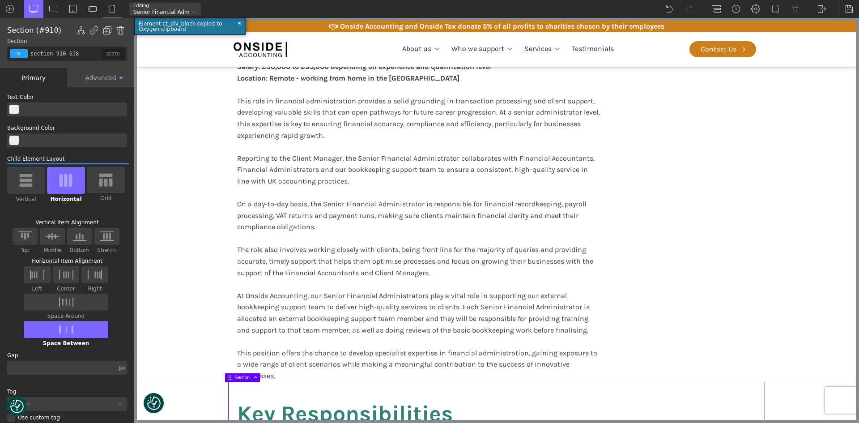
click at [530, 202] on div "This role in financial administration provides a solid grounding in transaction…" at bounding box center [418, 238] width 363 height 286
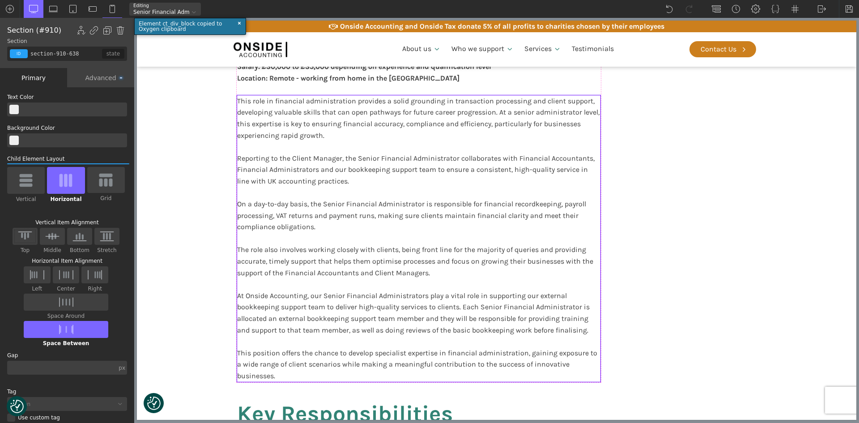
type input "text_block-958-638"
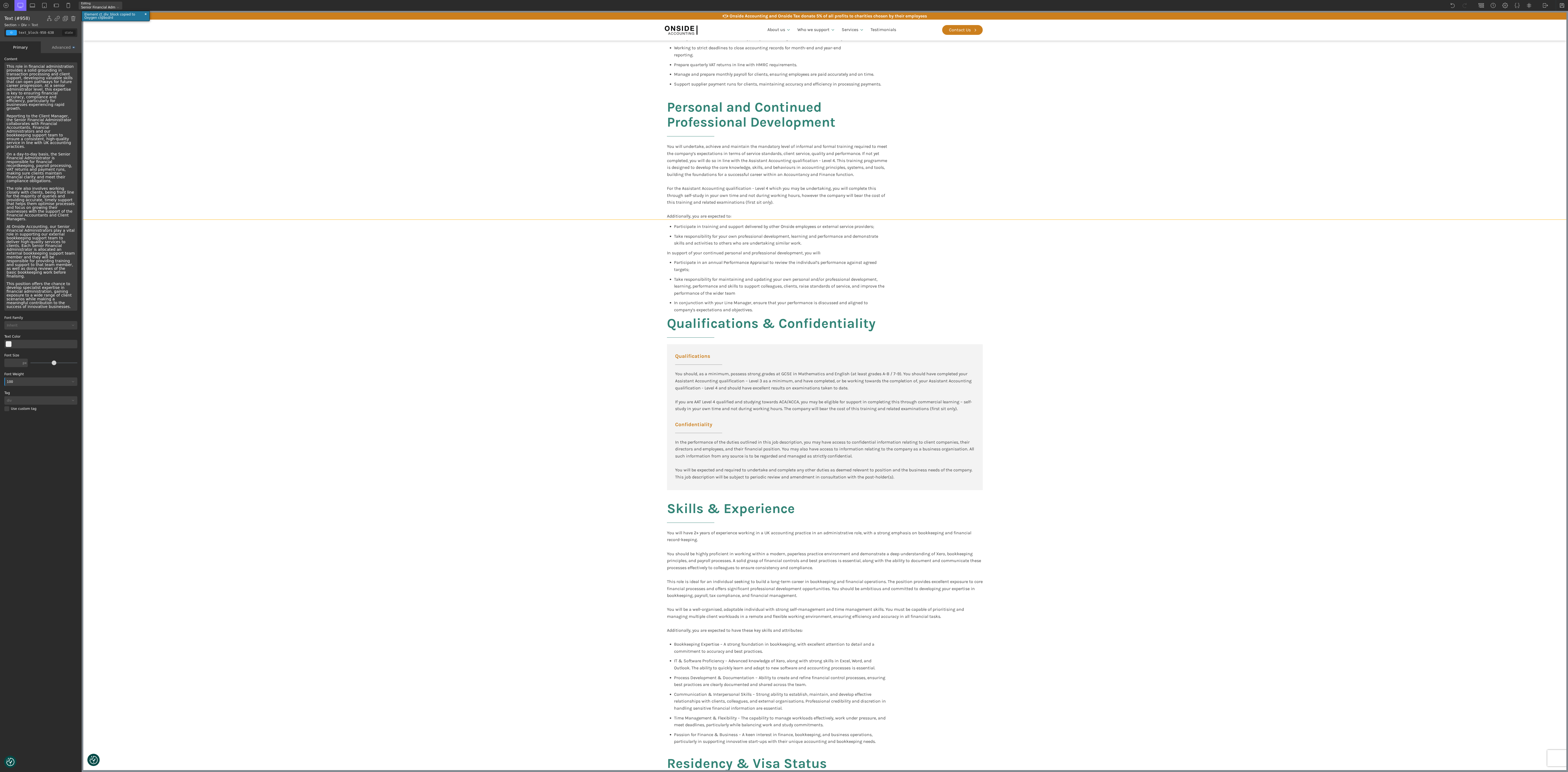
scroll to position [490, 0]
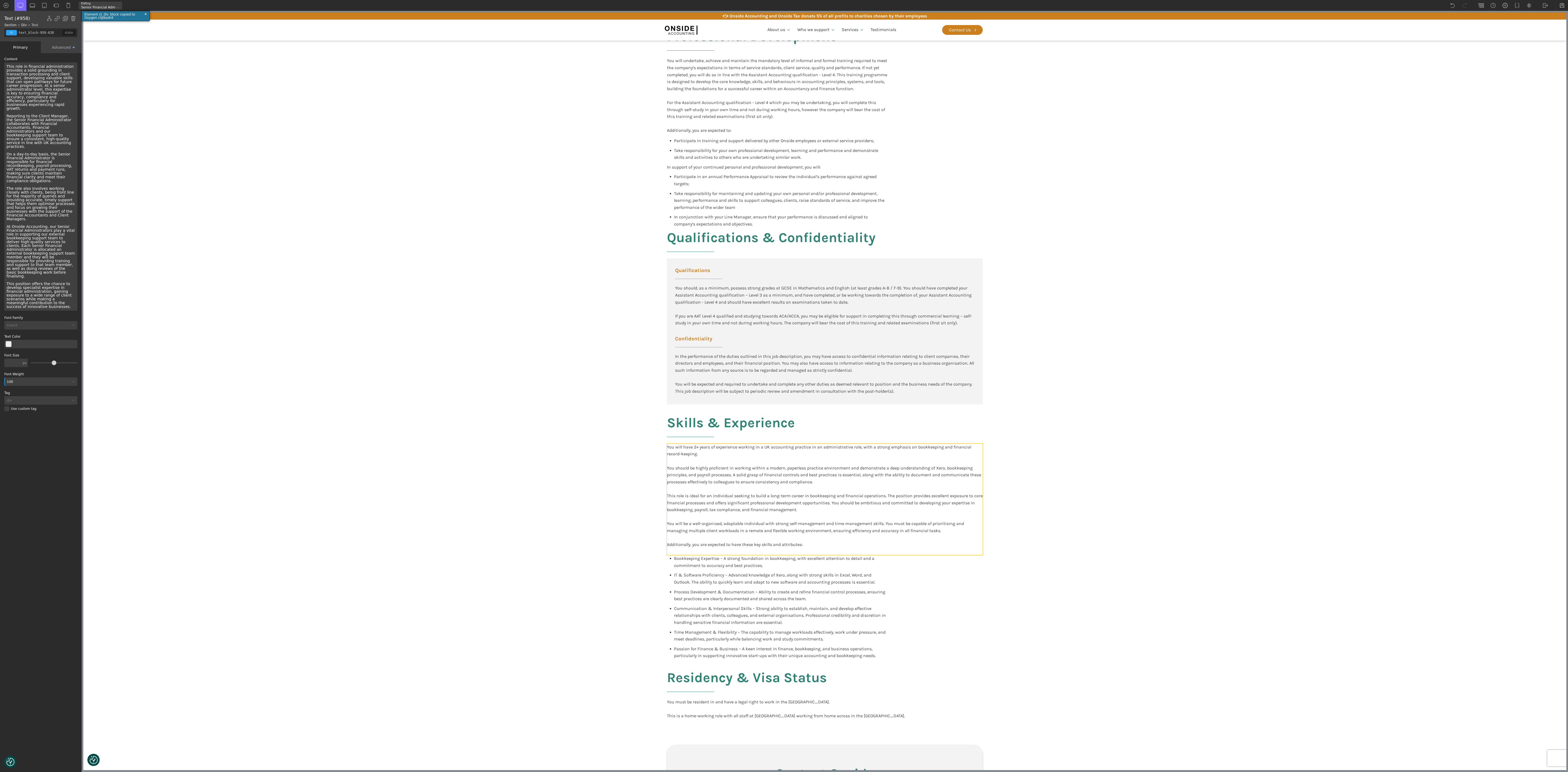
click at [522, 257] on div "You will have 2+ years of experience working in a UK accounting practice in an …" at bounding box center [825, 499] width 316 height 111
type input "blocktext_block-596-175"
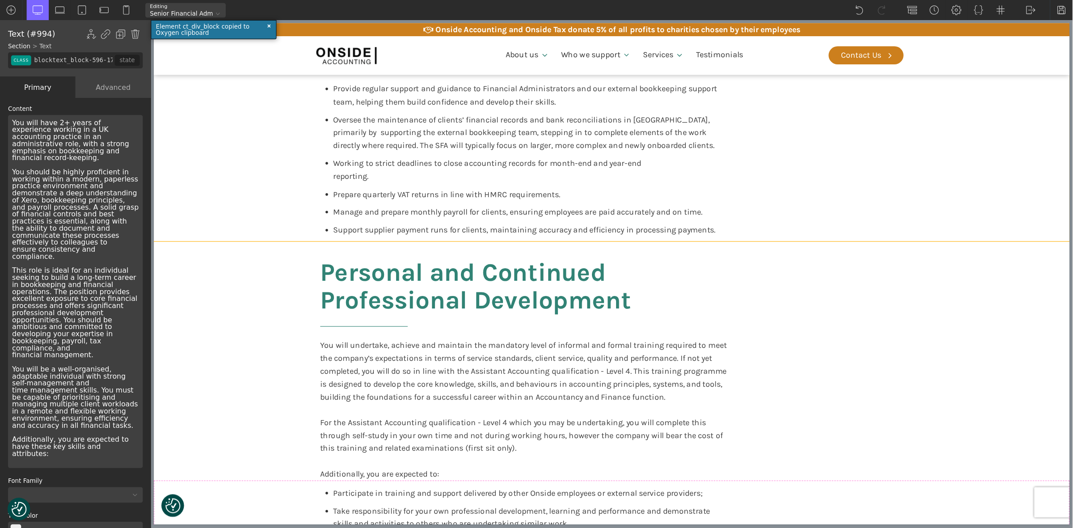
scroll to position [597, 0]
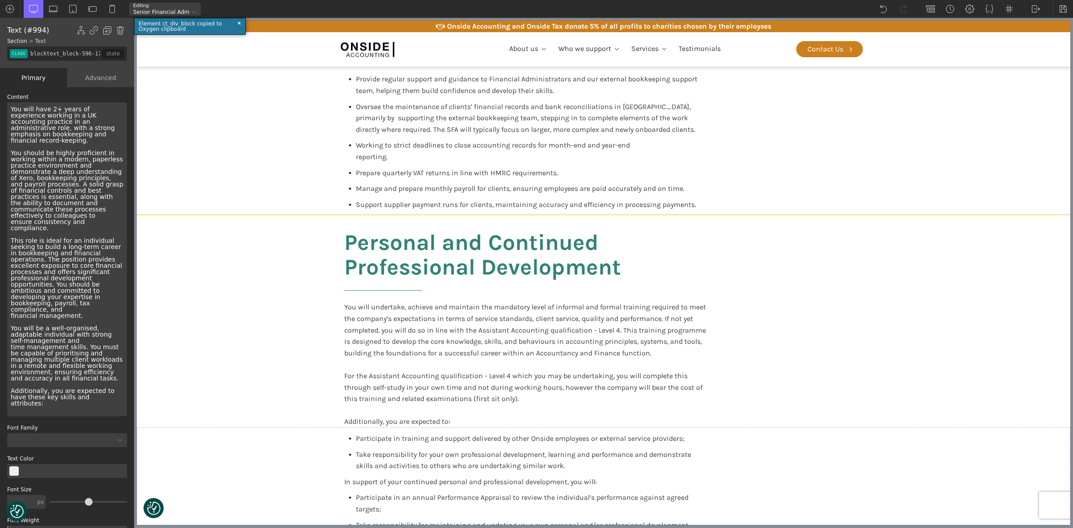
click at [858, 120] on section "Key Responsibilities Provide regular support and guidance to Financial Administ…" at bounding box center [604, 111] width 934 height 208
type input "section-910-638"
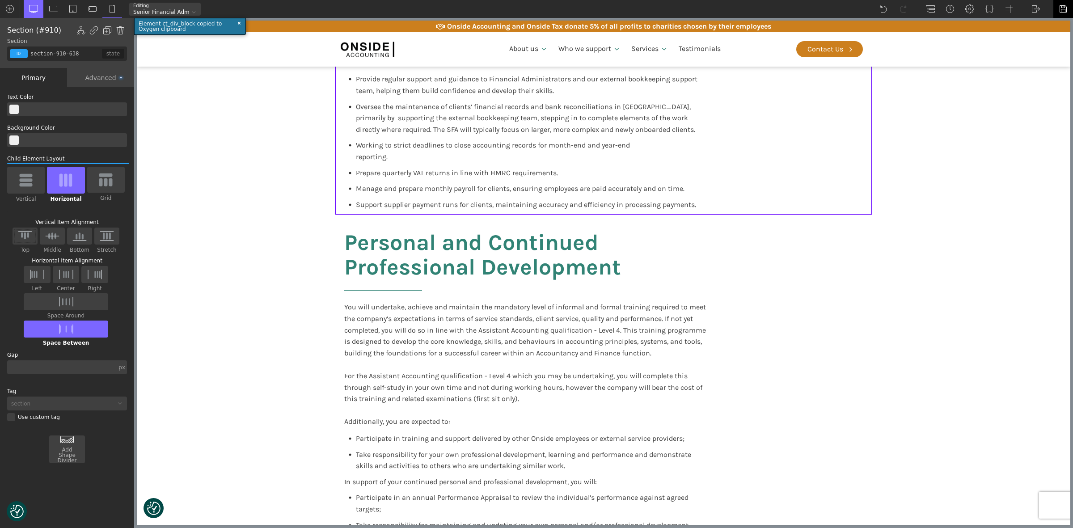
click at [858, 7] on img at bounding box center [1063, 8] width 9 height 9
click at [858, 10] on img at bounding box center [1036, 8] width 9 height 9
drag, startPoint x: 1033, startPoint y: 38, endPoint x: 891, endPoint y: 25, distance: 142.8
click at [858, 38] on link "Frontend" at bounding box center [1045, 37] width 38 height 14
